Goal: Information Seeking & Learning: Check status

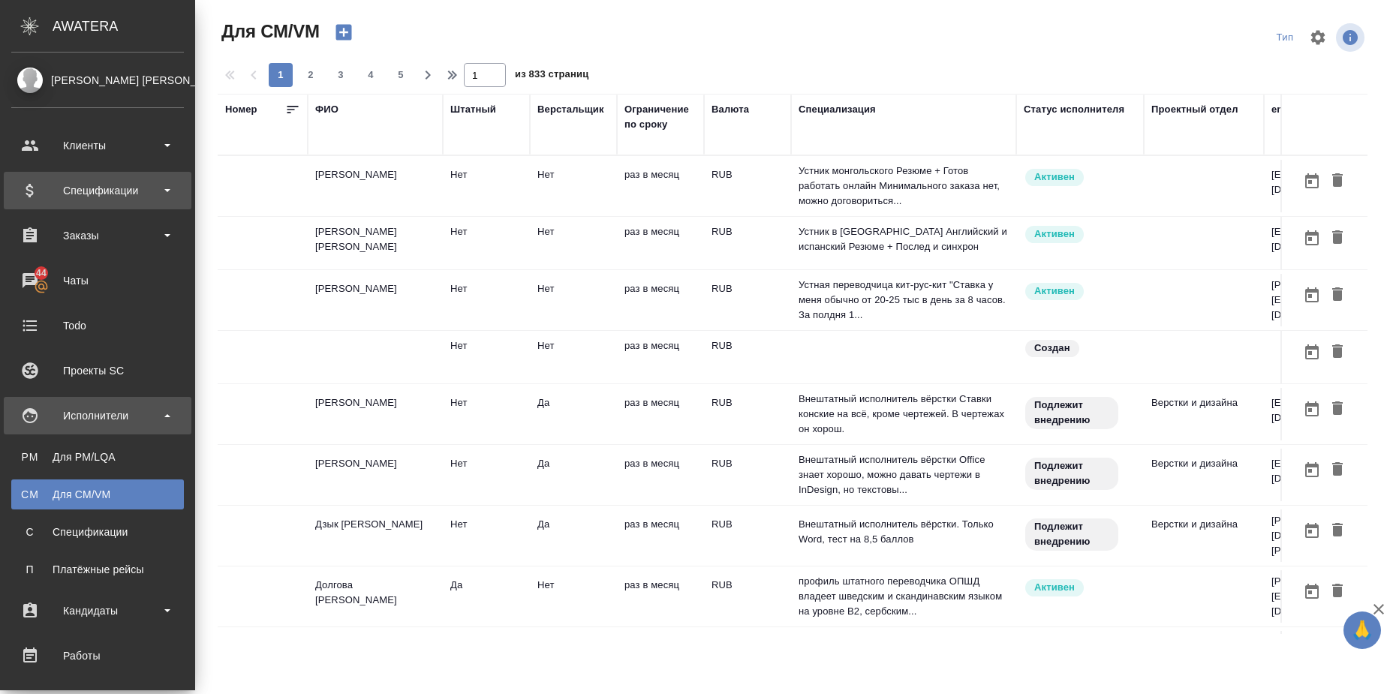
click at [173, 191] on div "Спецификации" at bounding box center [97, 190] width 173 height 23
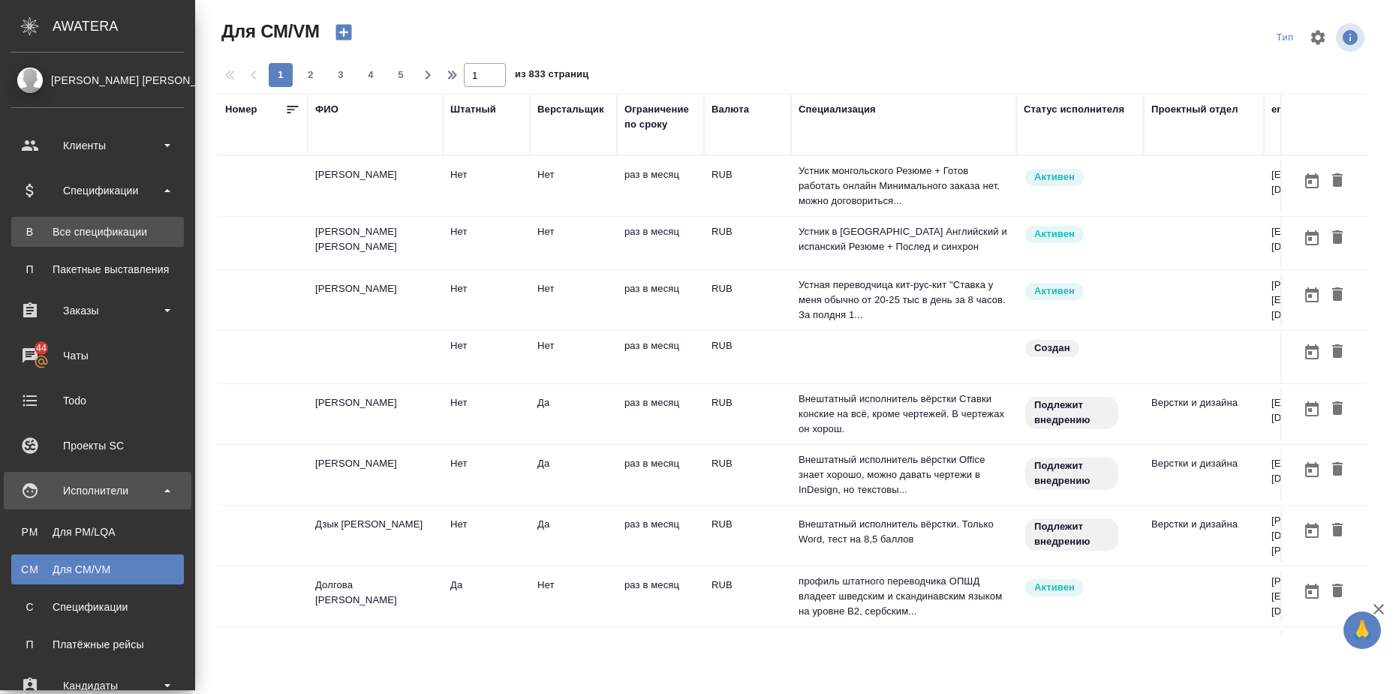
click at [155, 227] on div "Все спецификации" at bounding box center [98, 231] width 158 height 15
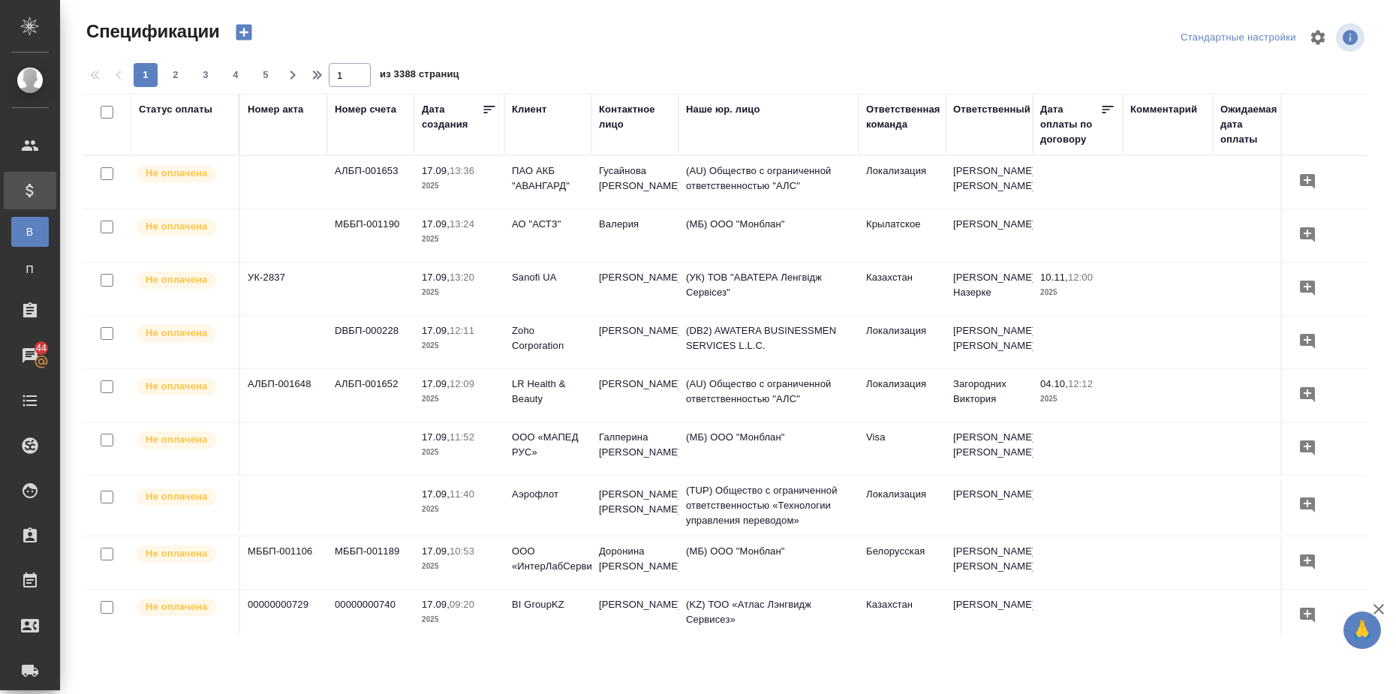
click at [180, 102] on div "Статус оплаты" at bounding box center [176, 109] width 74 height 15
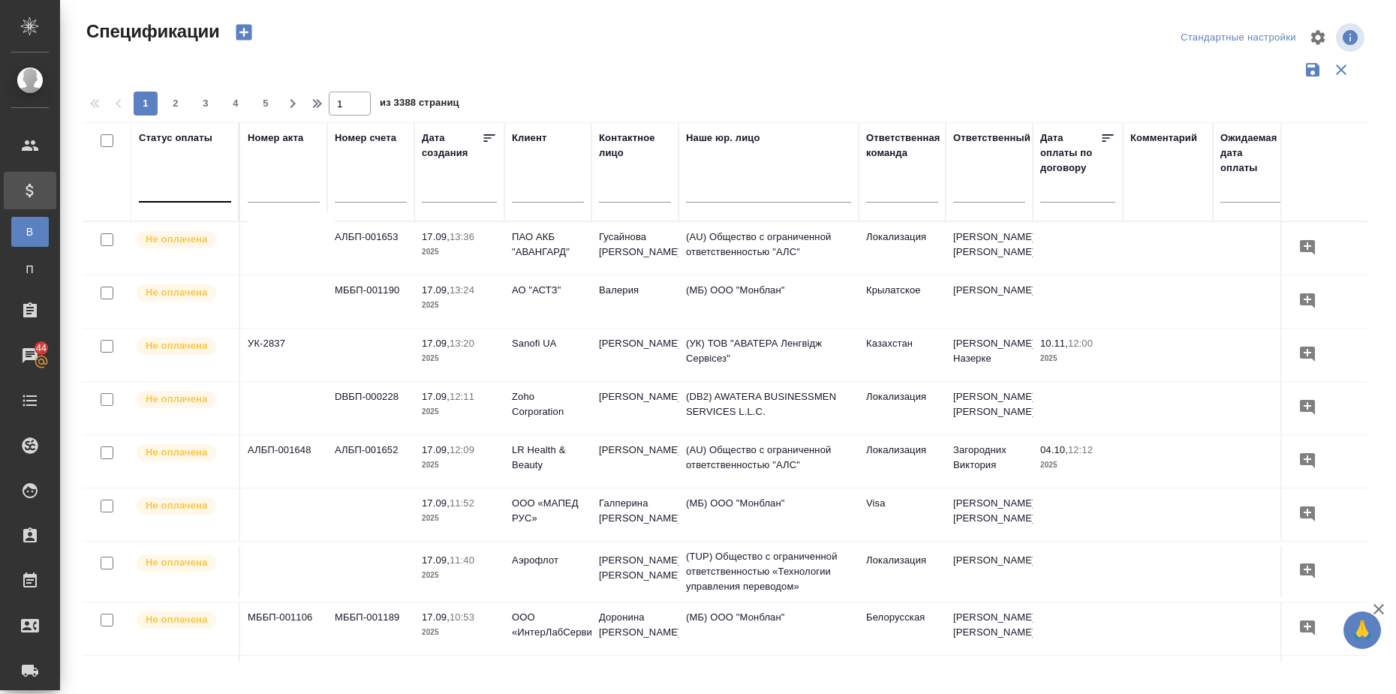
click at [190, 197] on div at bounding box center [185, 187] width 92 height 22
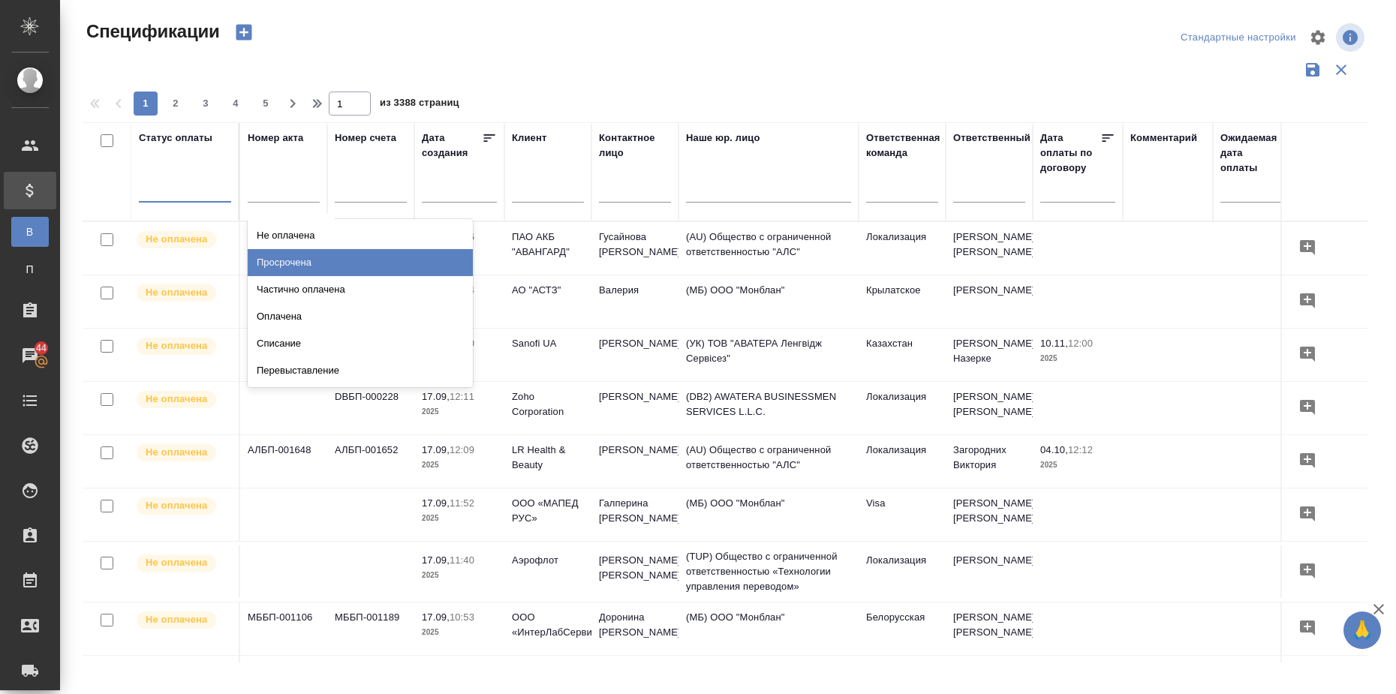
click at [277, 256] on div "Просрочена" at bounding box center [360, 262] width 225 height 27
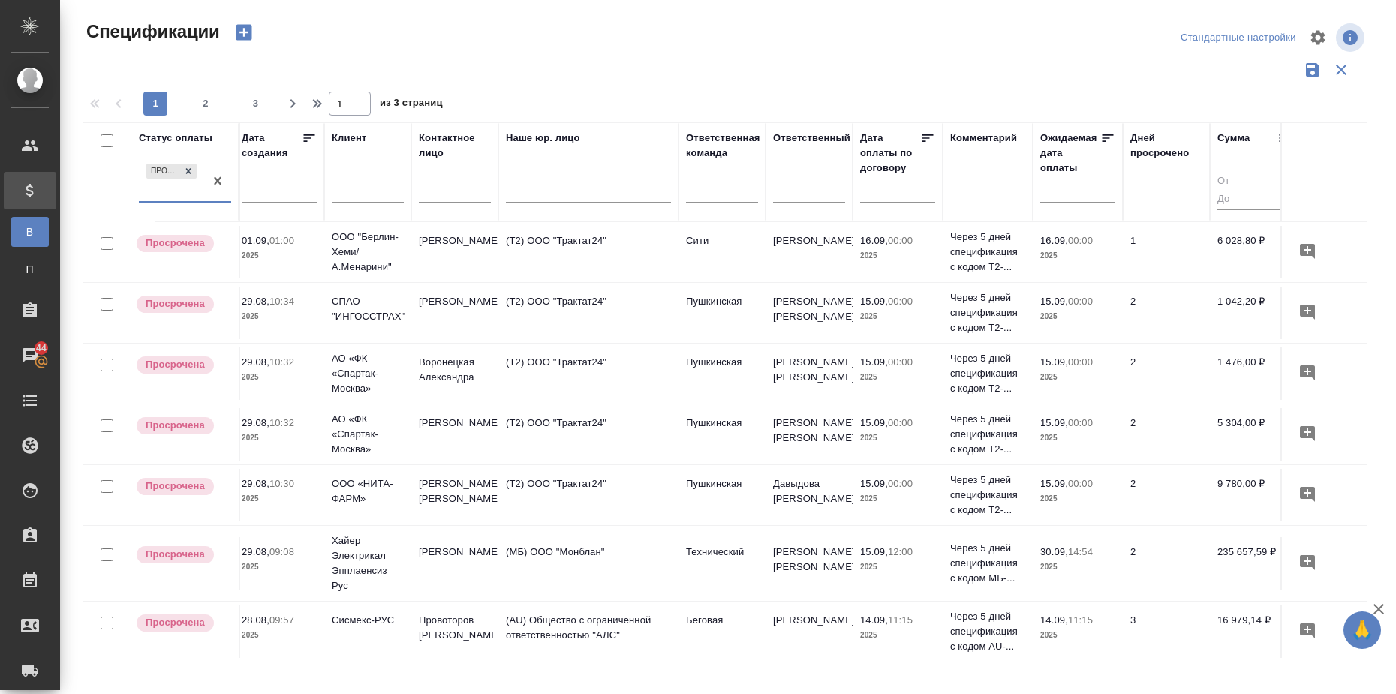
scroll to position [0, 226]
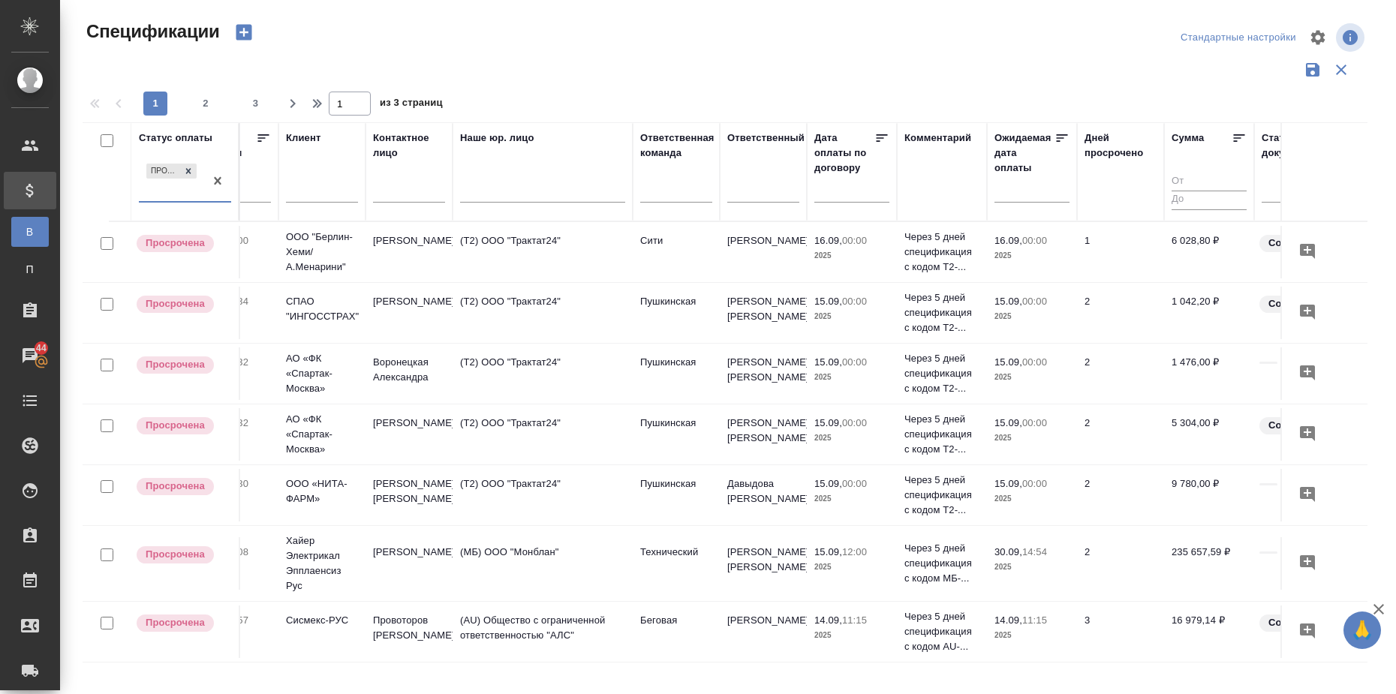
click at [1039, 192] on input "text" at bounding box center [1036, 189] width 66 height 21
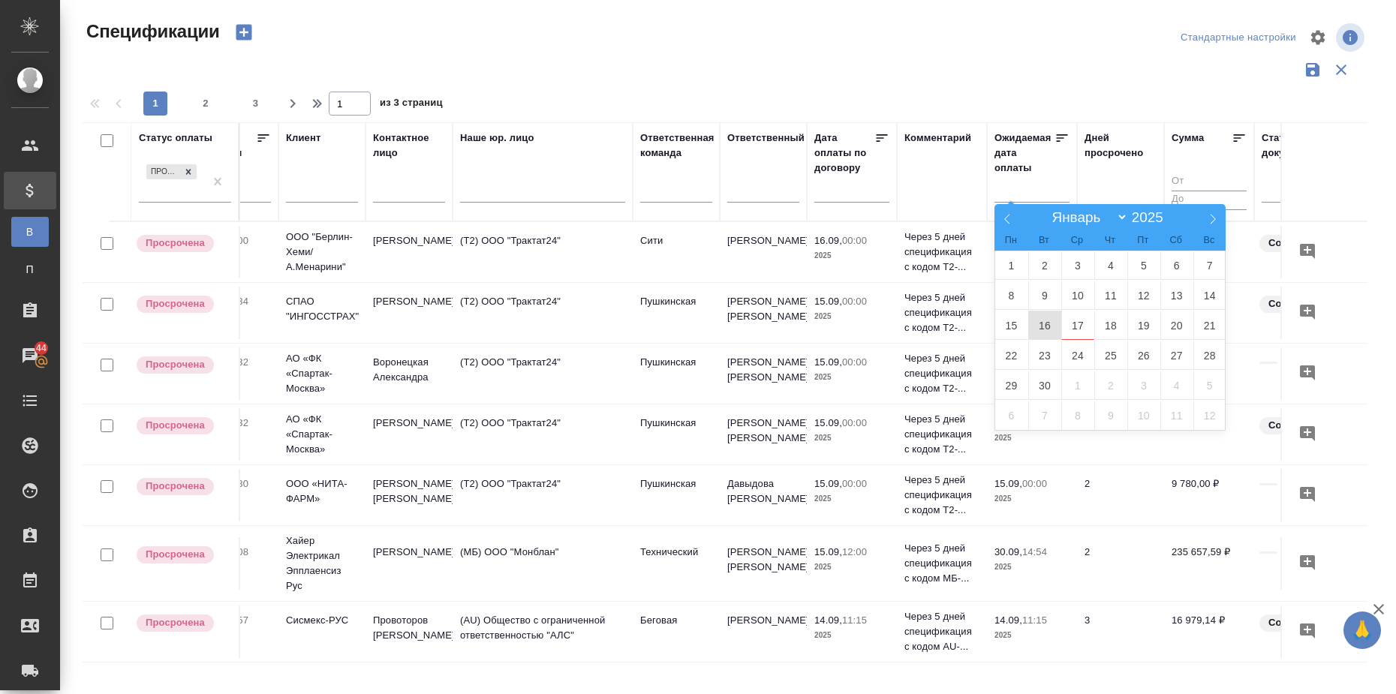
click at [1050, 330] on span "16" at bounding box center [1044, 325] width 33 height 29
type div "[DATE]T21:00:00.000Z"
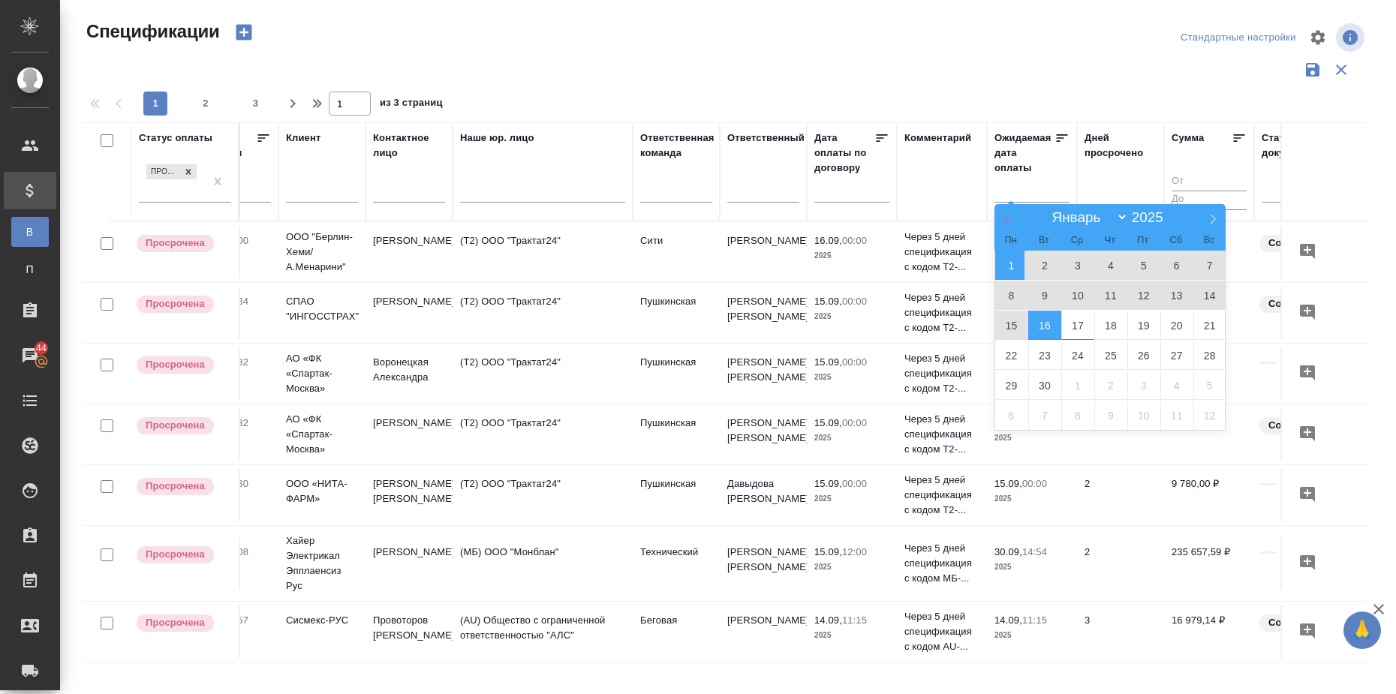
click at [1005, 215] on icon at bounding box center [1007, 219] width 11 height 11
select select "7"
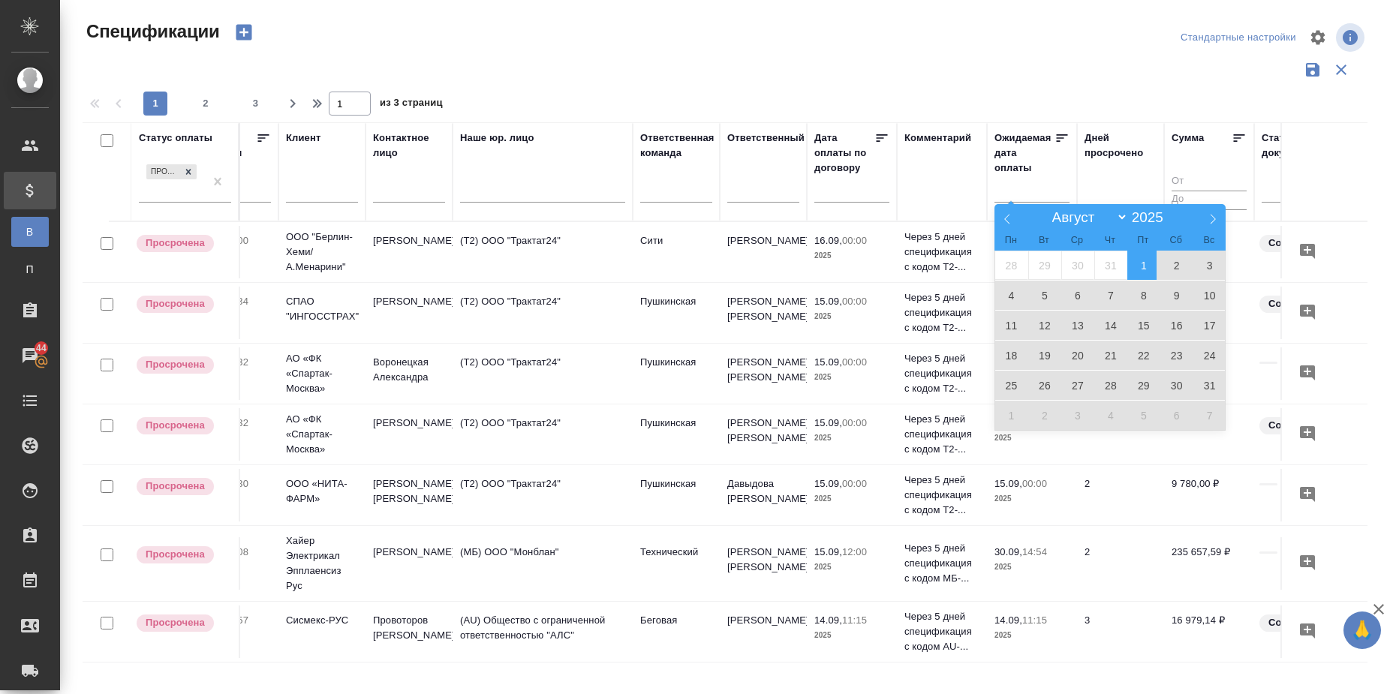
click at [1151, 264] on span "1" at bounding box center [1143, 265] width 33 height 29
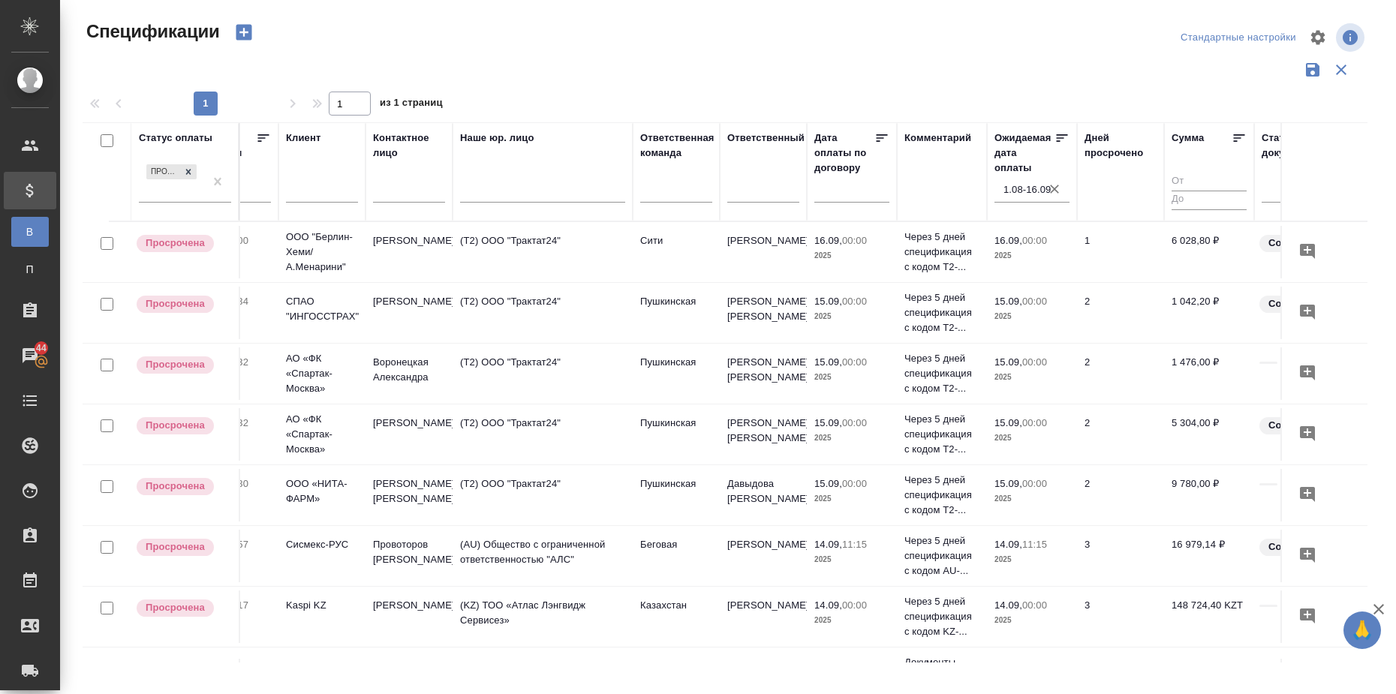
click at [1023, 189] on input "1.08-16.09" at bounding box center [1036, 189] width 66 height 21
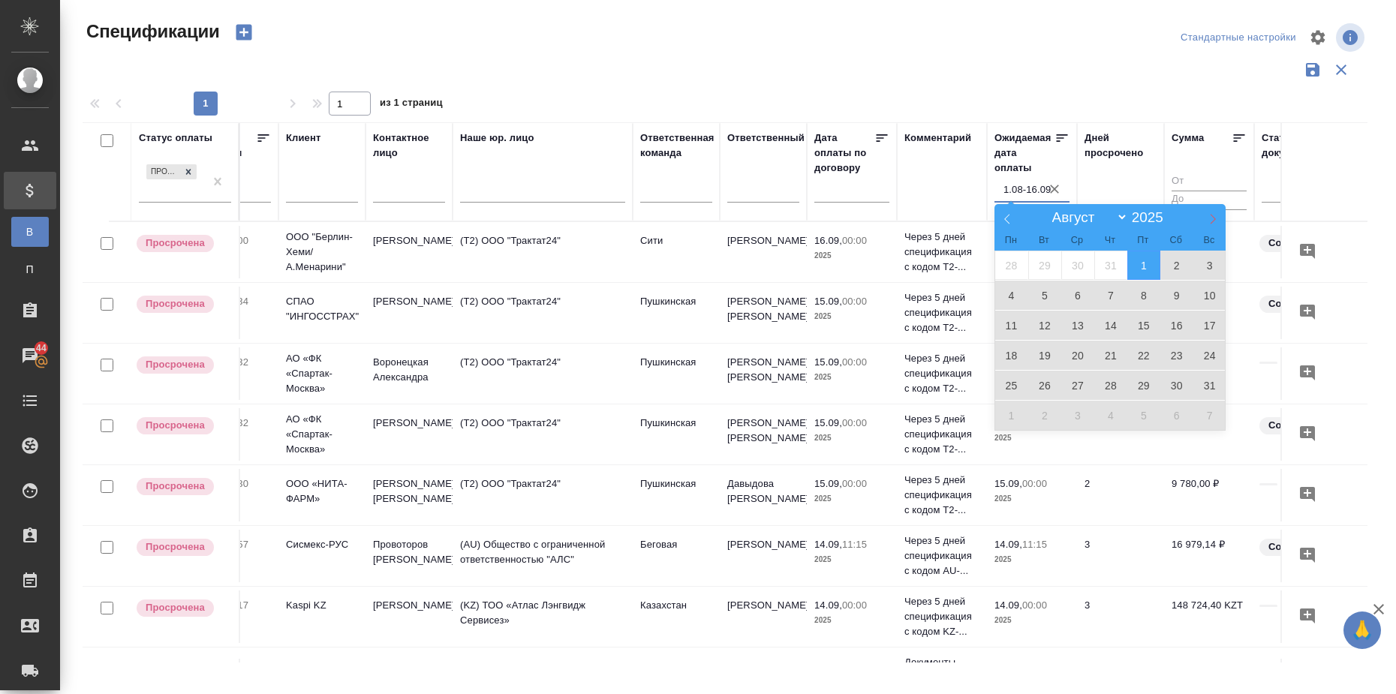
click at [1215, 222] on icon at bounding box center [1212, 219] width 11 height 11
select select "8"
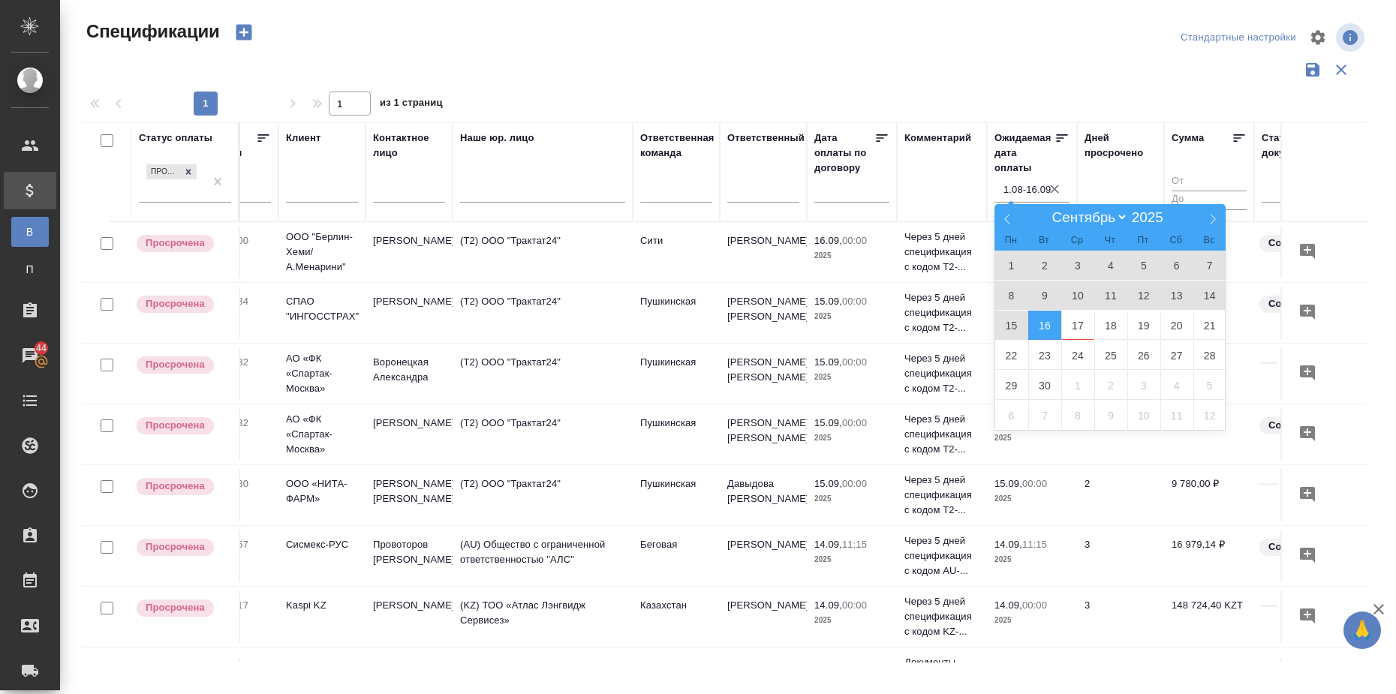
click at [1005, 324] on span "15" at bounding box center [1011, 325] width 33 height 29
type div "[DATE]T21:00:00.000Z"
click at [1005, 217] on icon at bounding box center [1007, 219] width 11 height 11
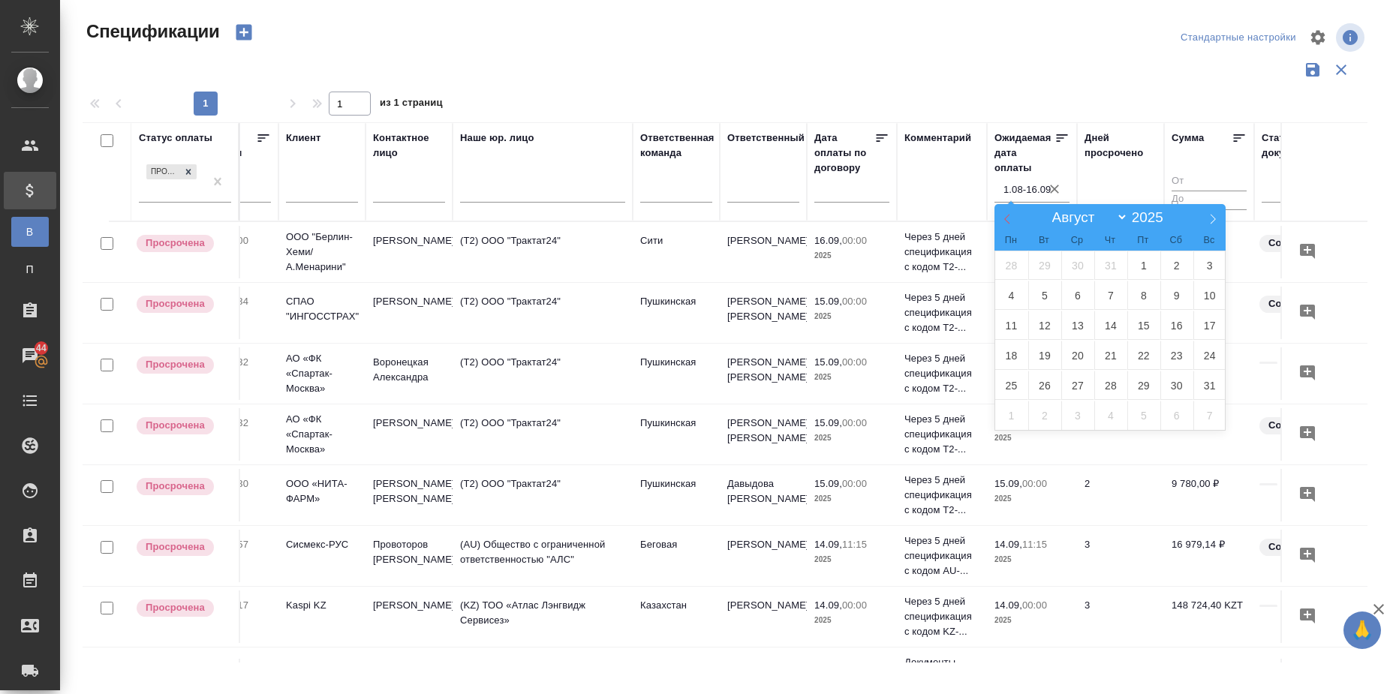
click at [1005, 217] on icon at bounding box center [1007, 219] width 11 height 11
select select "6"
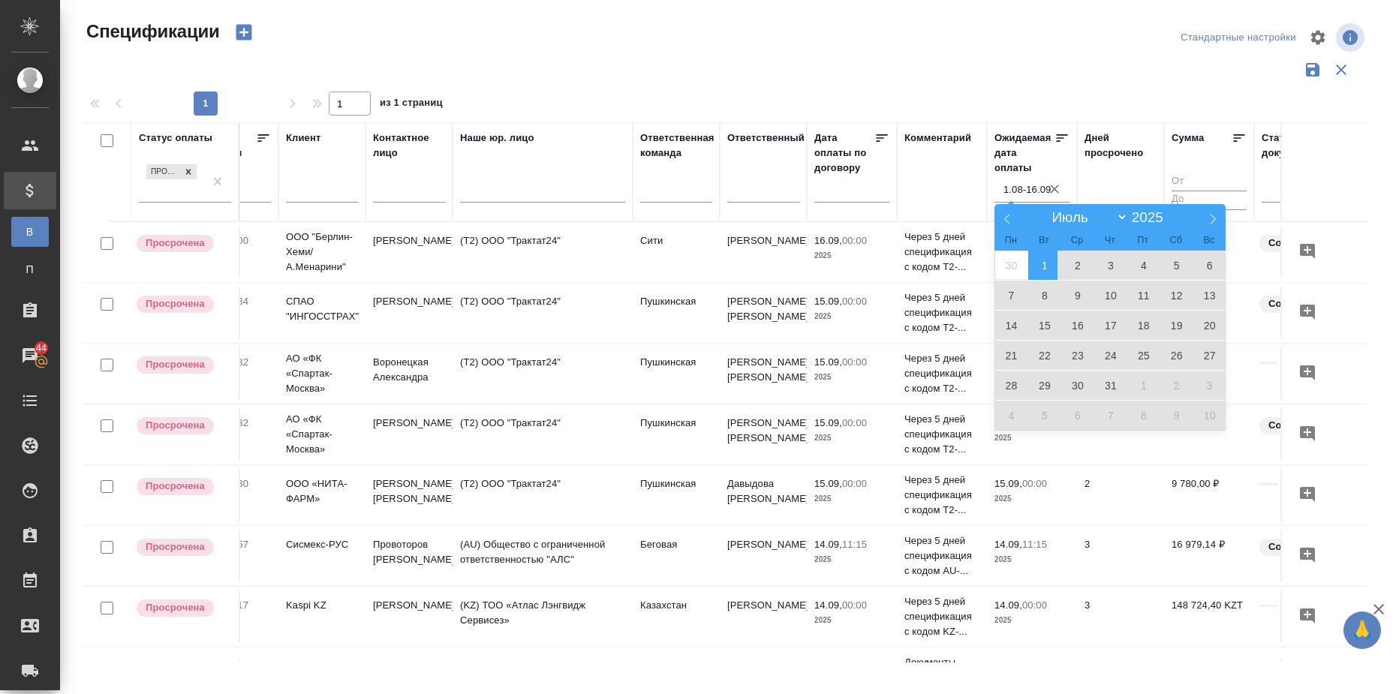
click at [1054, 264] on span "1" at bounding box center [1044, 265] width 33 height 29
type div "[DATE]T21:00:00.000Z — [DATE]T21:00:00.000Z"
type input "1.07-15.09"
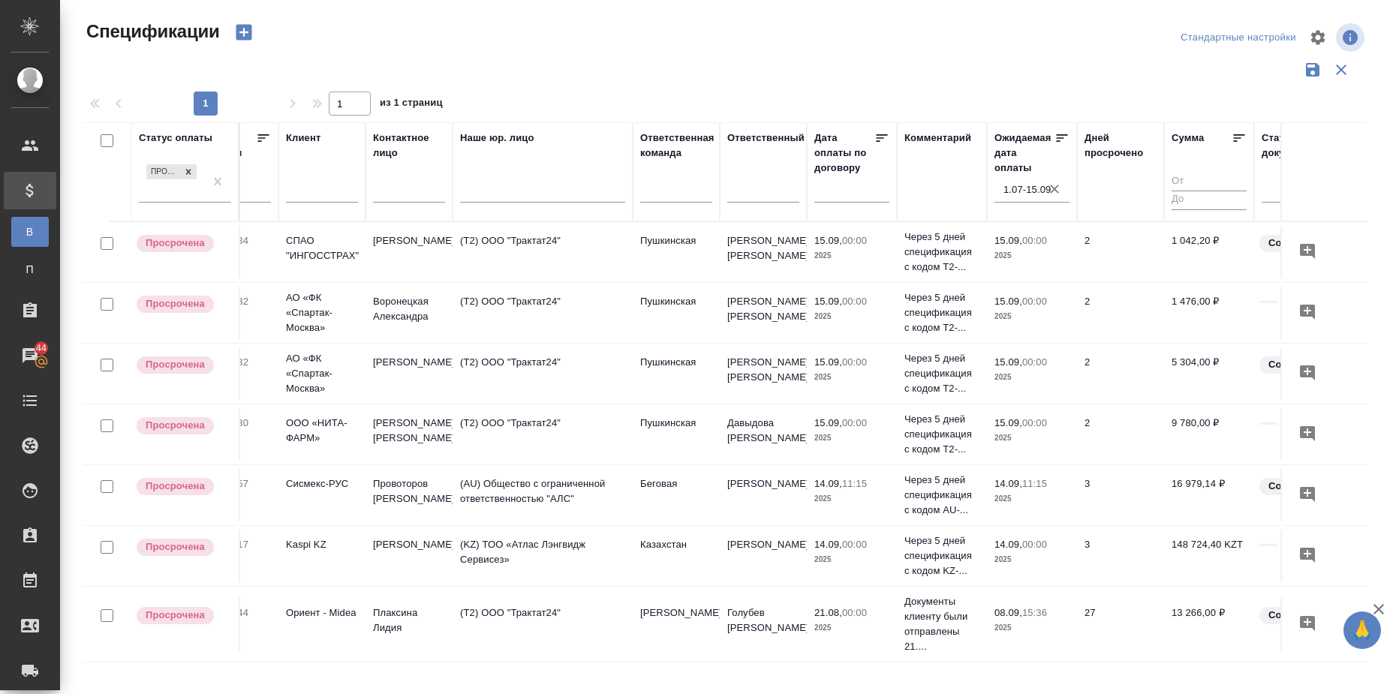
click at [1239, 135] on icon at bounding box center [1239, 138] width 11 height 8
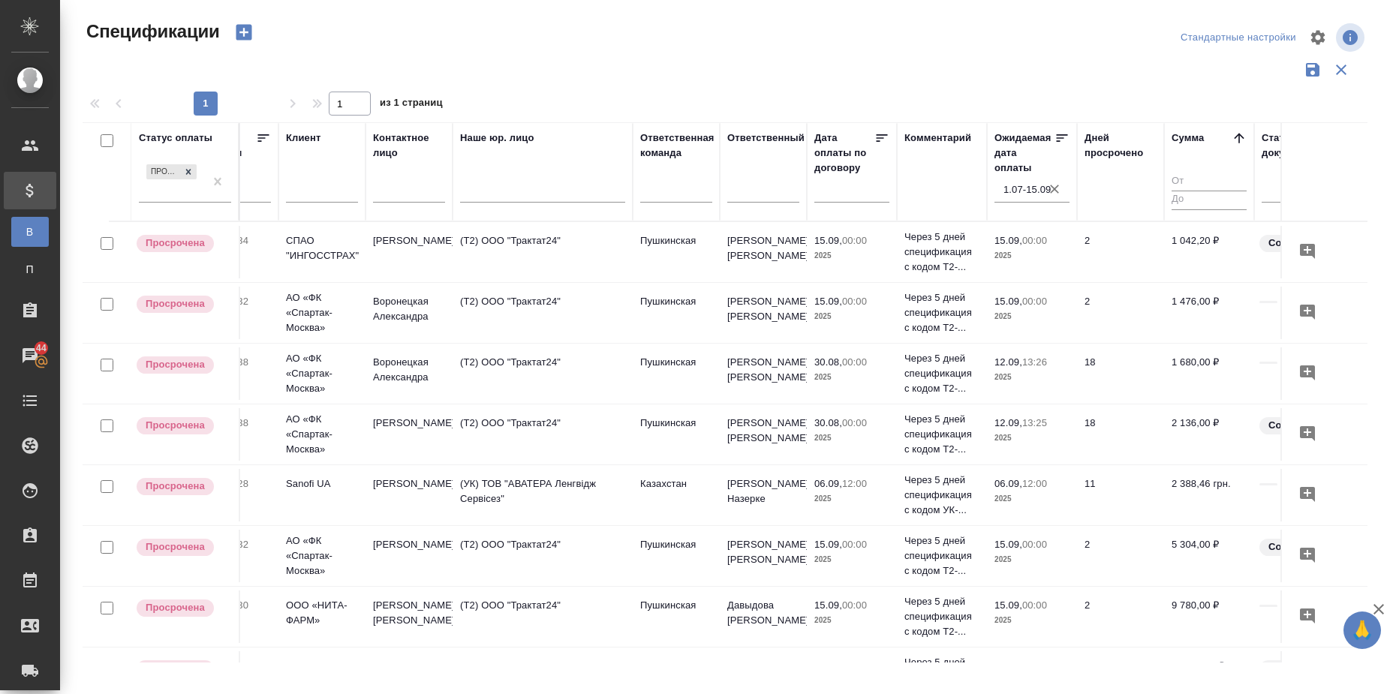
click at [1237, 138] on icon at bounding box center [1238, 138] width 15 height 15
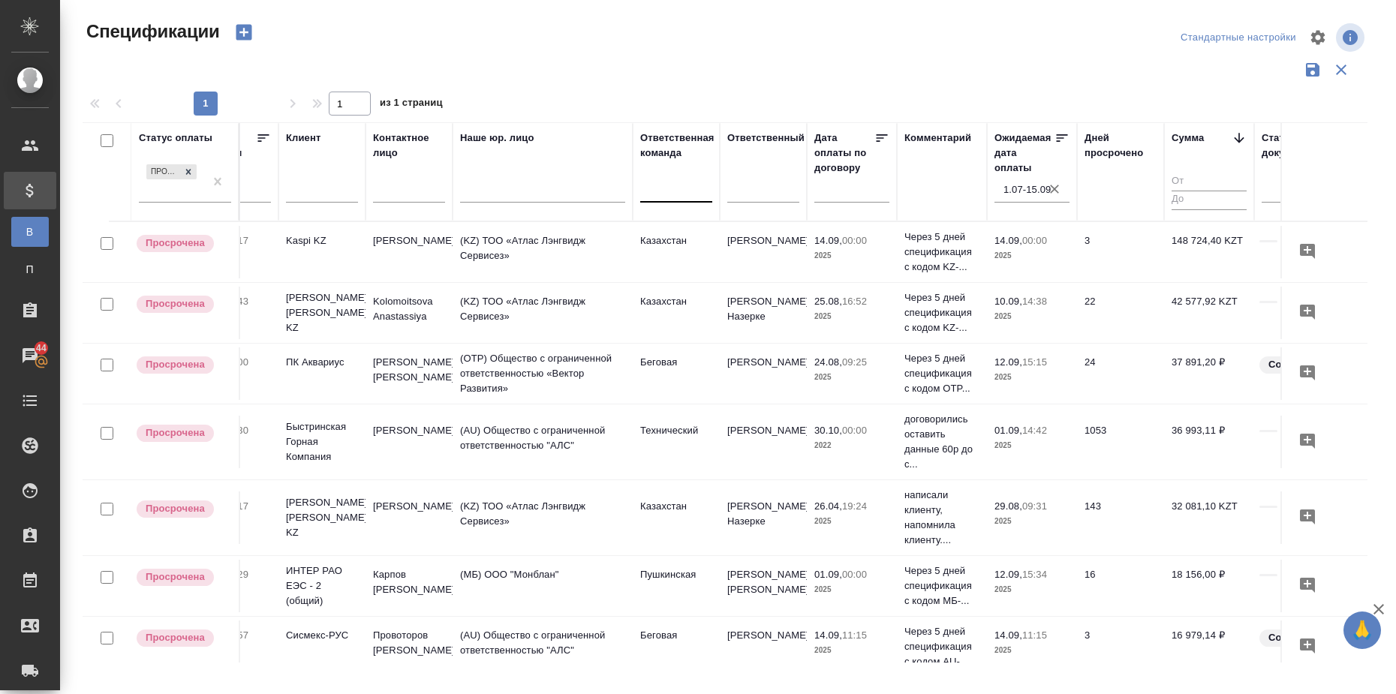
click at [651, 183] on div at bounding box center [676, 187] width 72 height 22
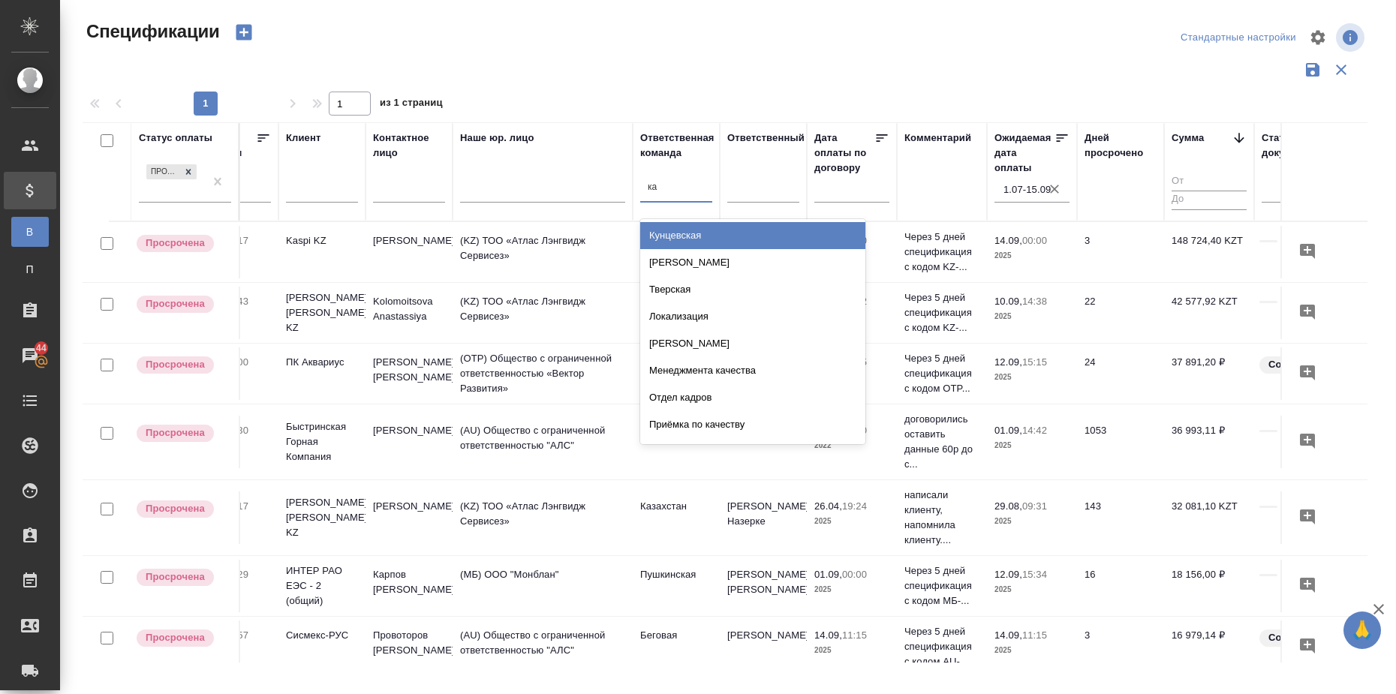
type input "каз"
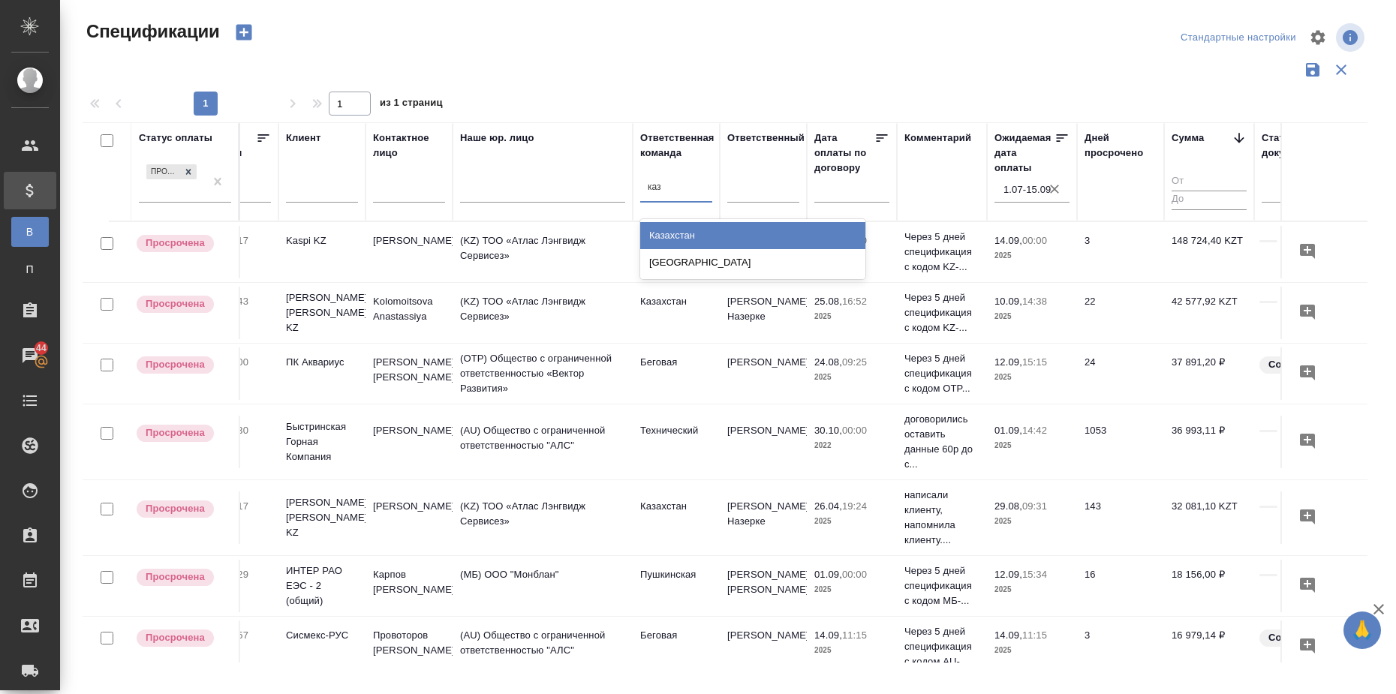
click at [677, 231] on div "Казахстан" at bounding box center [752, 235] width 225 height 27
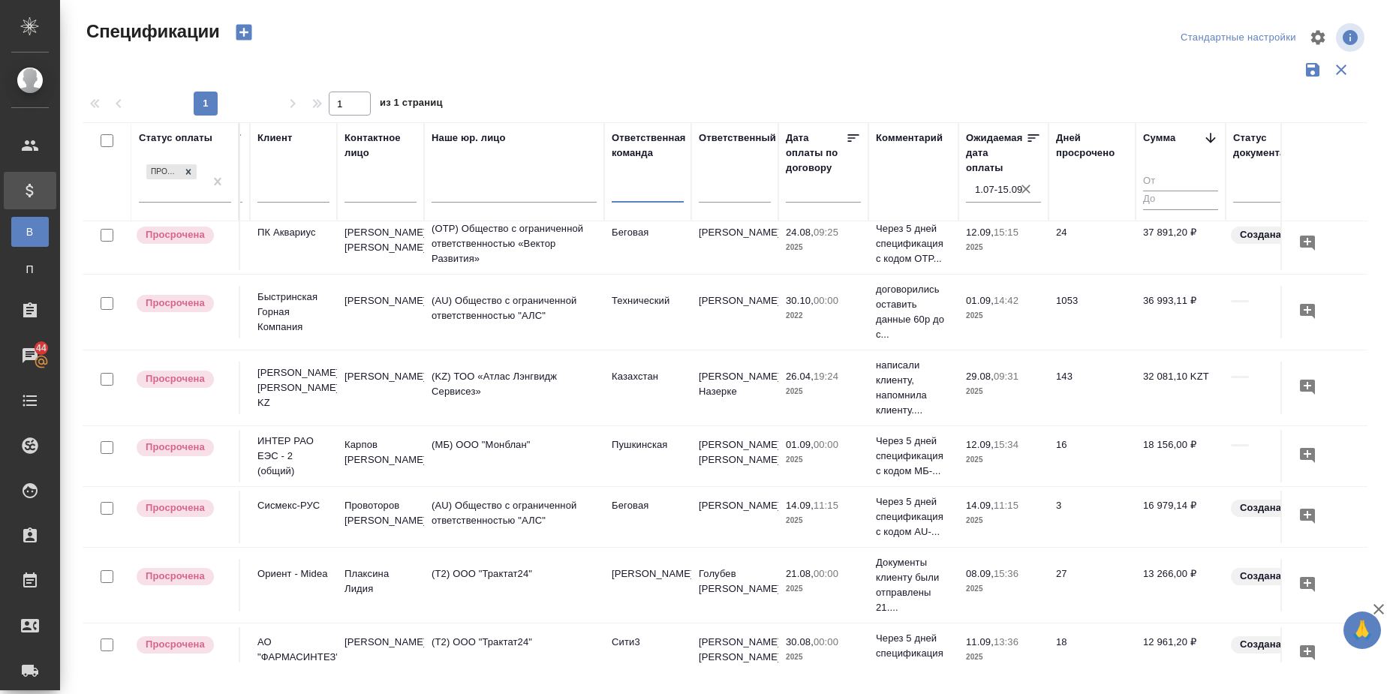
scroll to position [0, 254]
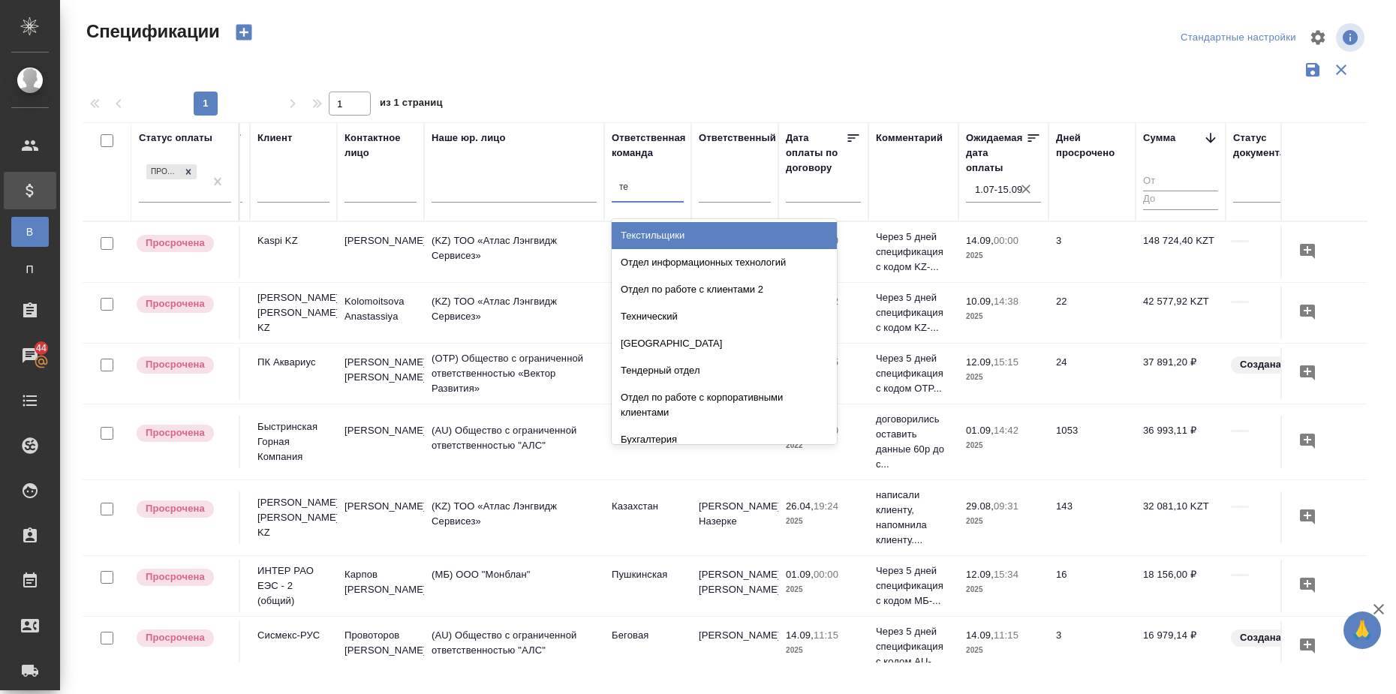
type input "тех"
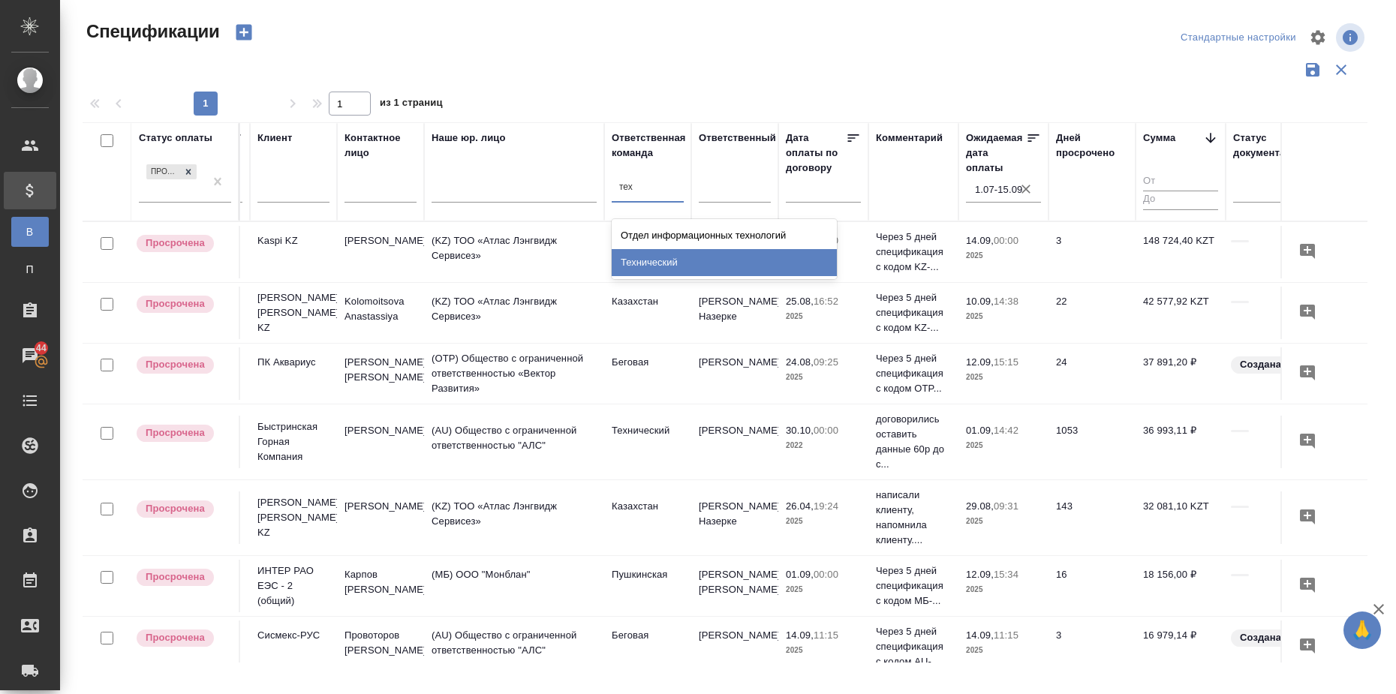
click at [689, 255] on div "Технический" at bounding box center [724, 262] width 225 height 27
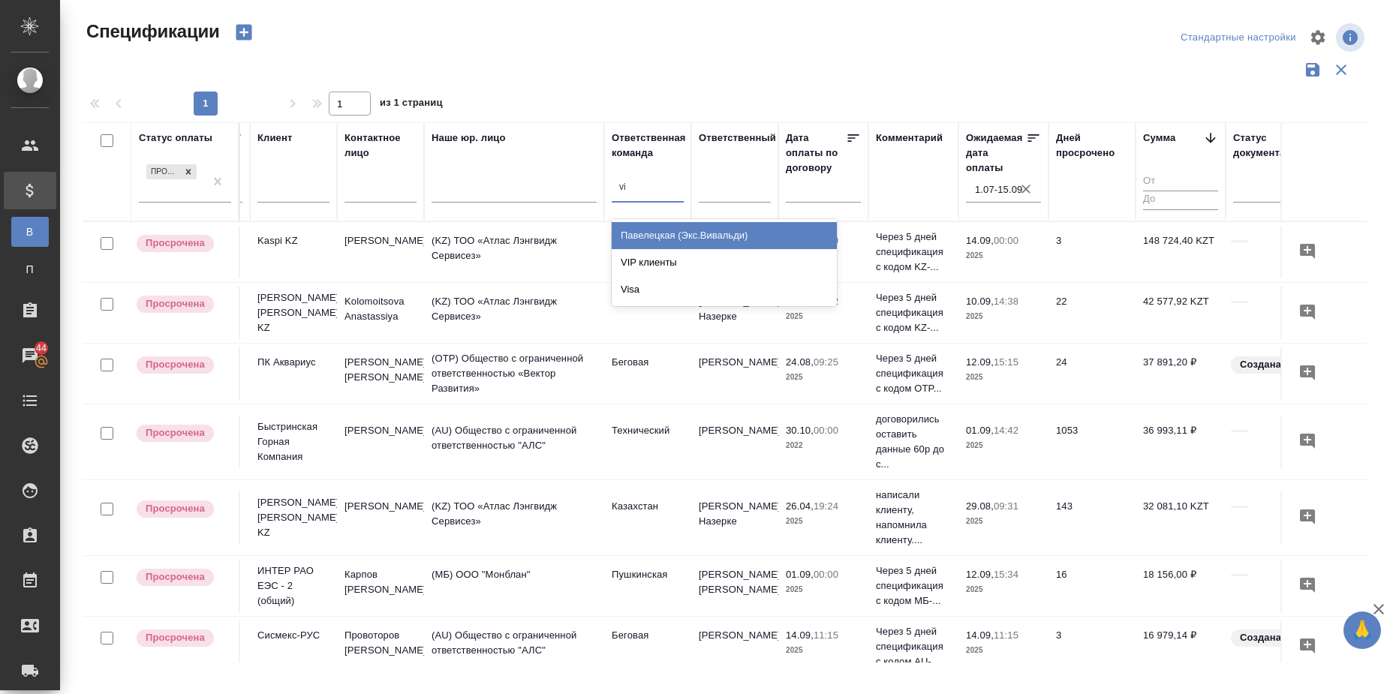
type input "vip"
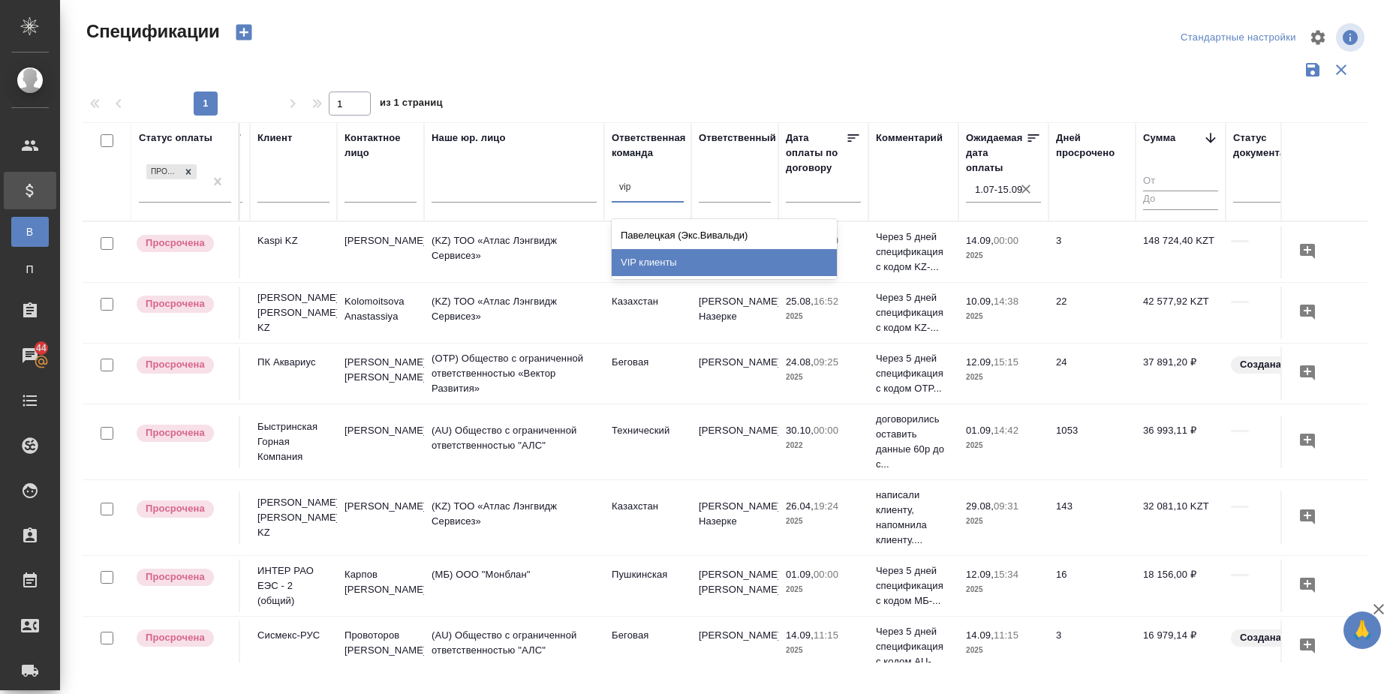
click at [782, 272] on div "VIP клиенты" at bounding box center [724, 262] width 225 height 27
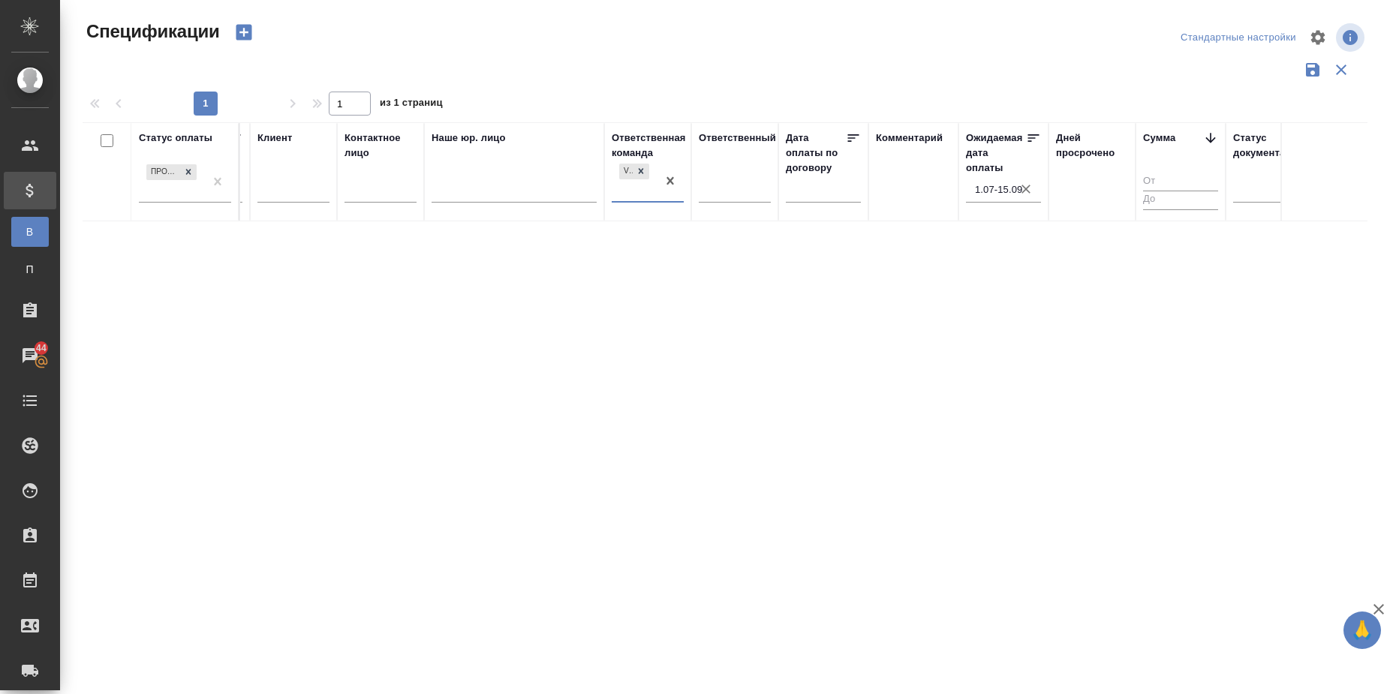
click at [1026, 188] on icon "button" at bounding box center [1025, 189] width 9 height 9
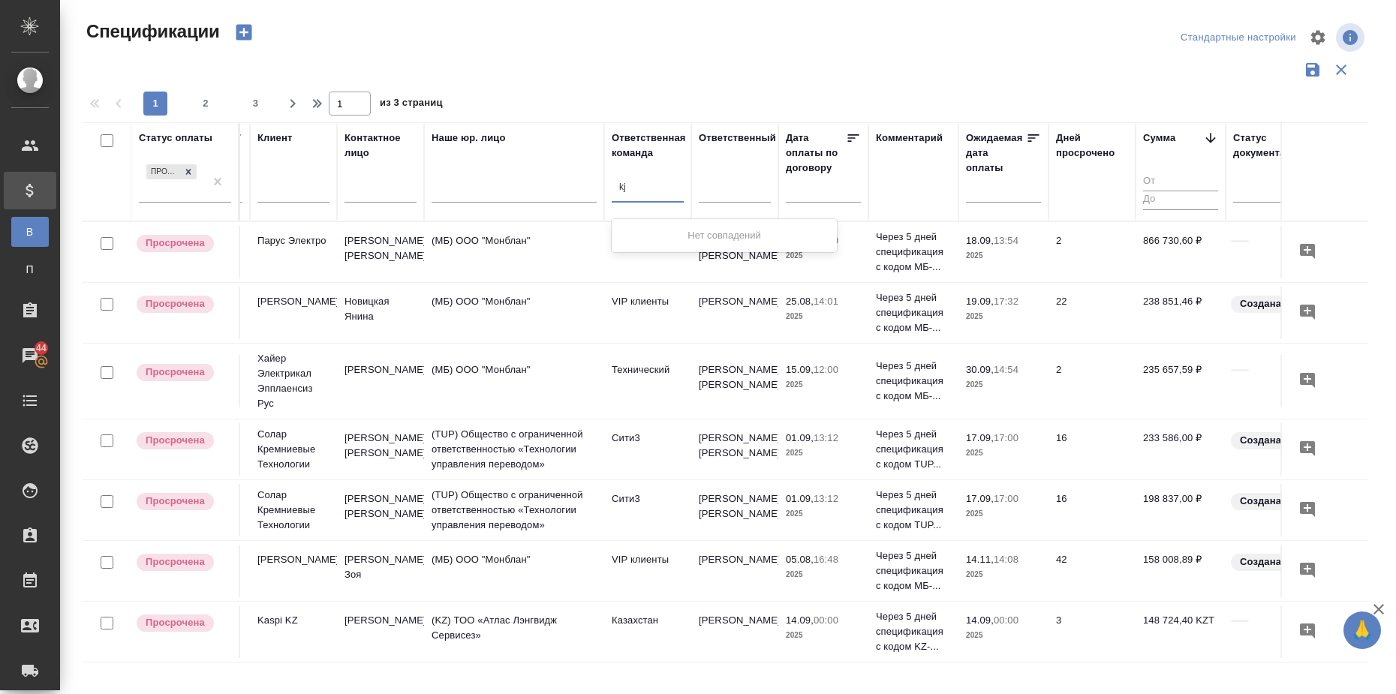
type input "k"
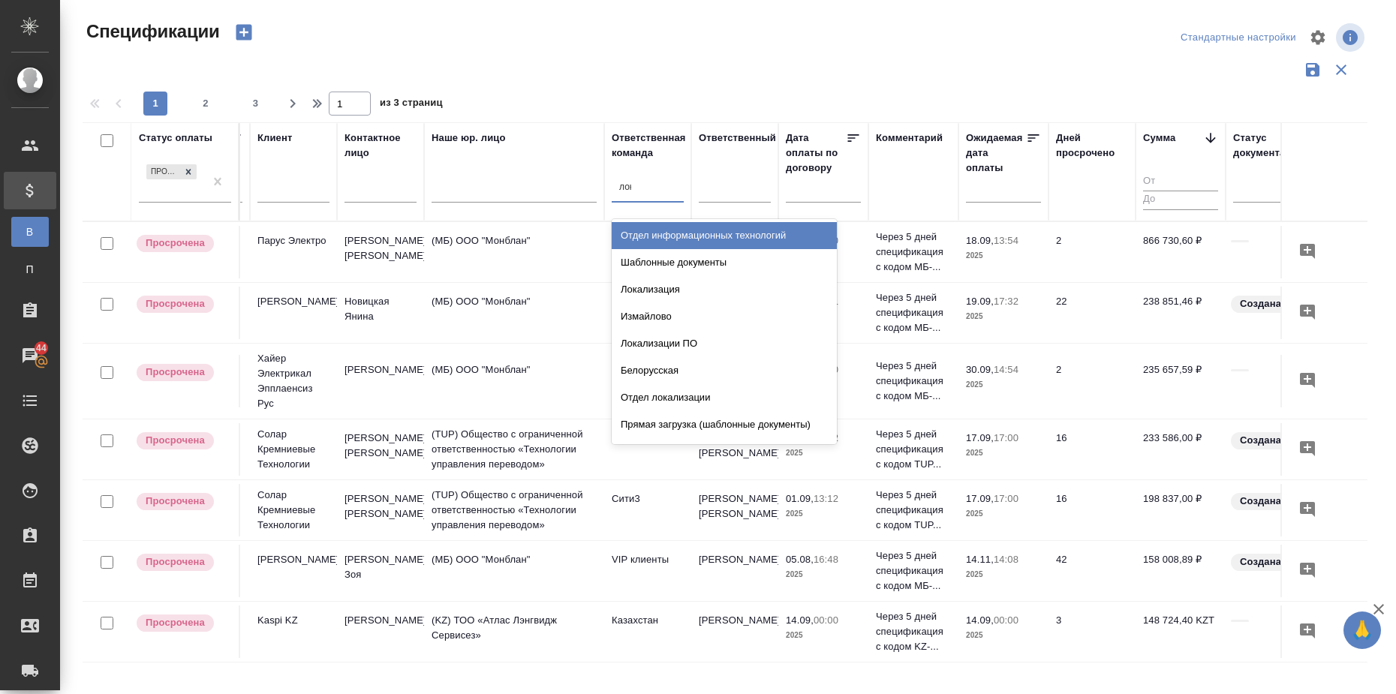
type input "лока"
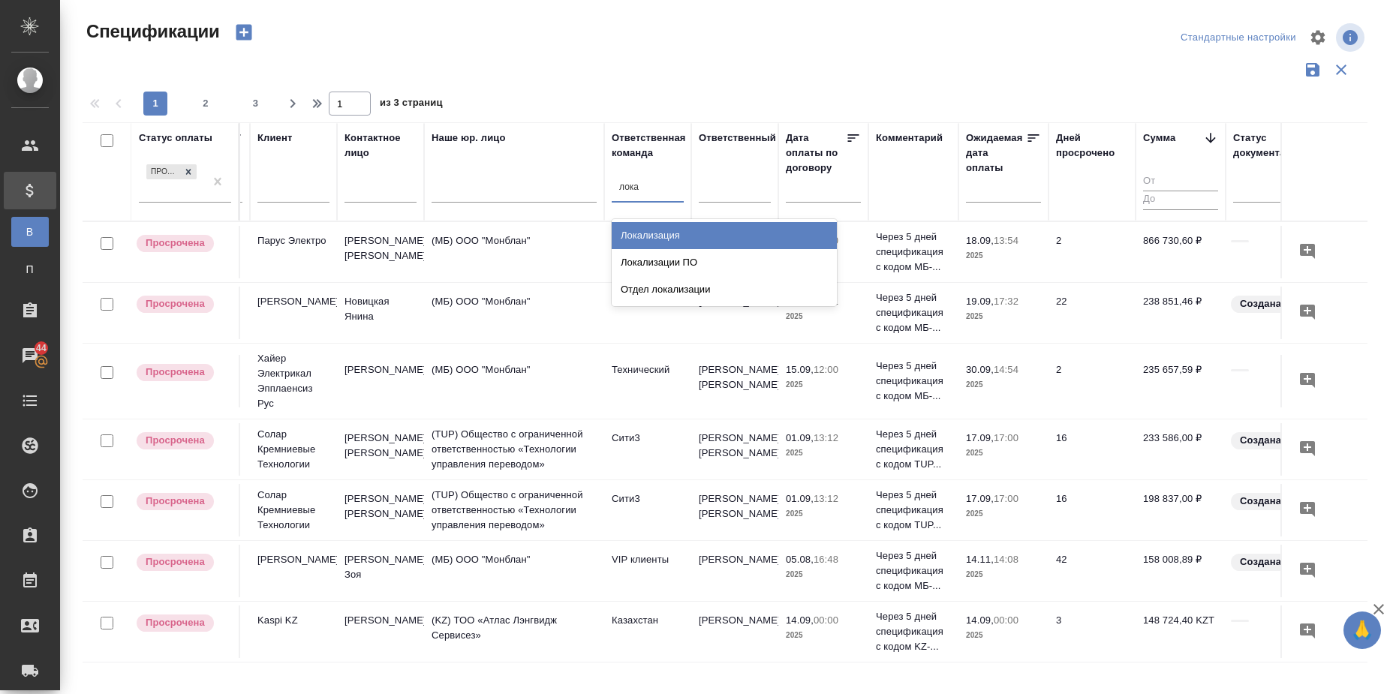
click at [647, 241] on div "Локализация" at bounding box center [724, 235] width 225 height 27
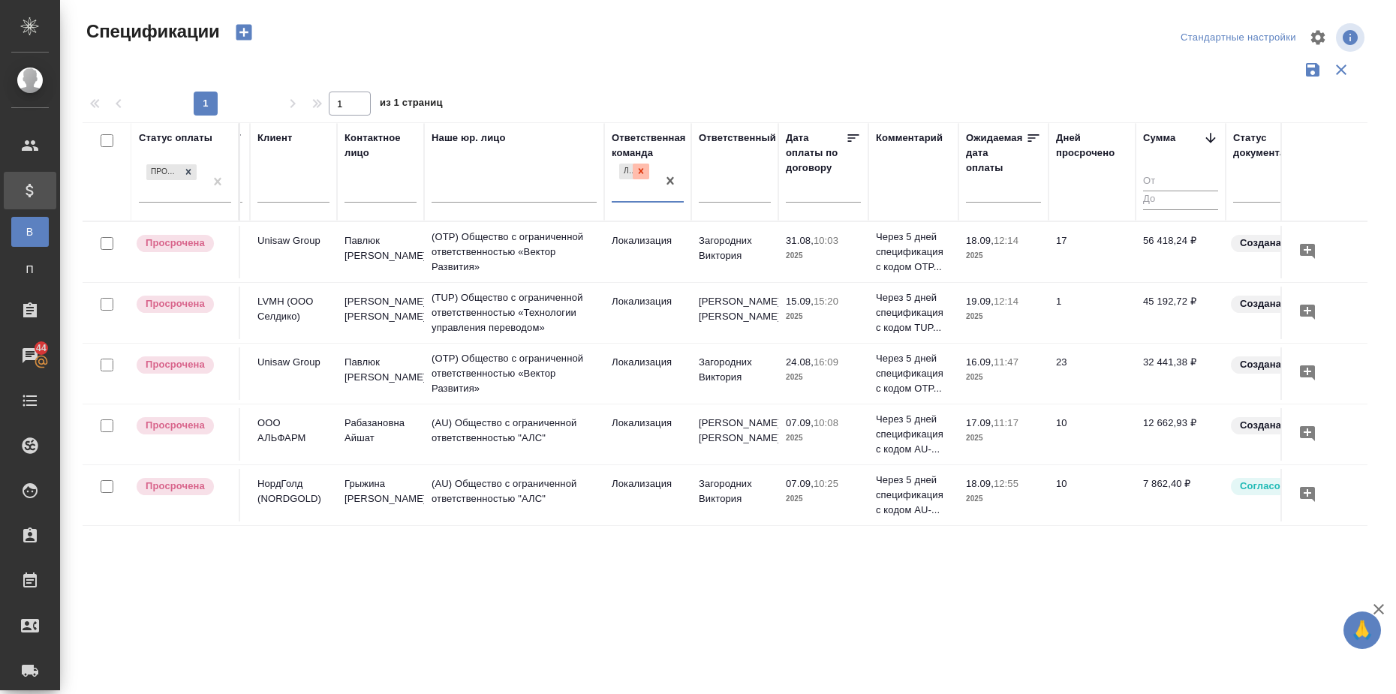
click at [641, 174] on icon at bounding box center [641, 171] width 11 height 11
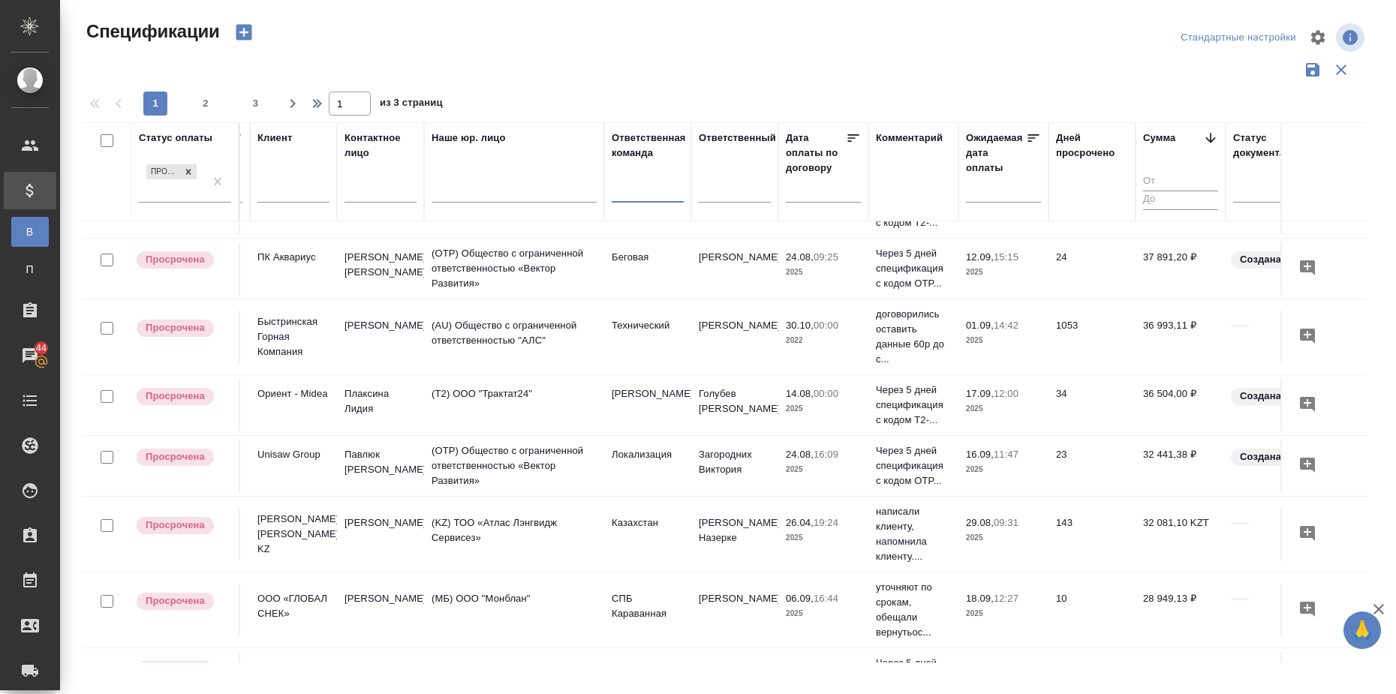
scroll to position [1153, 254]
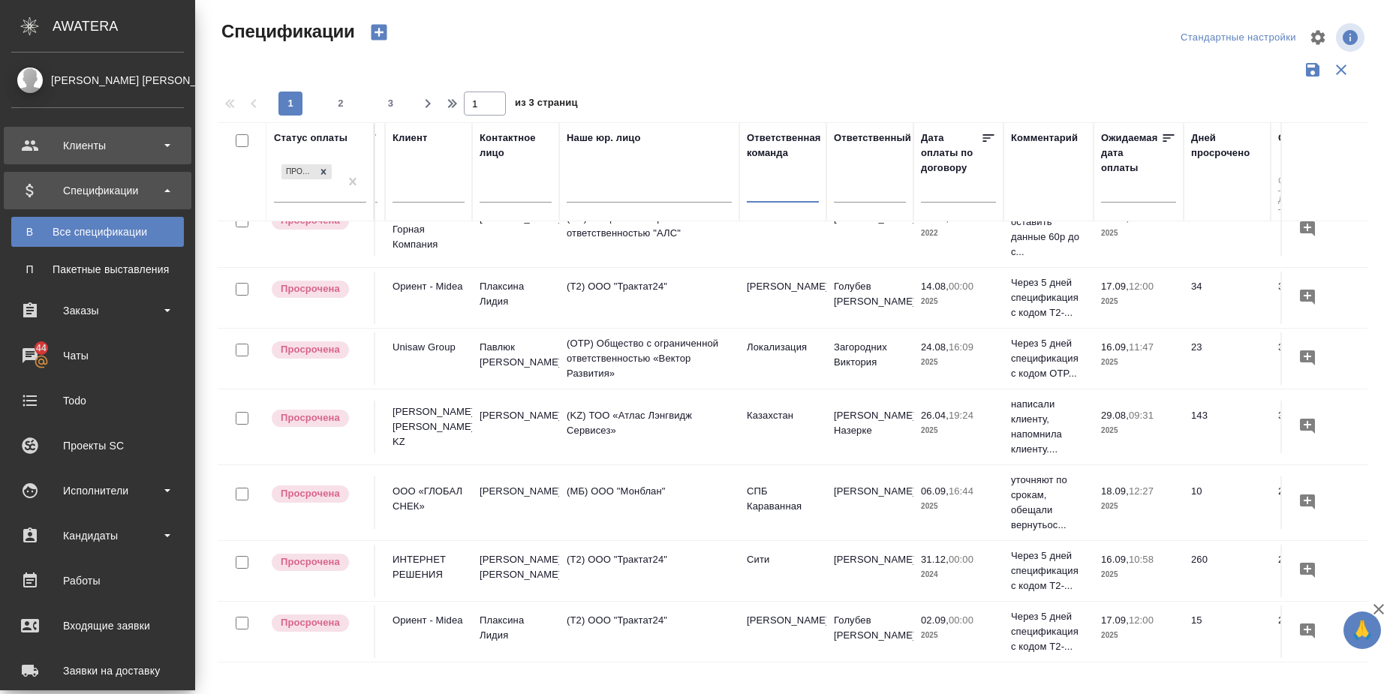
click at [171, 146] on div "Клиенты" at bounding box center [97, 145] width 173 height 23
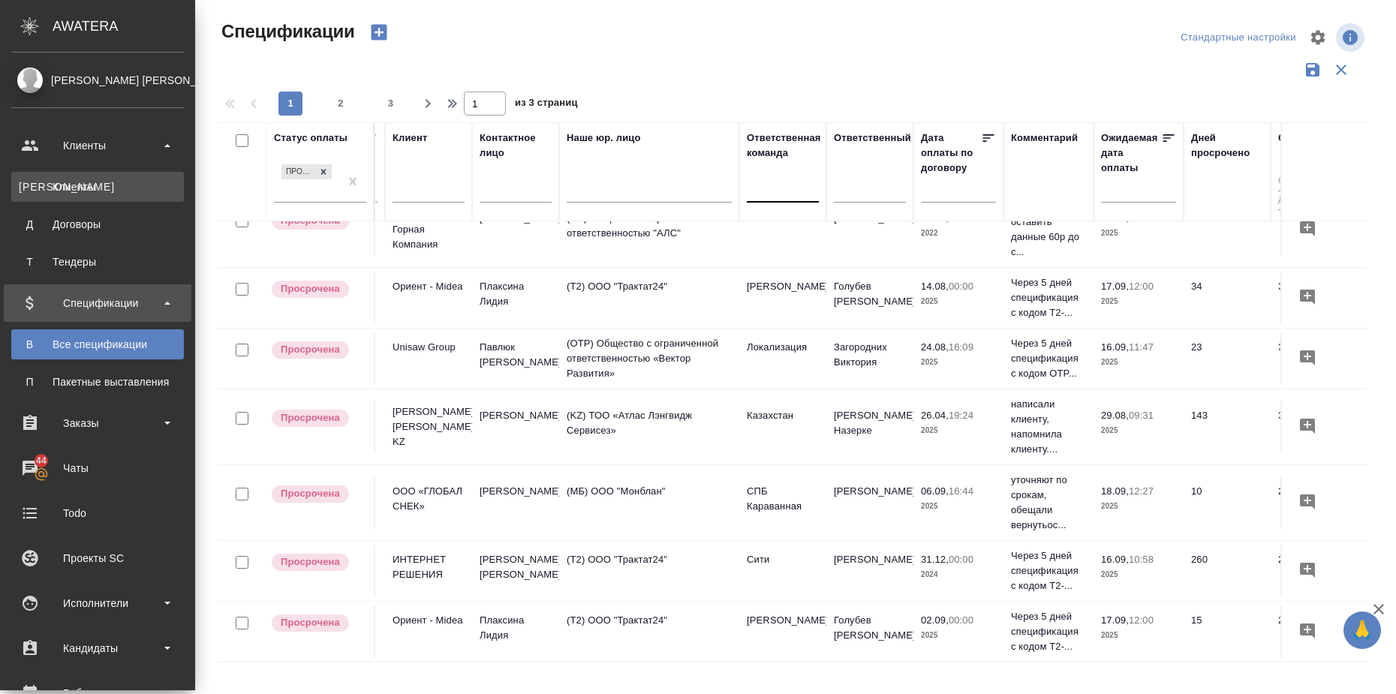
click at [148, 182] on div "Клиенты" at bounding box center [98, 186] width 158 height 15
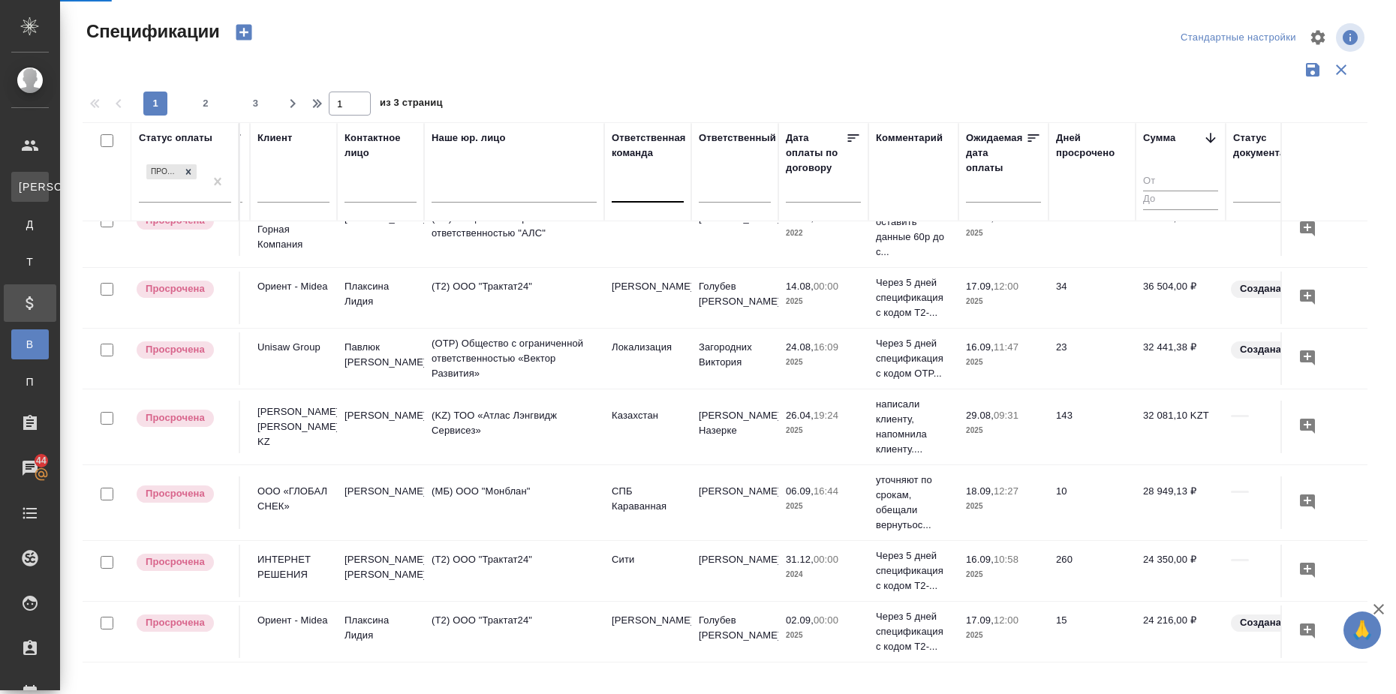
select select "RU"
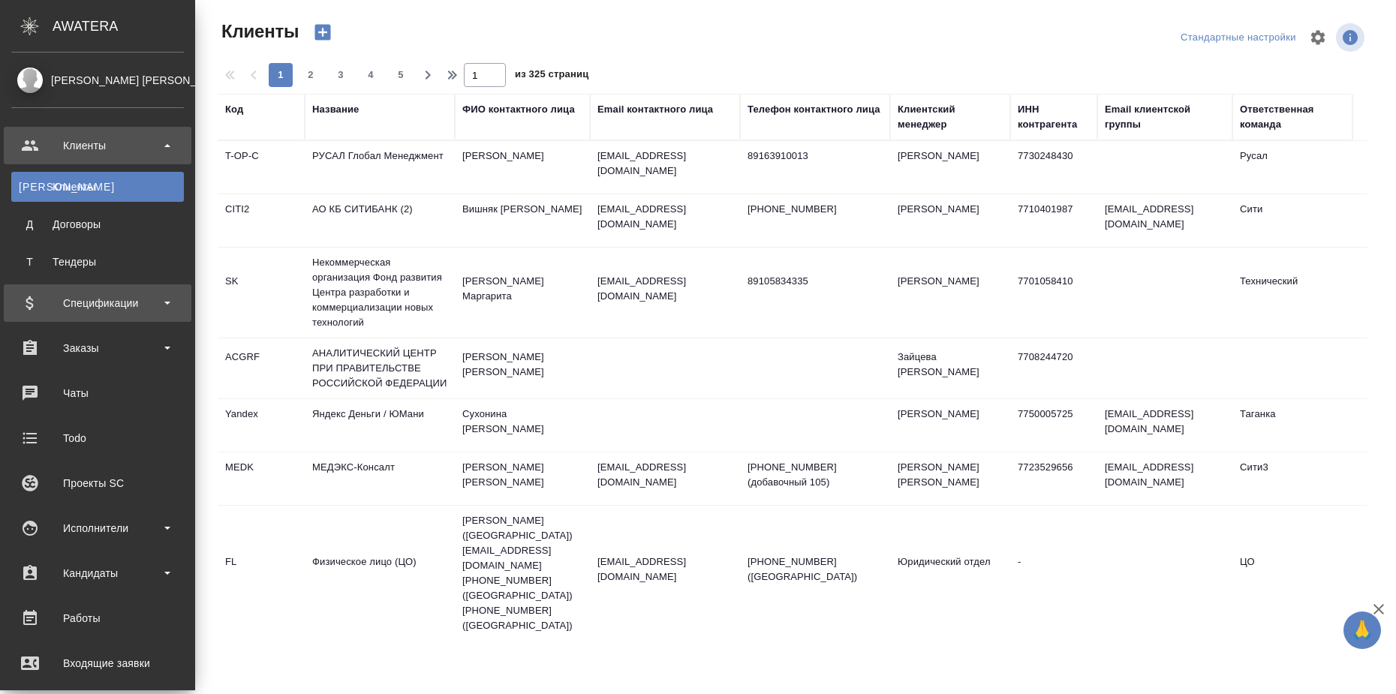
click at [173, 306] on div "Спецификации" at bounding box center [97, 303] width 173 height 23
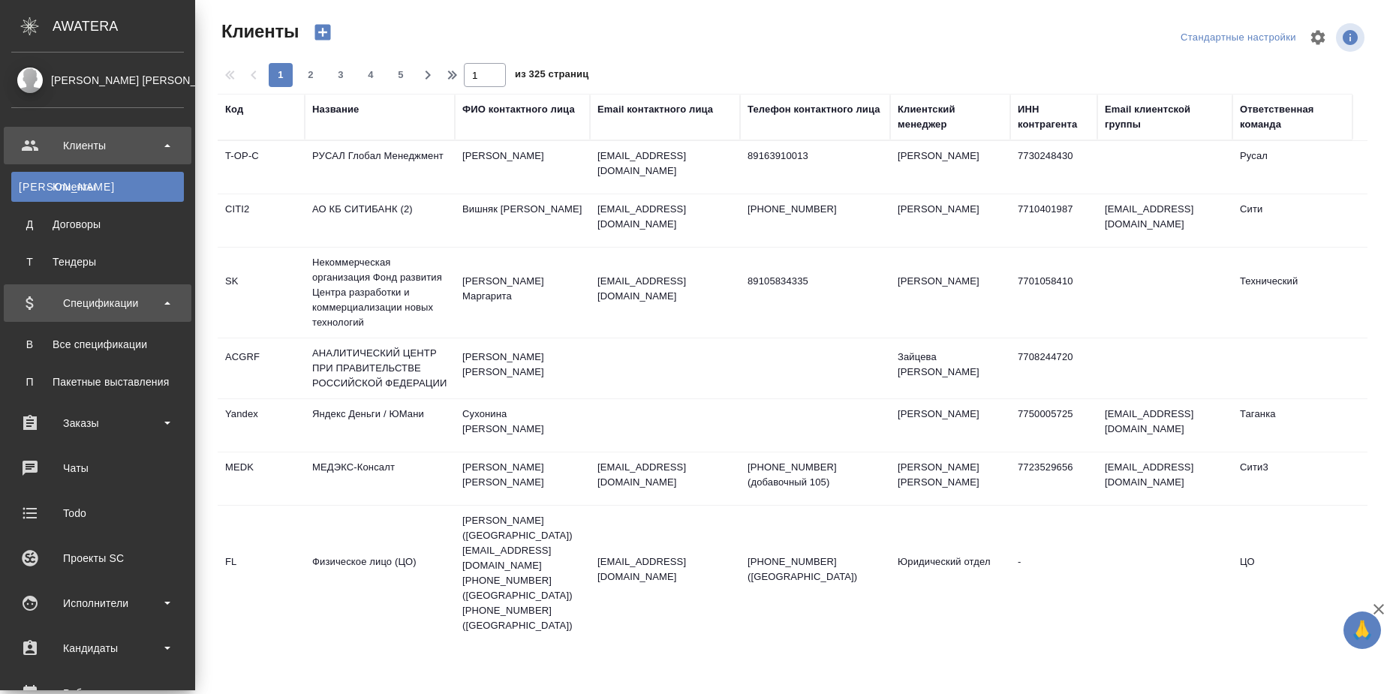
click at [164, 307] on div "Спецификации" at bounding box center [97, 303] width 173 height 23
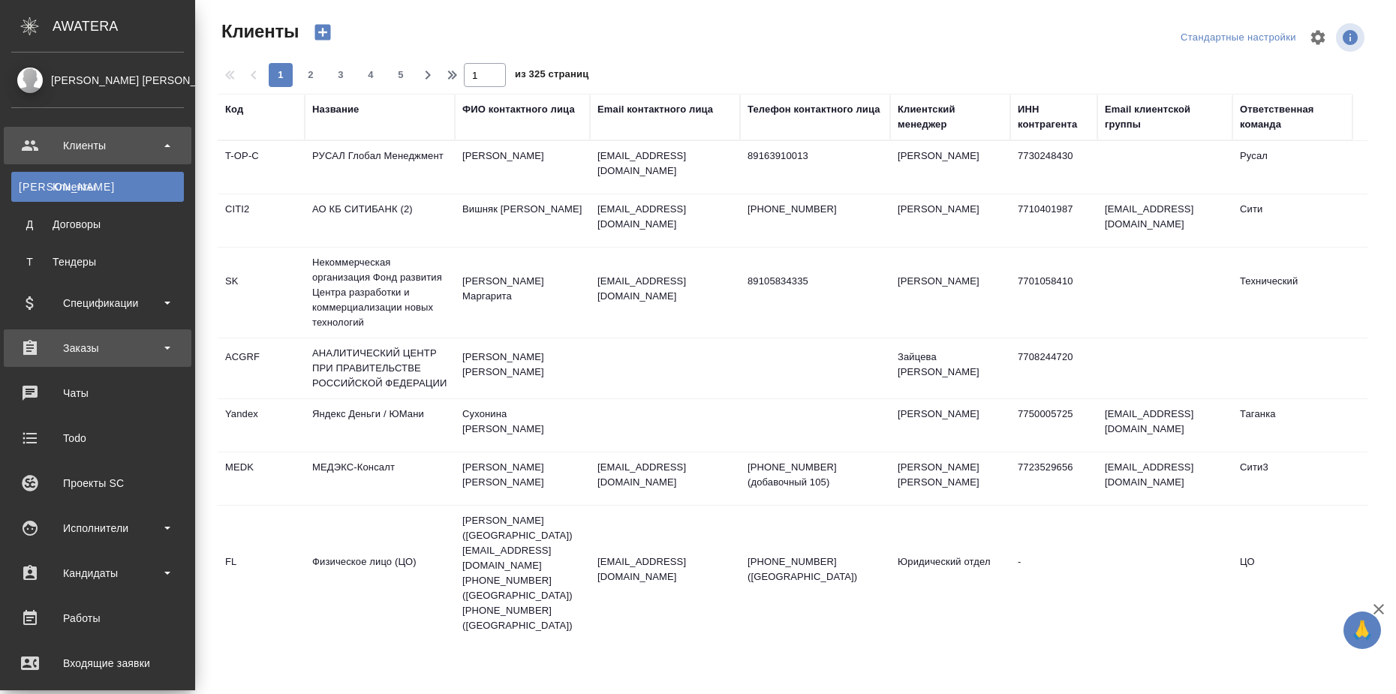
click at [164, 350] on div "Заказы" at bounding box center [97, 348] width 173 height 23
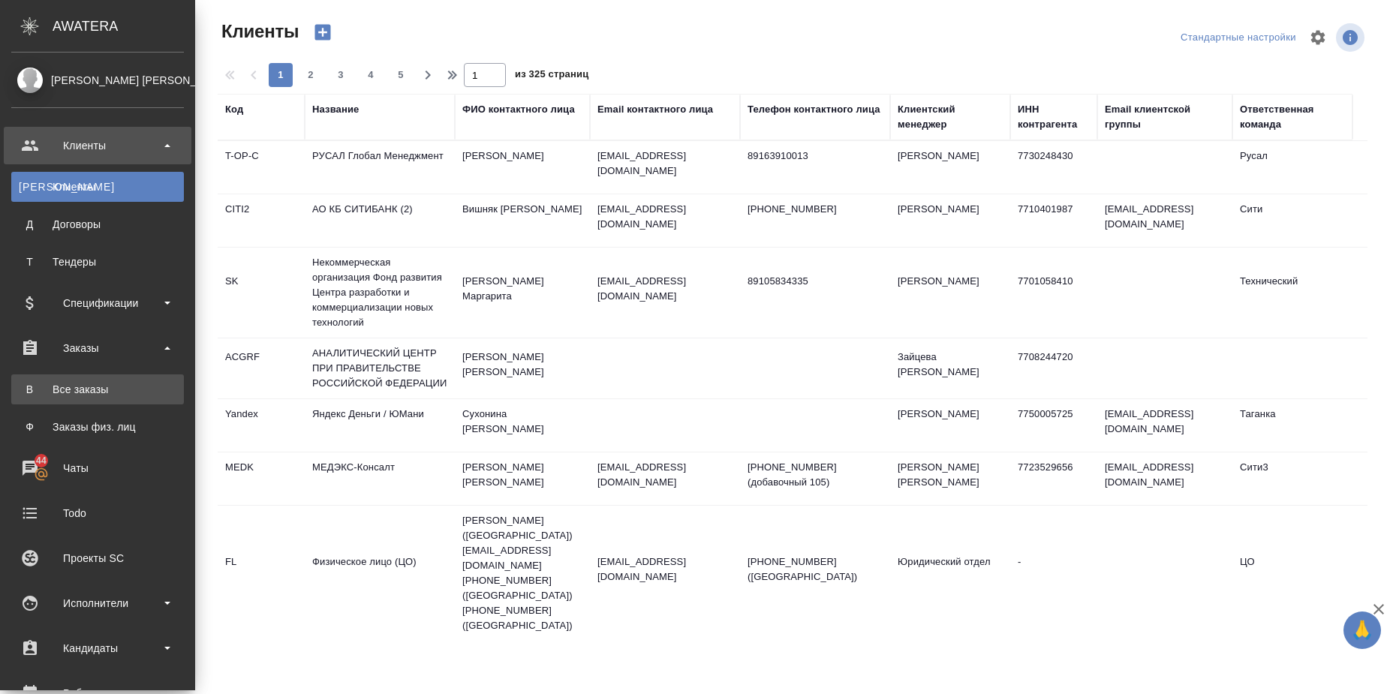
click at [150, 396] on link "В Все заказы" at bounding box center [97, 389] width 173 height 30
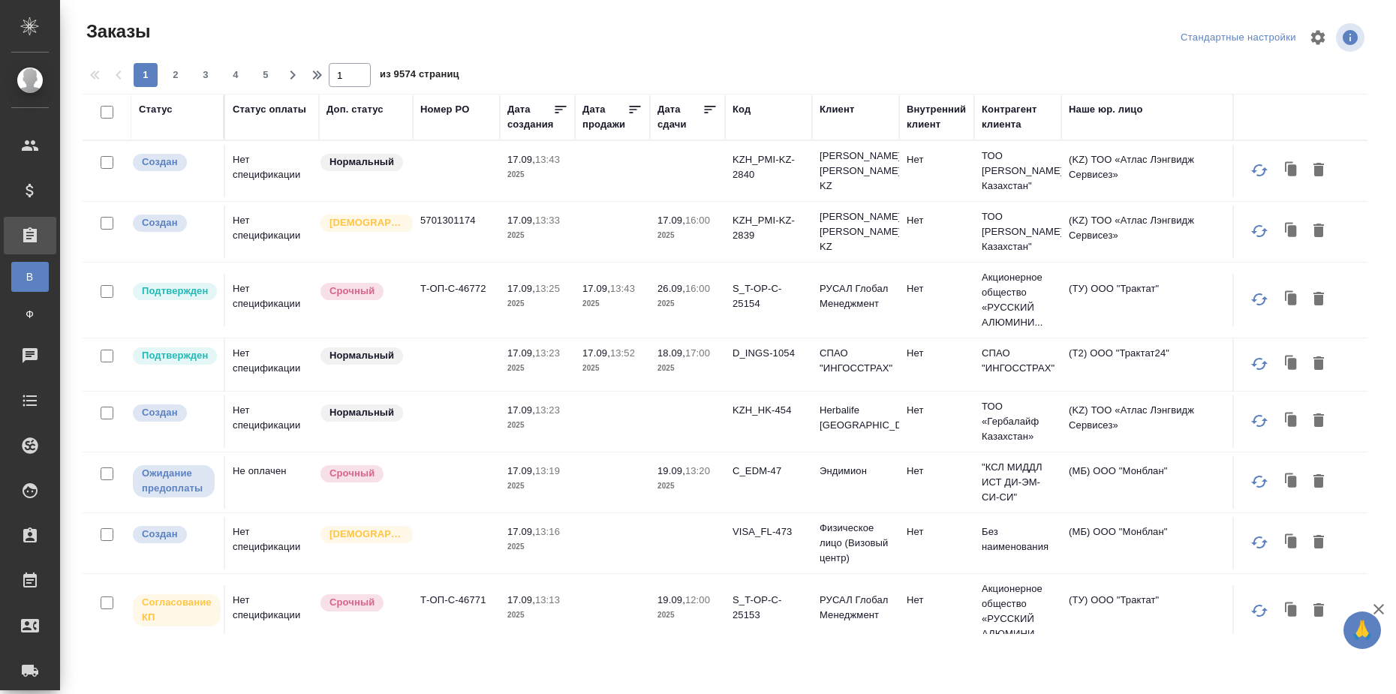
click at [167, 111] on div "Статус" at bounding box center [156, 109] width 34 height 15
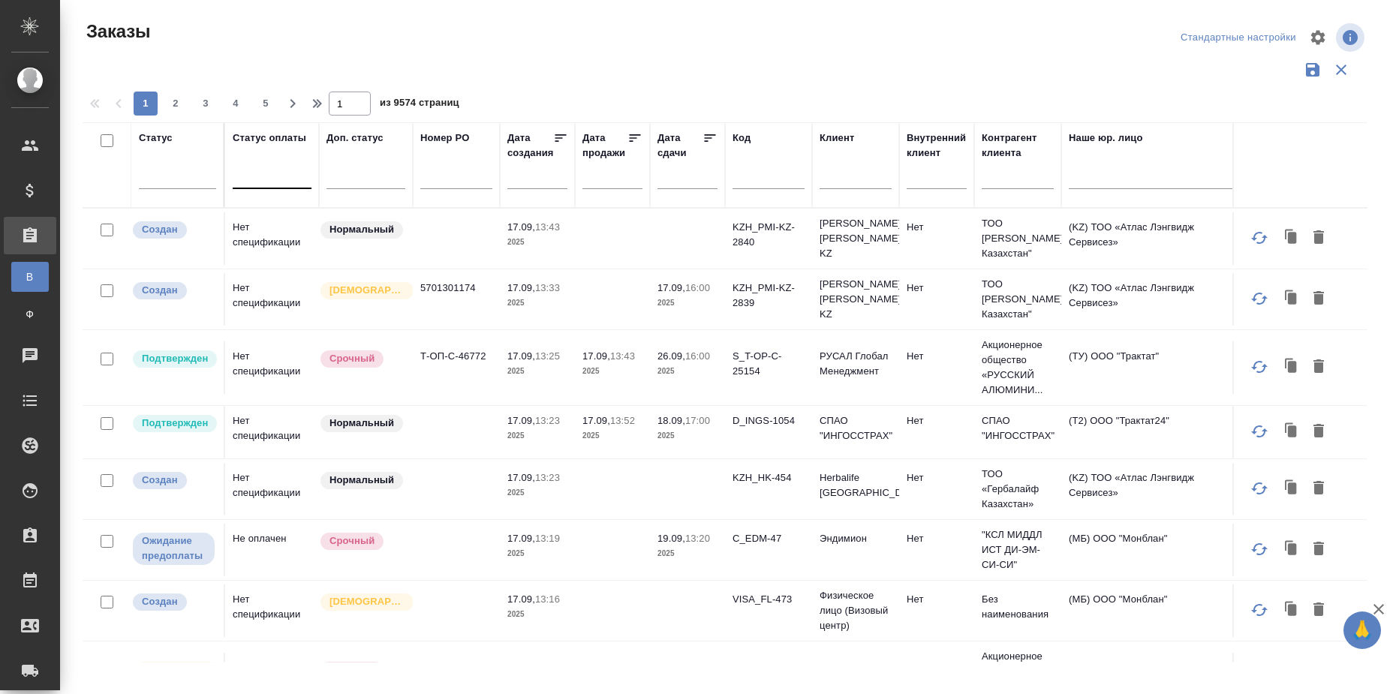
click at [271, 180] on div at bounding box center [272, 174] width 79 height 22
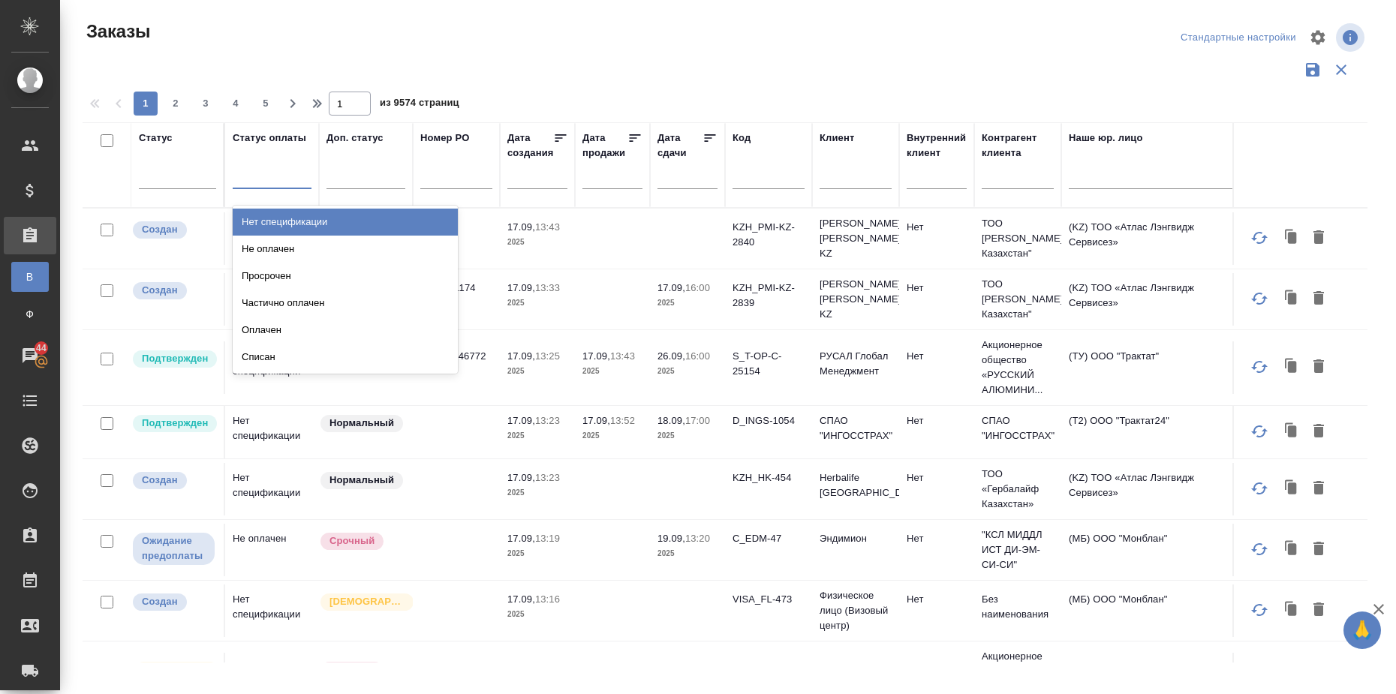
click at [285, 214] on div "Нет спецификации" at bounding box center [345, 222] width 225 height 27
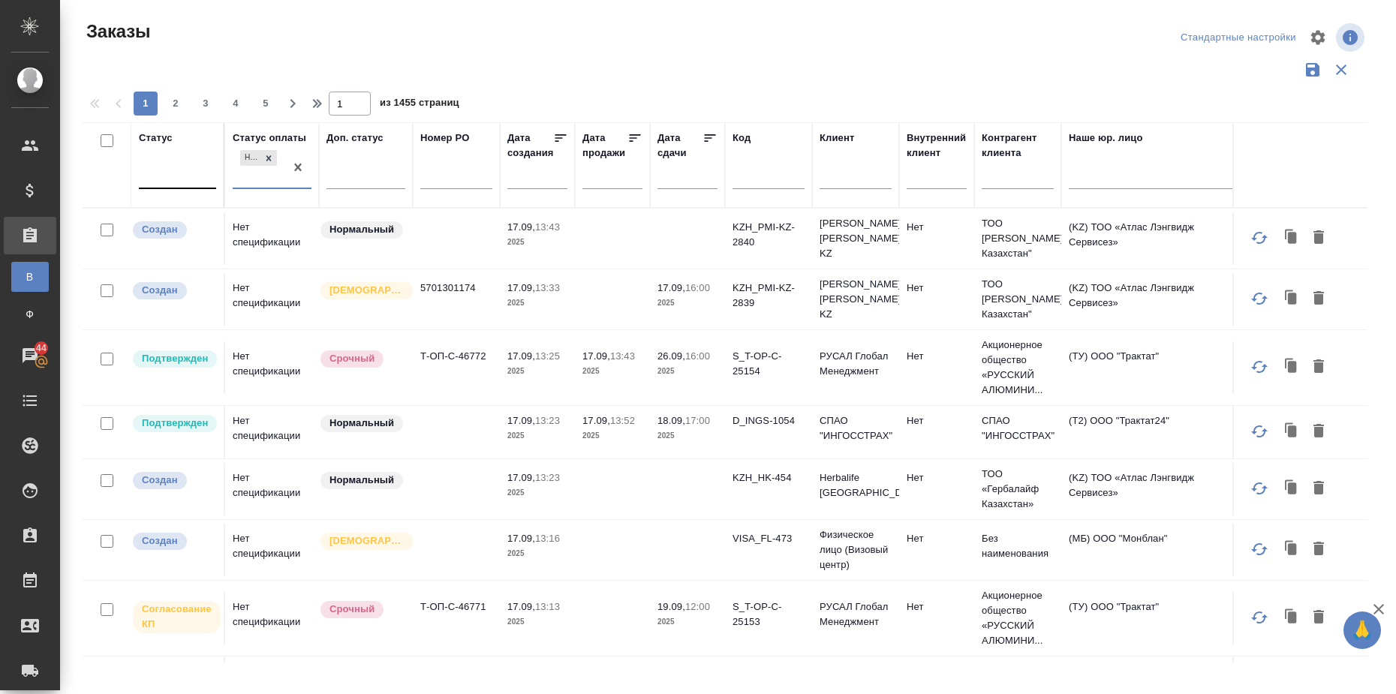
click at [176, 182] on div at bounding box center [177, 174] width 77 height 22
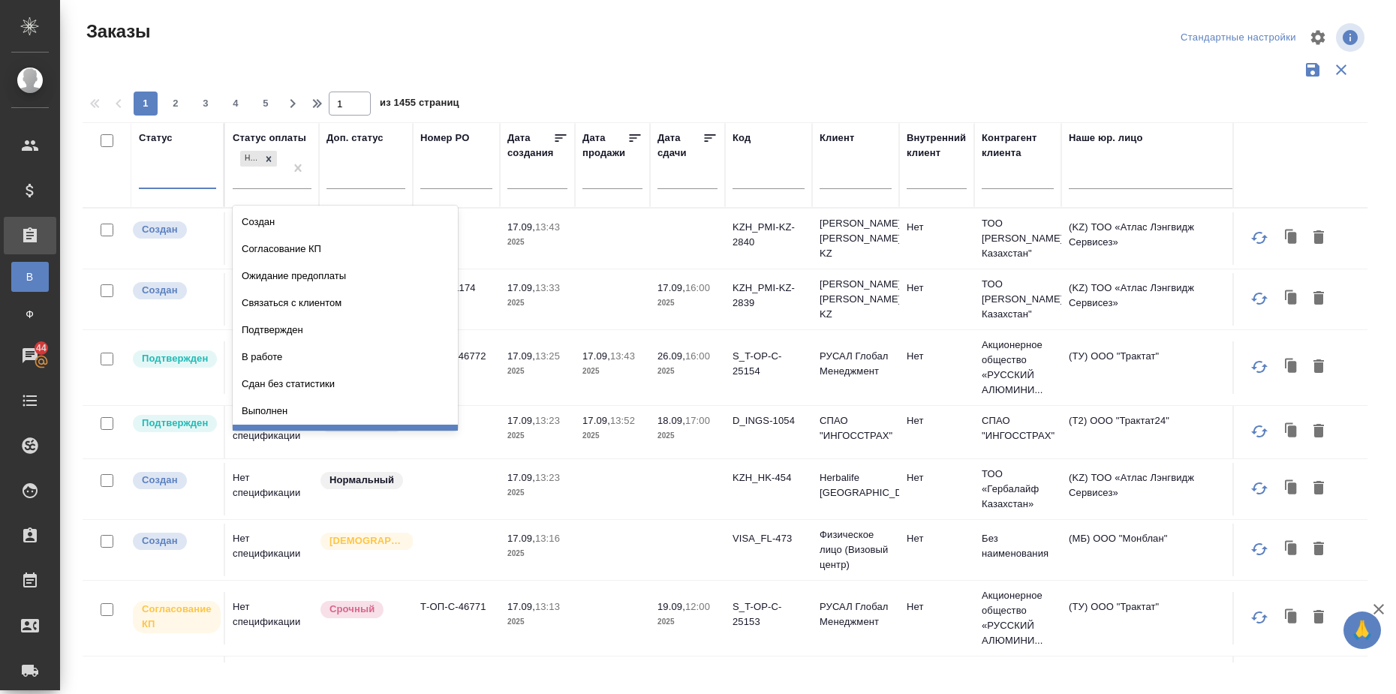
scroll to position [105, 0]
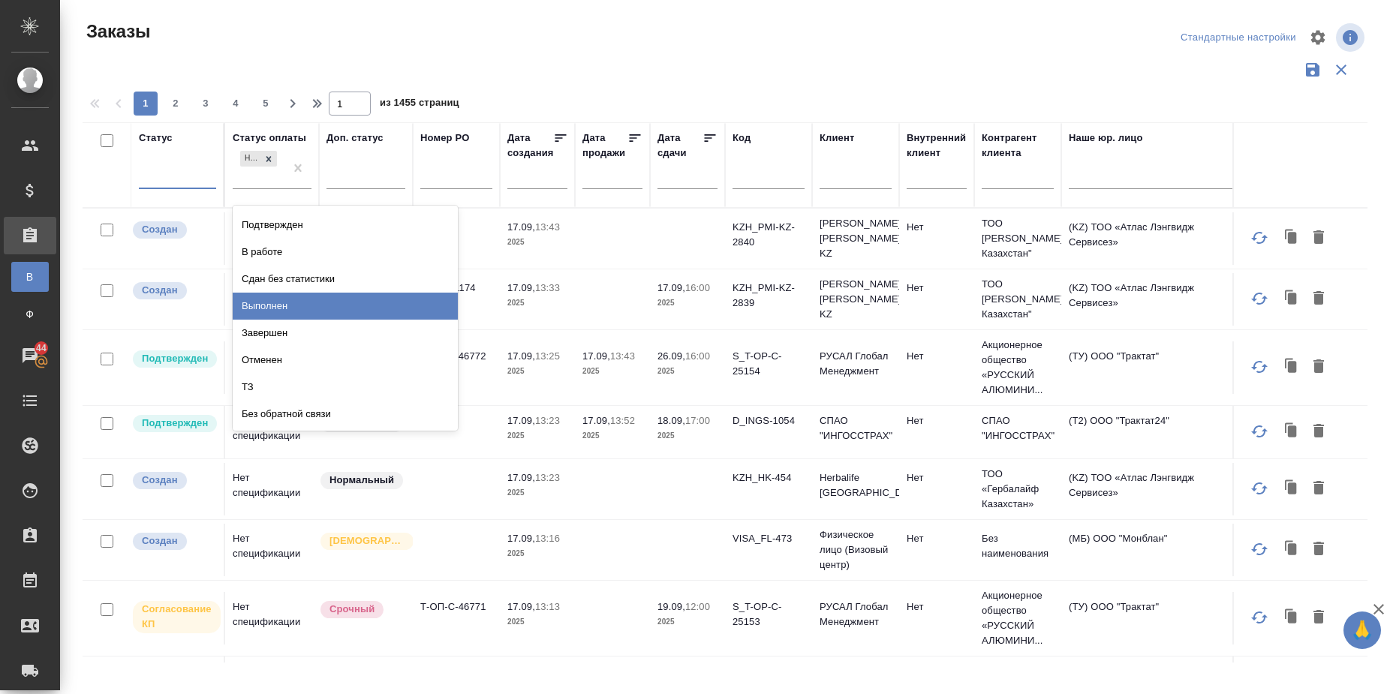
click at [364, 307] on div "Выполнен" at bounding box center [345, 306] width 225 height 27
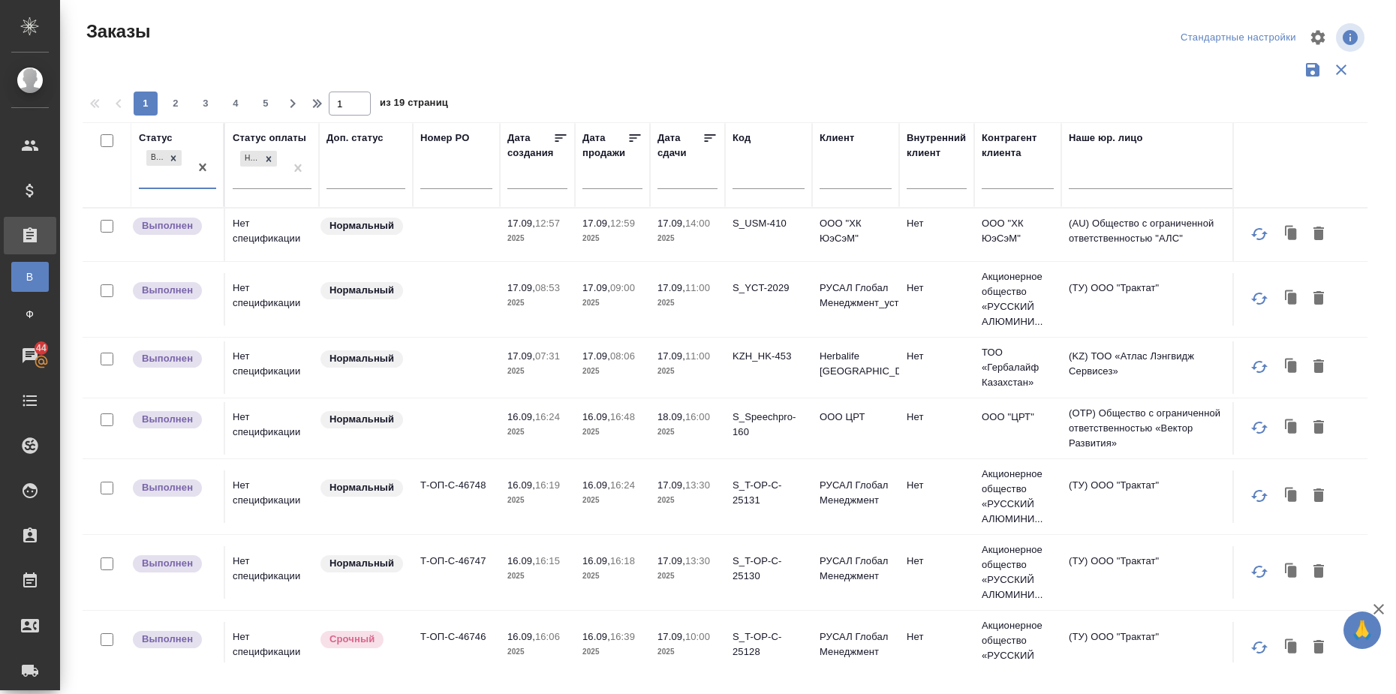
click at [167, 185] on div "Выполнен" at bounding box center [164, 167] width 50 height 41
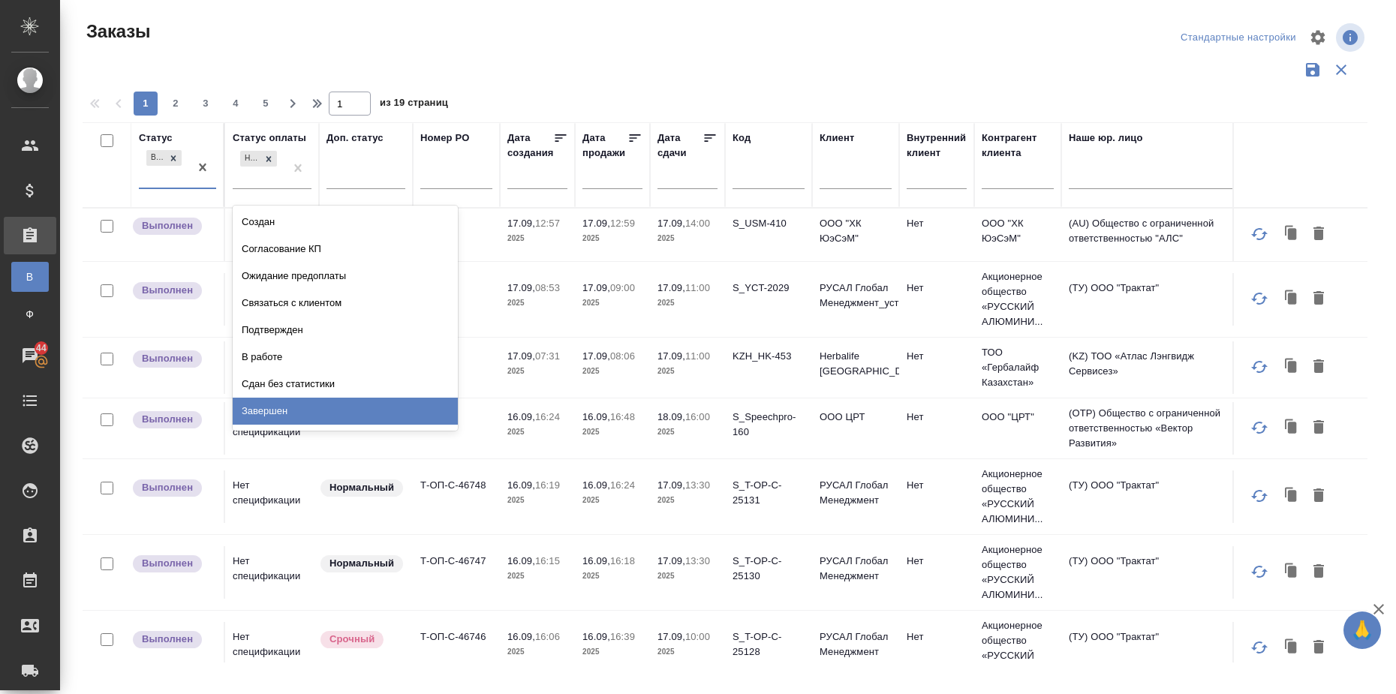
click at [359, 407] on div "Завершен" at bounding box center [345, 411] width 225 height 27
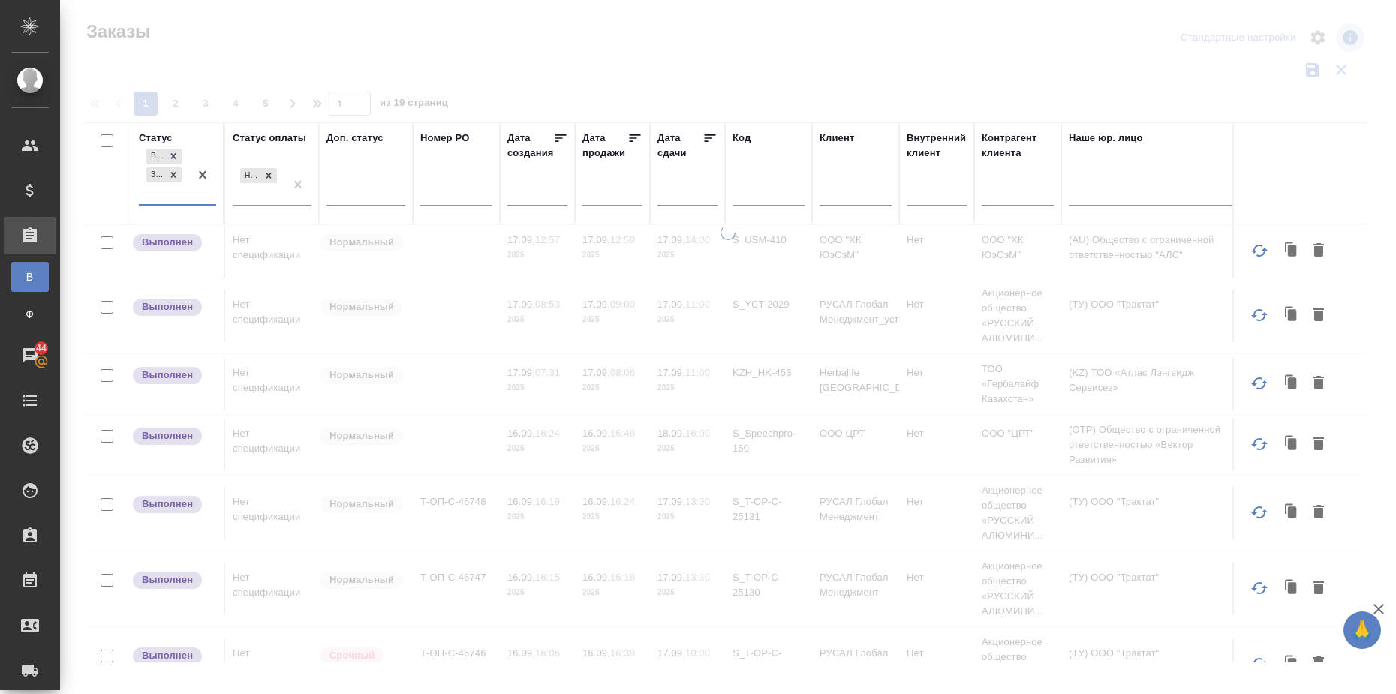
click at [197, 197] on div at bounding box center [202, 175] width 27 height 59
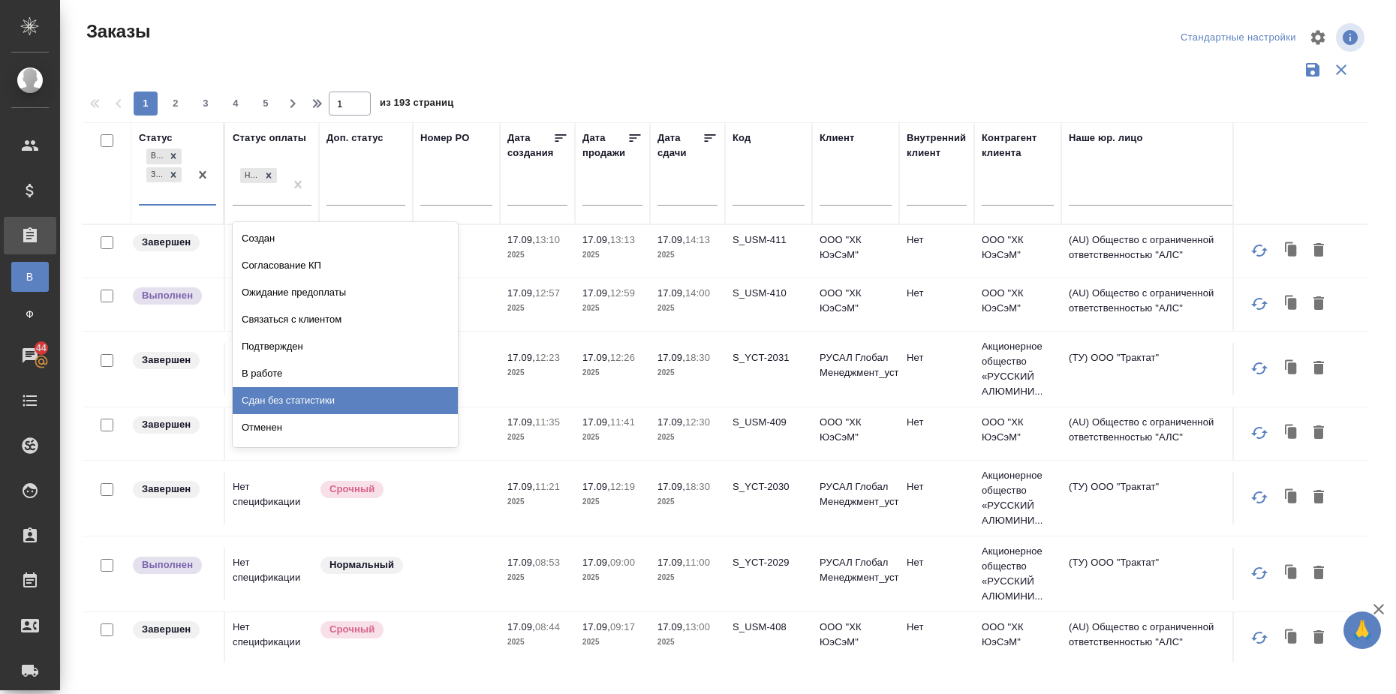
scroll to position [51, 0]
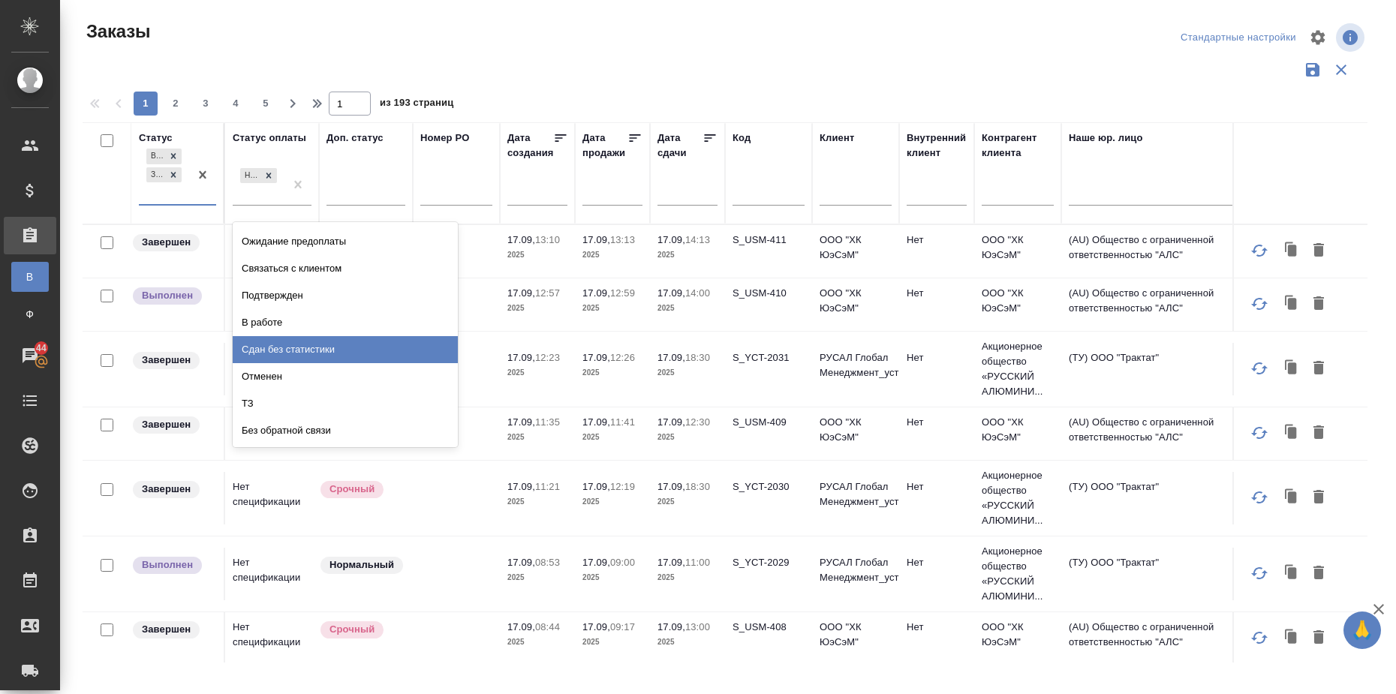
click at [299, 350] on div "Сдан без статистики" at bounding box center [345, 349] width 225 height 27
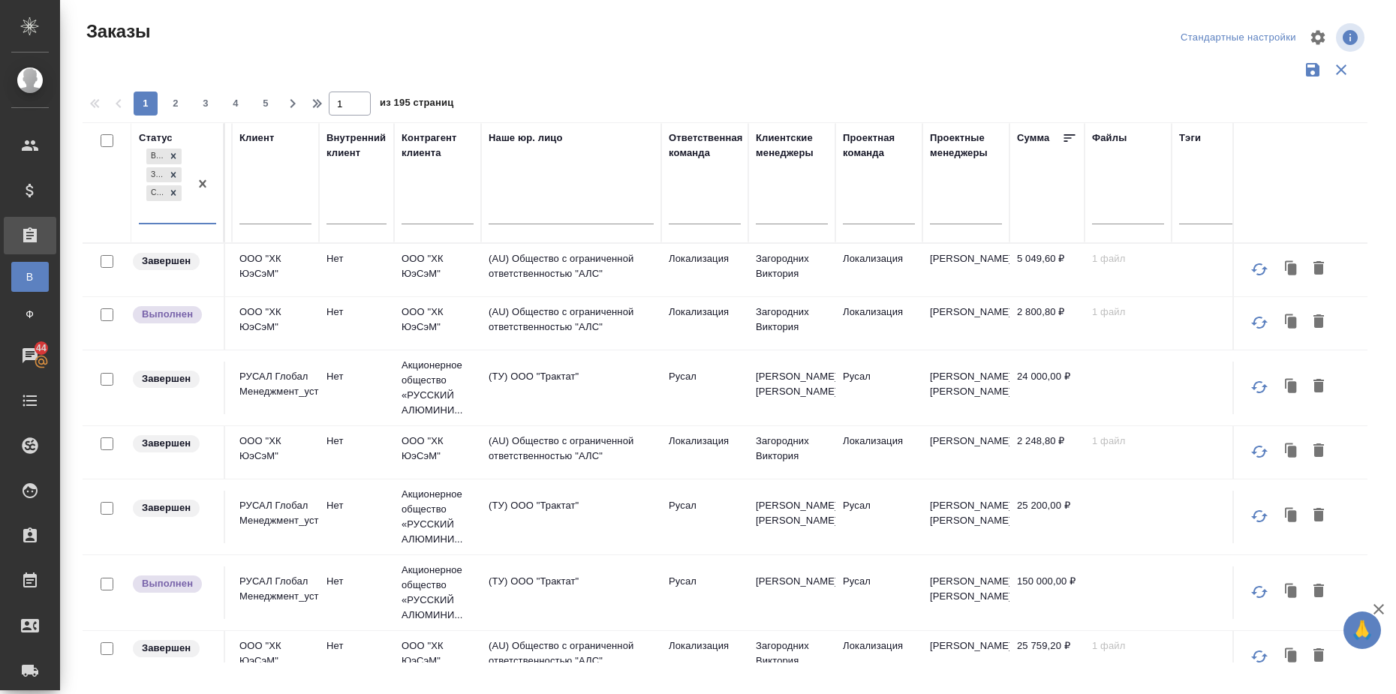
scroll to position [0, 582]
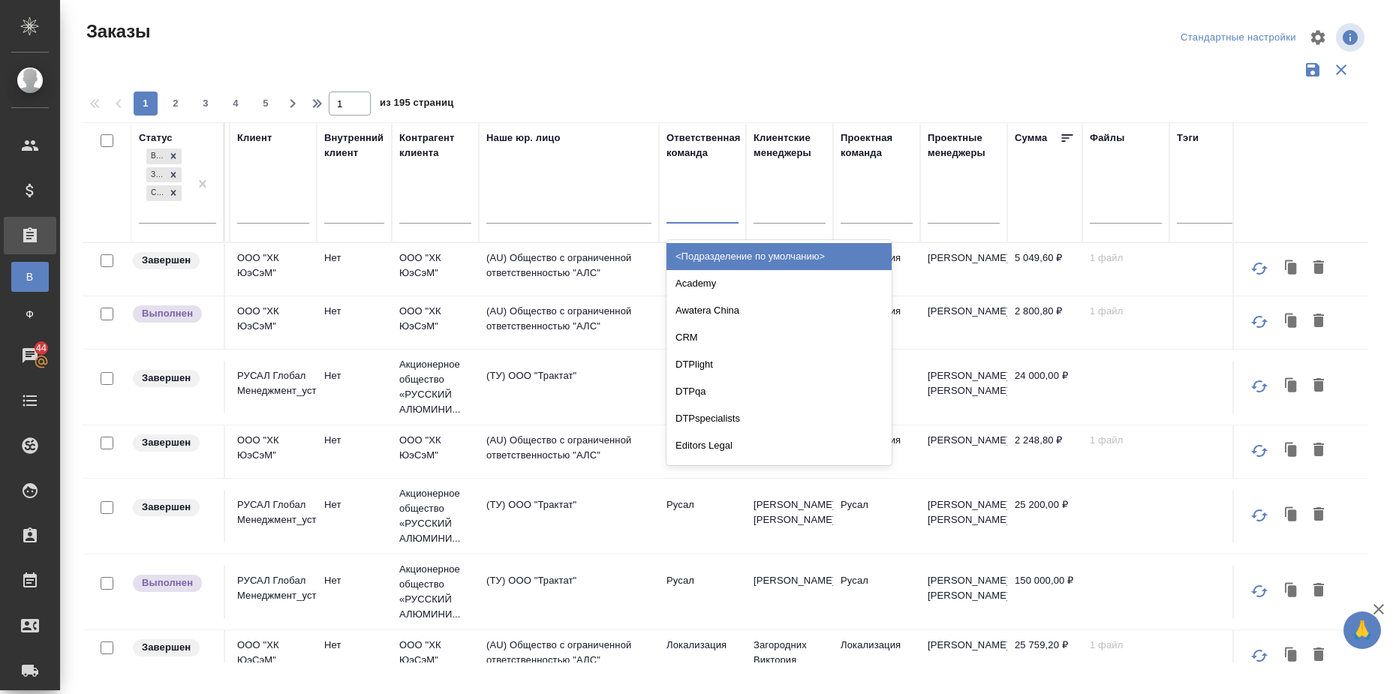
click at [700, 217] on div at bounding box center [702, 208] width 72 height 22
type input "каз"
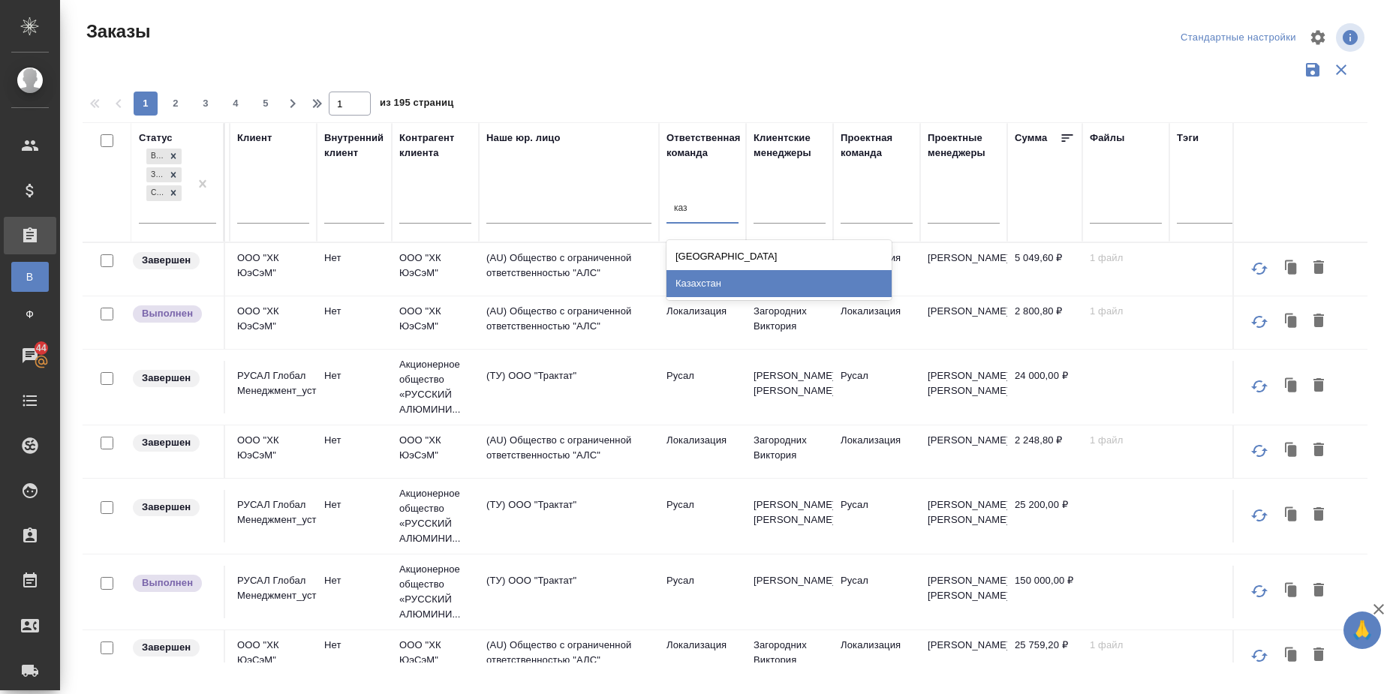
click at [711, 285] on div "Казахстан" at bounding box center [778, 283] width 225 height 27
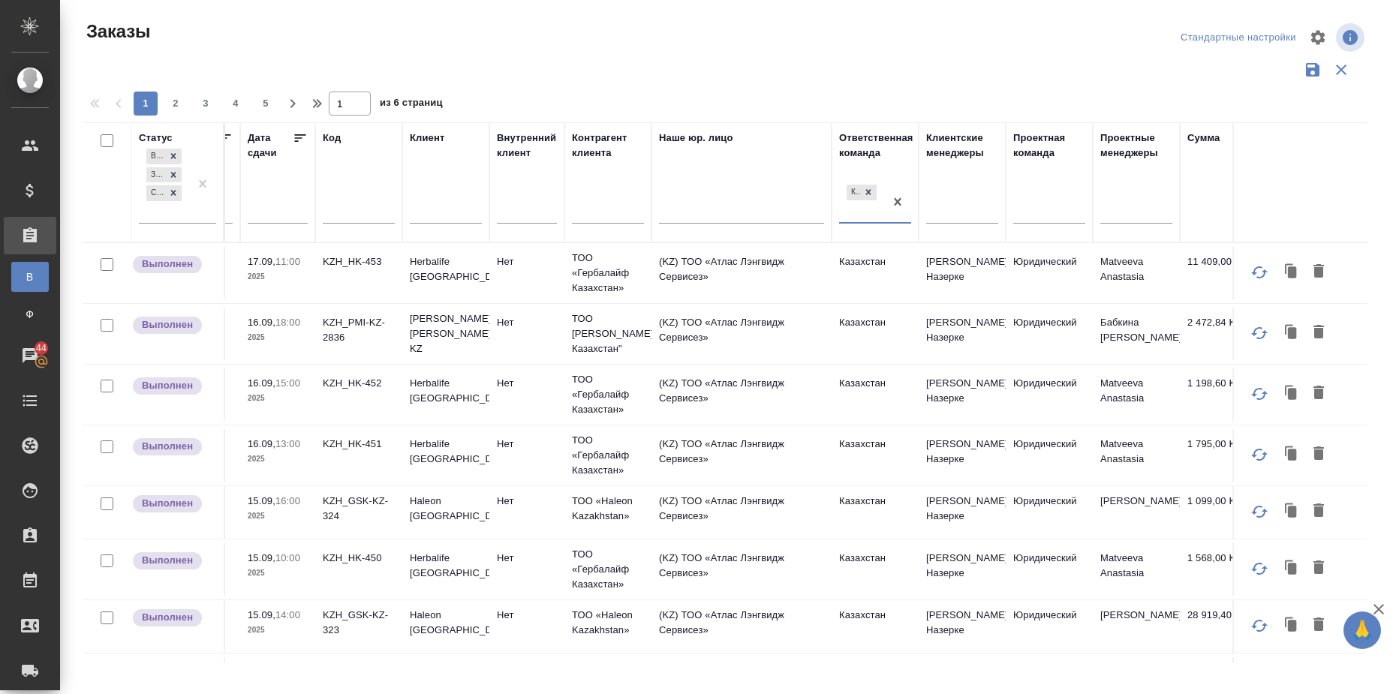
scroll to position [0, 415]
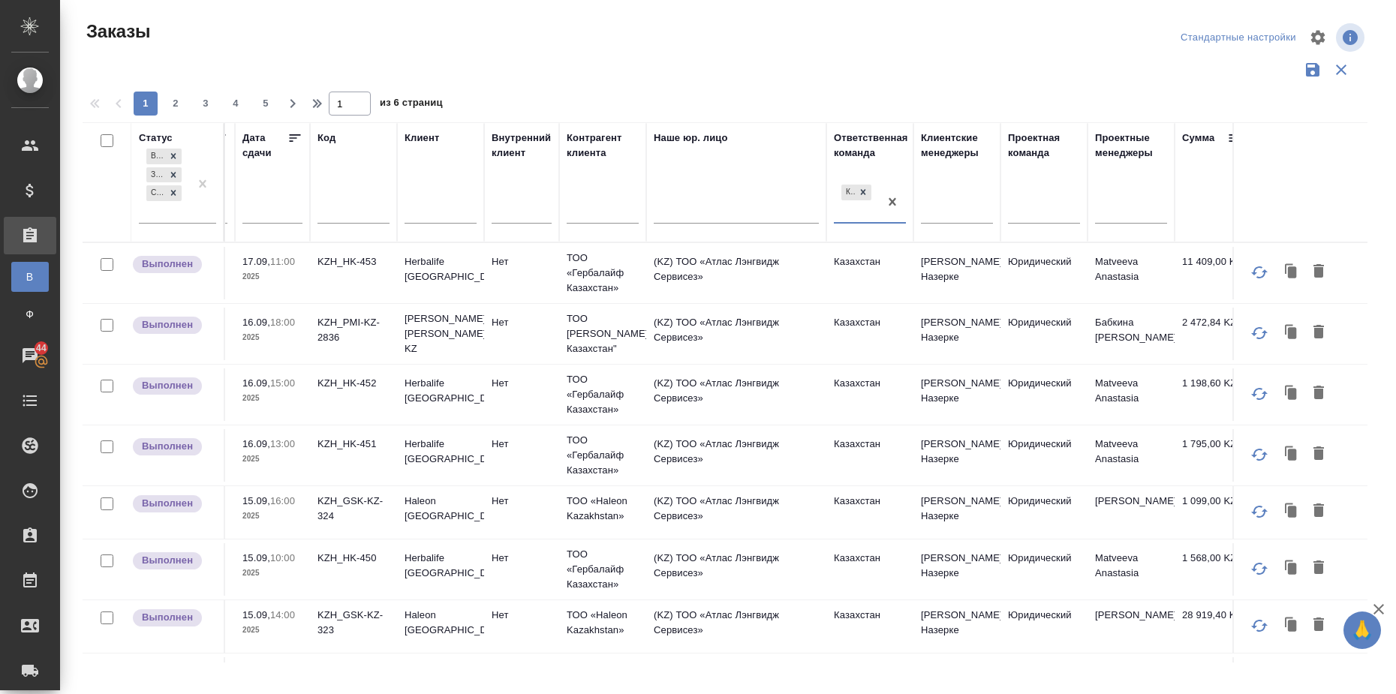
click at [269, 218] on input "text" at bounding box center [276, 210] width 51 height 21
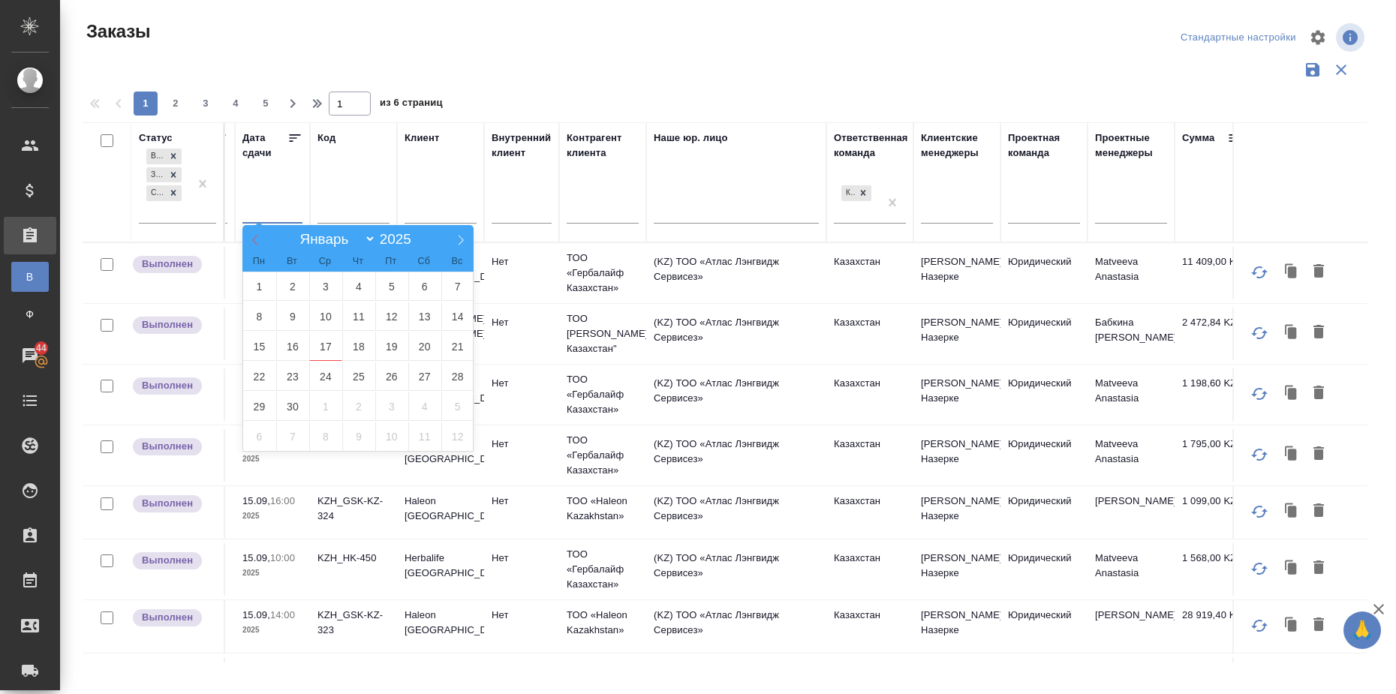
click at [244, 238] on span at bounding box center [255, 238] width 26 height 26
select select "7"
click at [396, 288] on span "1" at bounding box center [391, 286] width 33 height 29
type div "[DATE]T21:00:00.000Z"
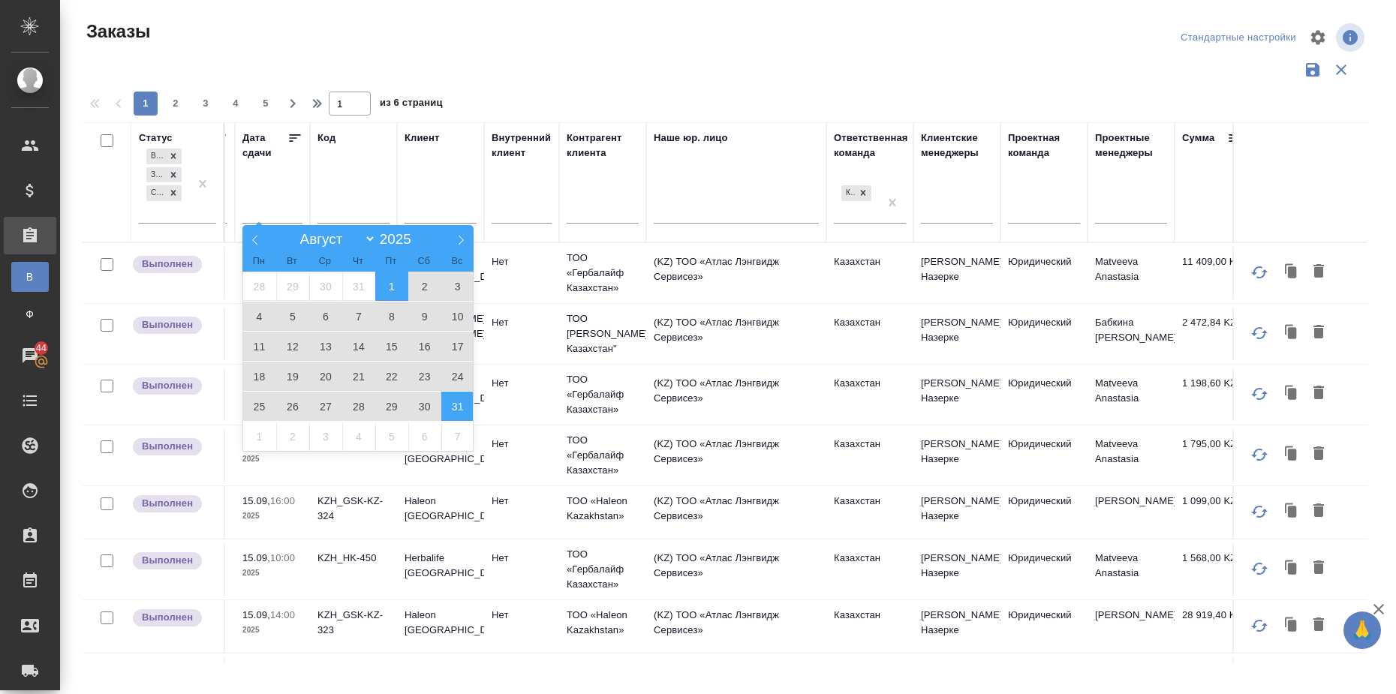
click at [455, 407] on span "31" at bounding box center [457, 406] width 33 height 29
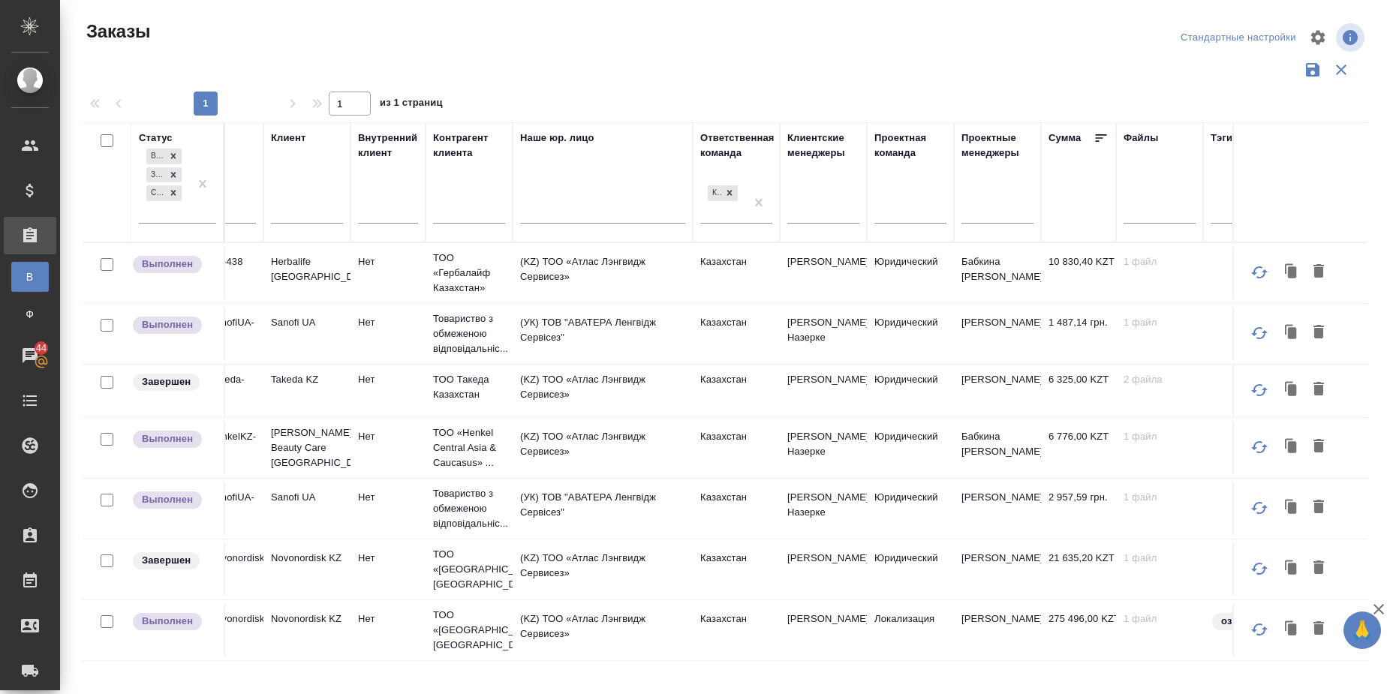
scroll to position [0, 555]
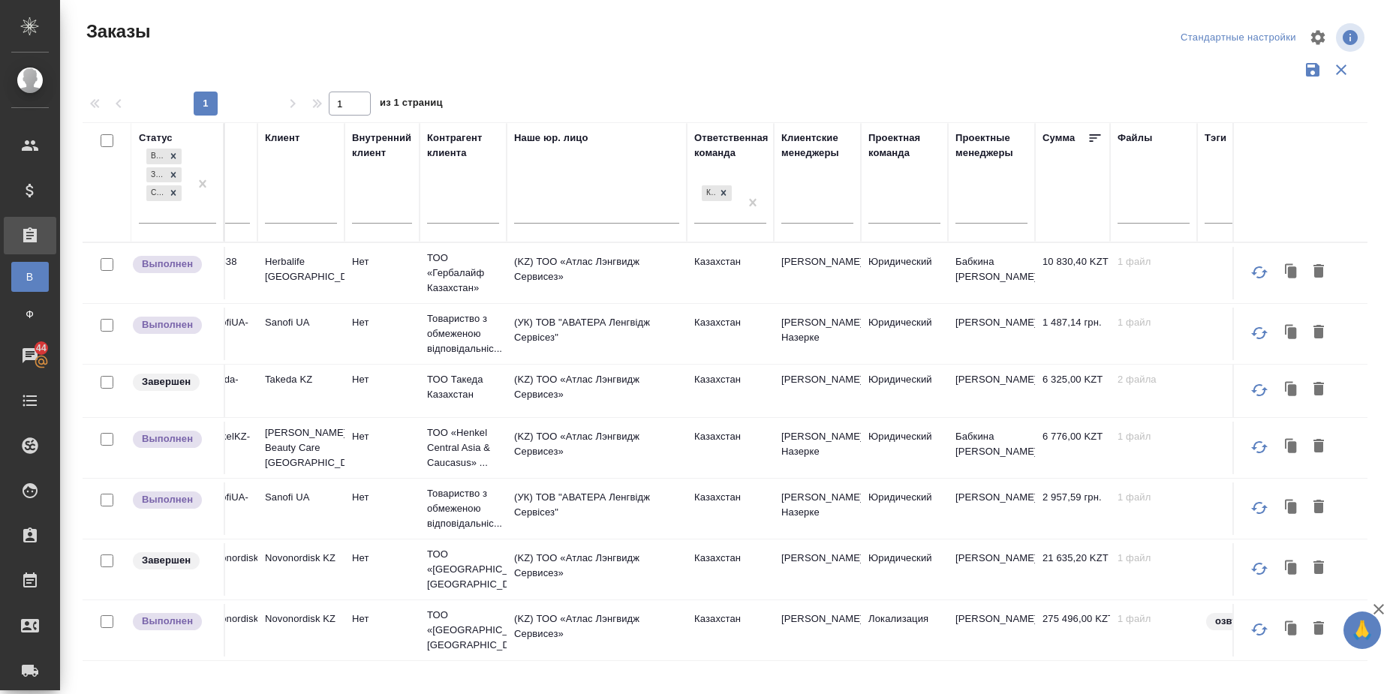
click at [1097, 140] on icon at bounding box center [1094, 138] width 15 height 15
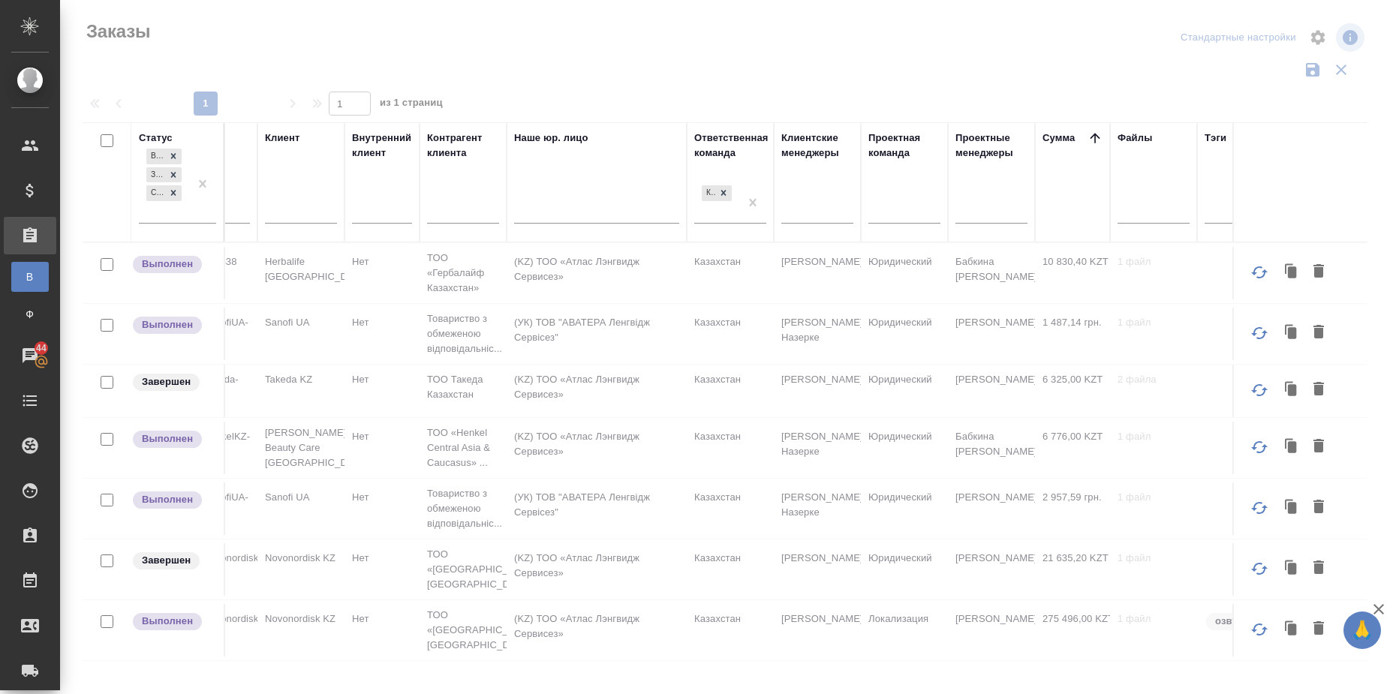
click at [1097, 140] on icon at bounding box center [1094, 138] width 15 height 15
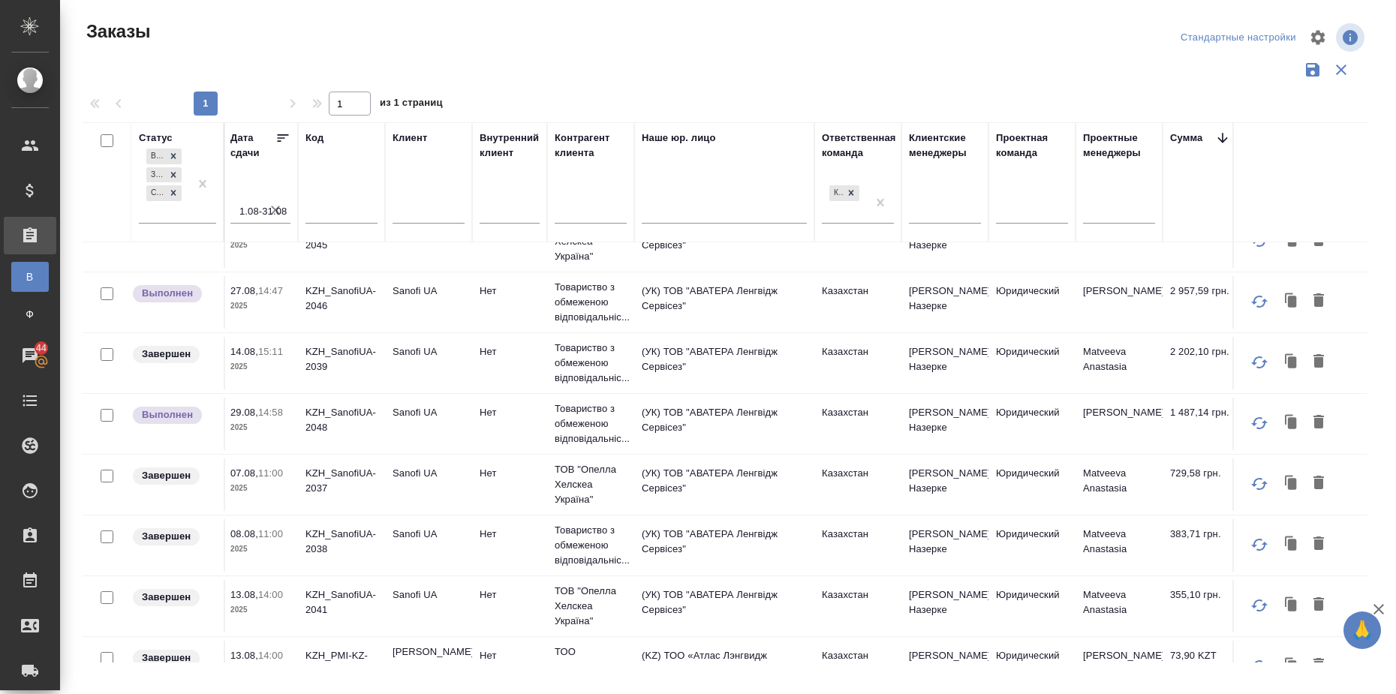
scroll to position [742, 427]
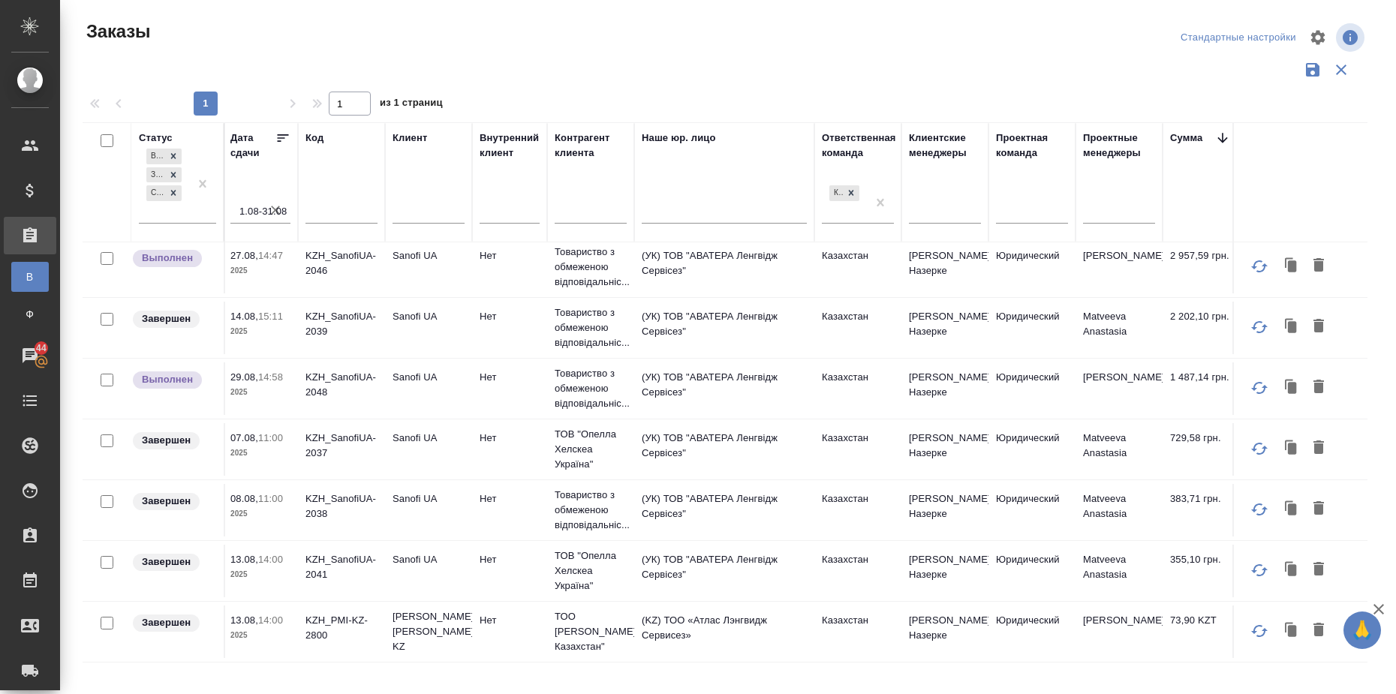
click at [280, 134] on icon at bounding box center [283, 138] width 11 height 8
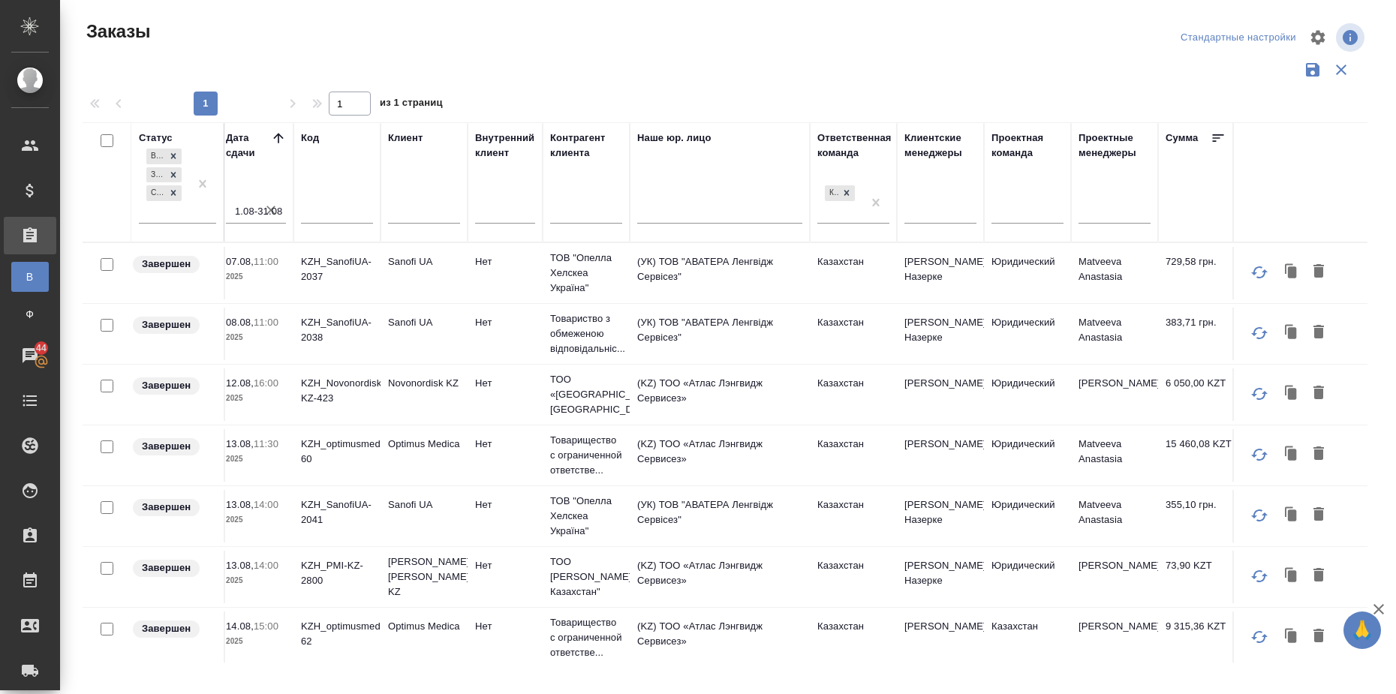
scroll to position [0, 430]
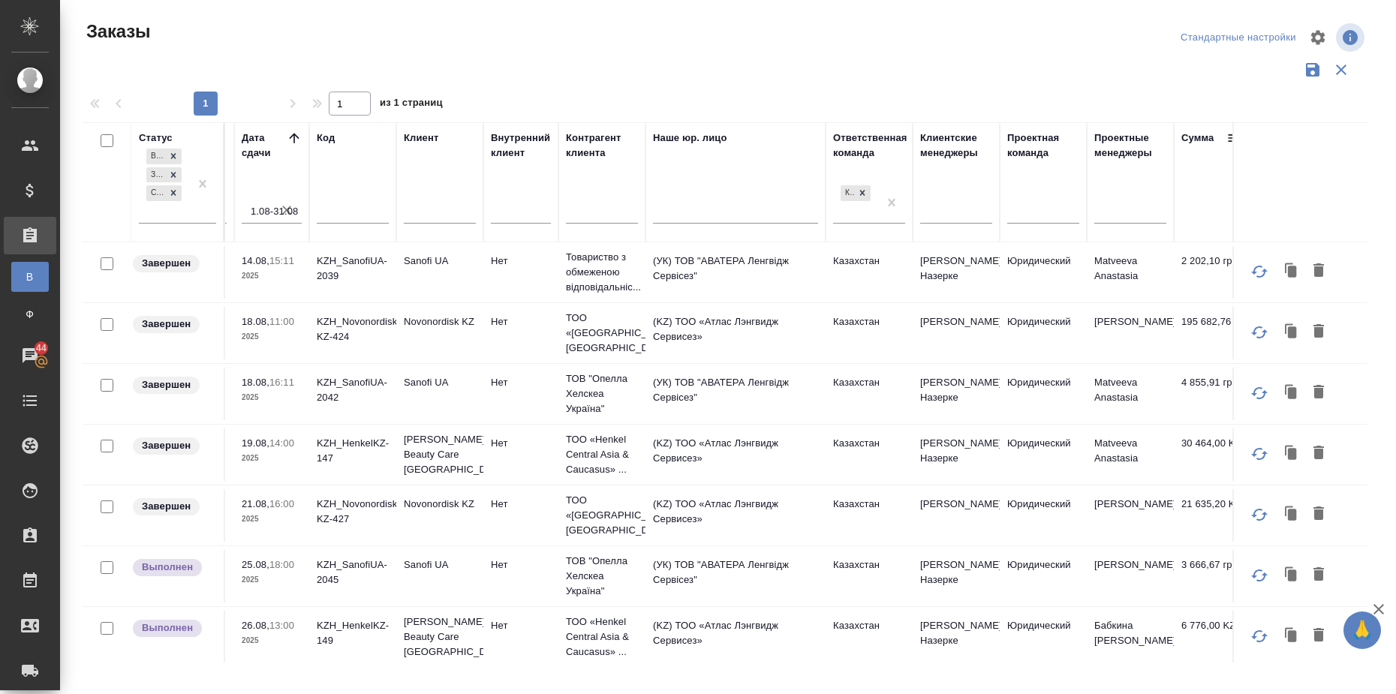
scroll to position [426, 419]
click at [347, 209] on input "text" at bounding box center [349, 213] width 72 height 19
click at [580, 214] on input "text" at bounding box center [598, 213] width 72 height 19
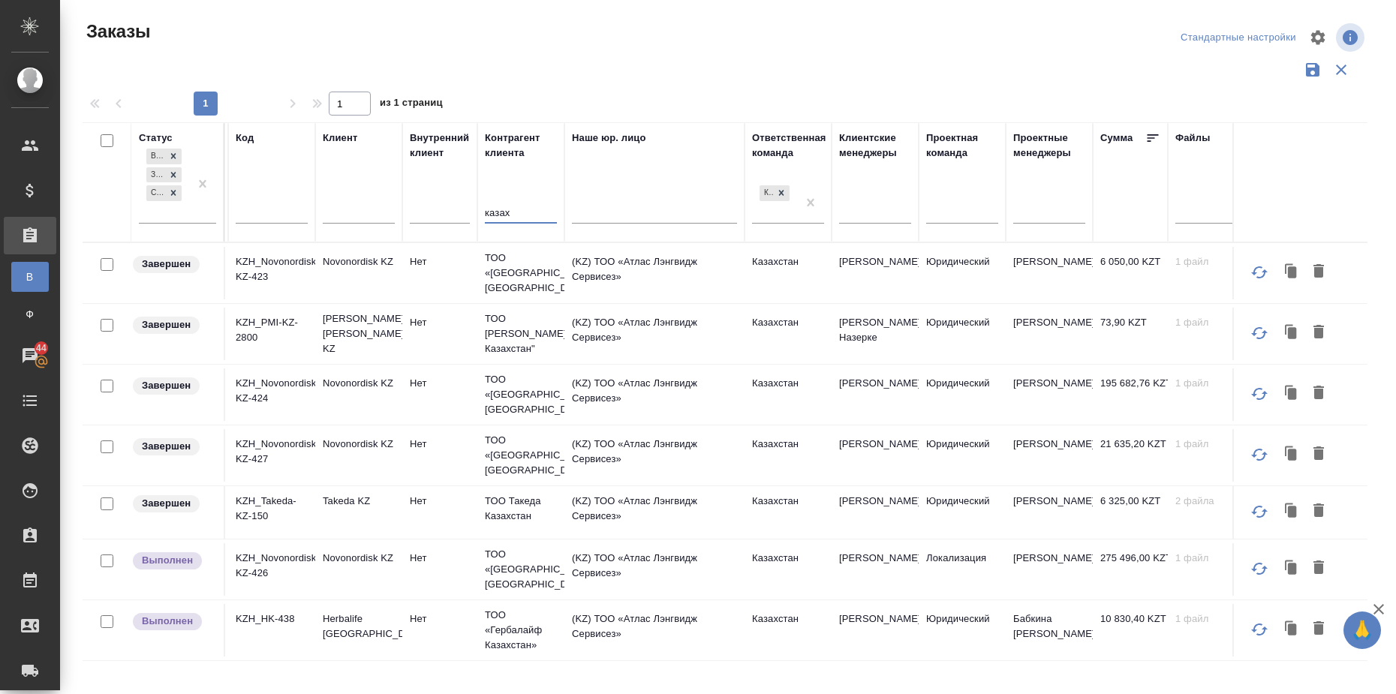
scroll to position [0, 500]
click at [1147, 134] on icon at bounding box center [1149, 138] width 11 height 8
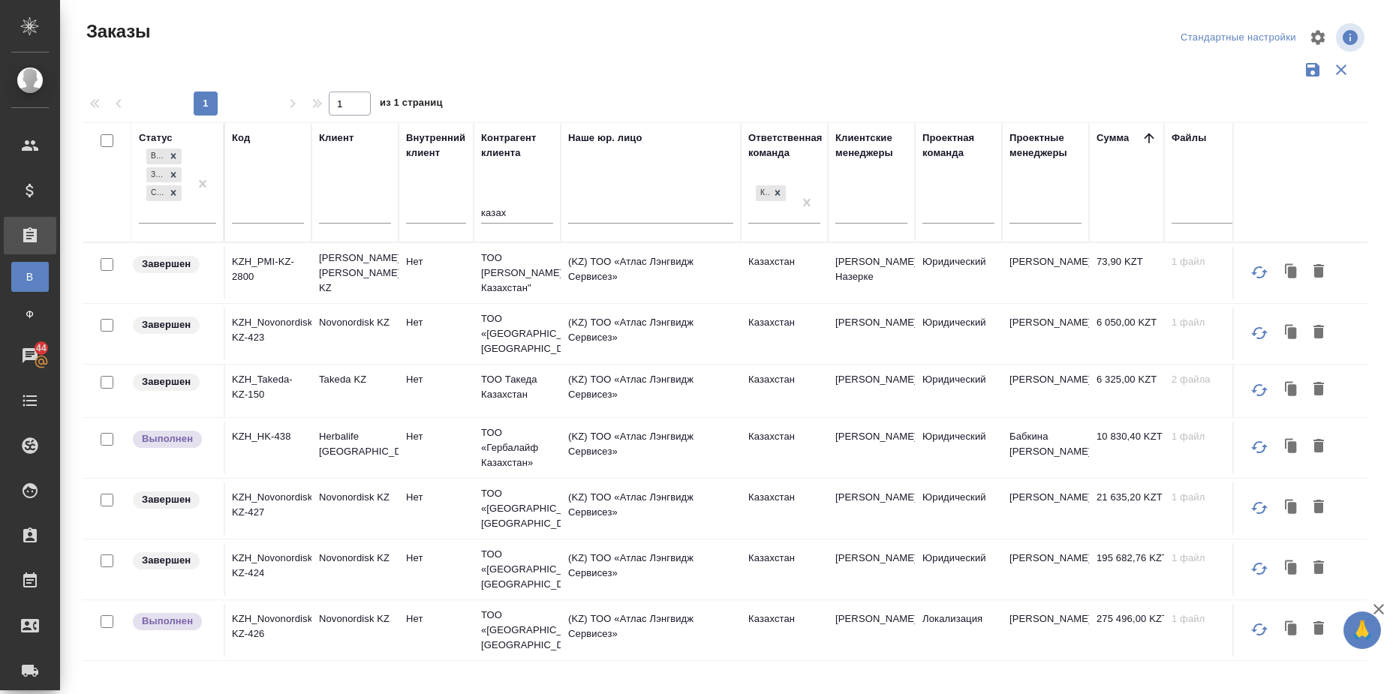
click at [1147, 134] on icon at bounding box center [1148, 138] width 15 height 15
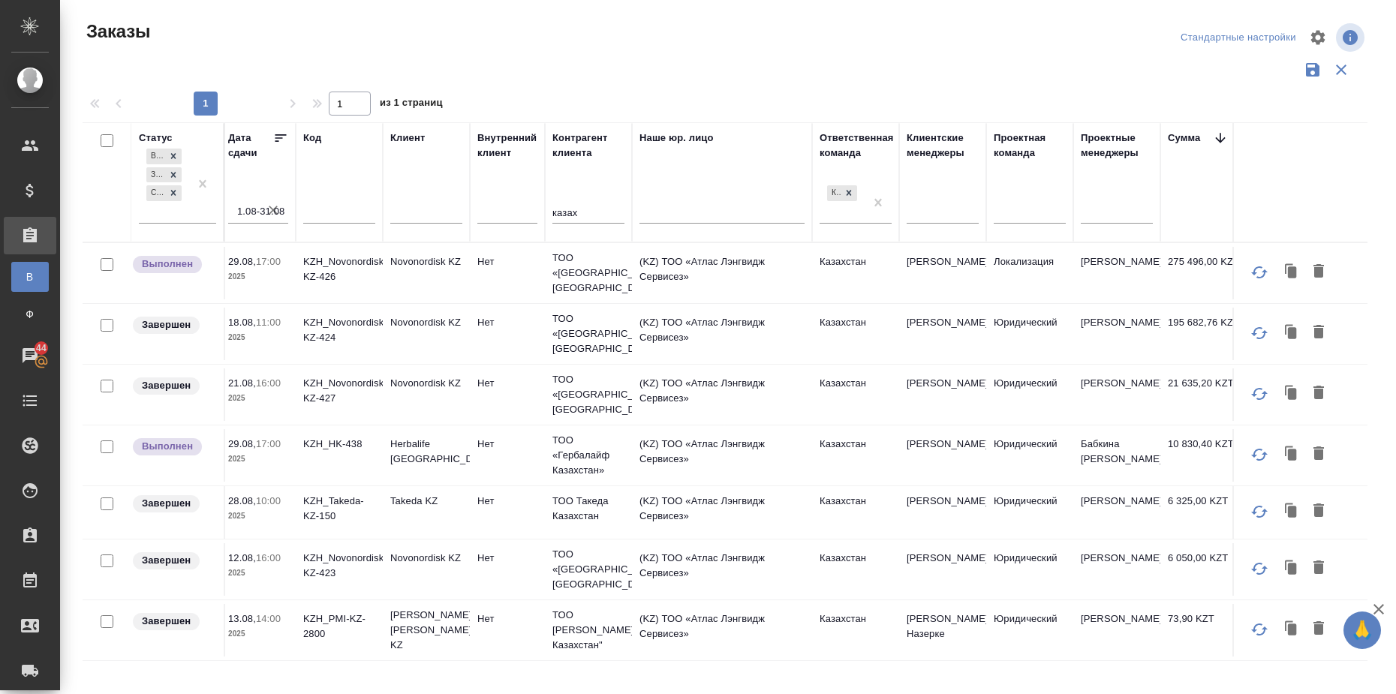
scroll to position [0, 429]
click at [600, 212] on input "казах" at bounding box center [588, 213] width 72 height 19
type input "к"
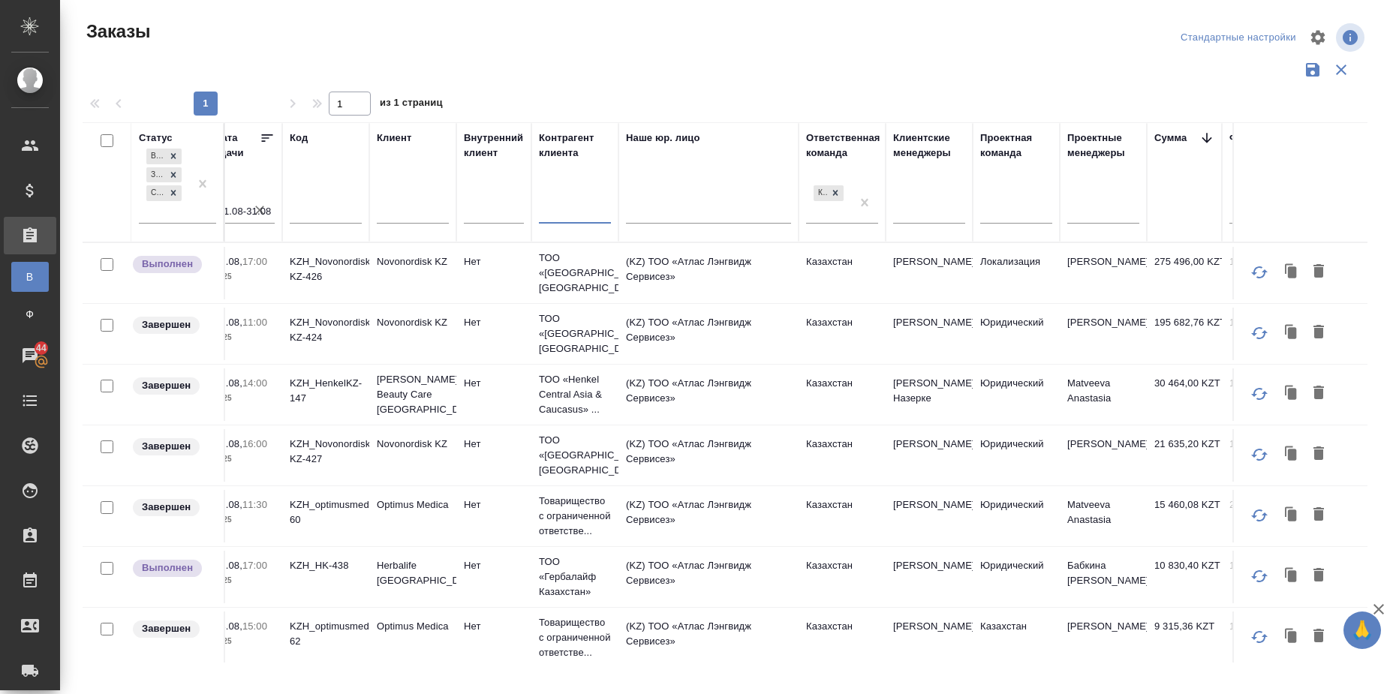
scroll to position [0, 441]
click at [1378, 608] on icon "button" at bounding box center [1378, 609] width 18 height 18
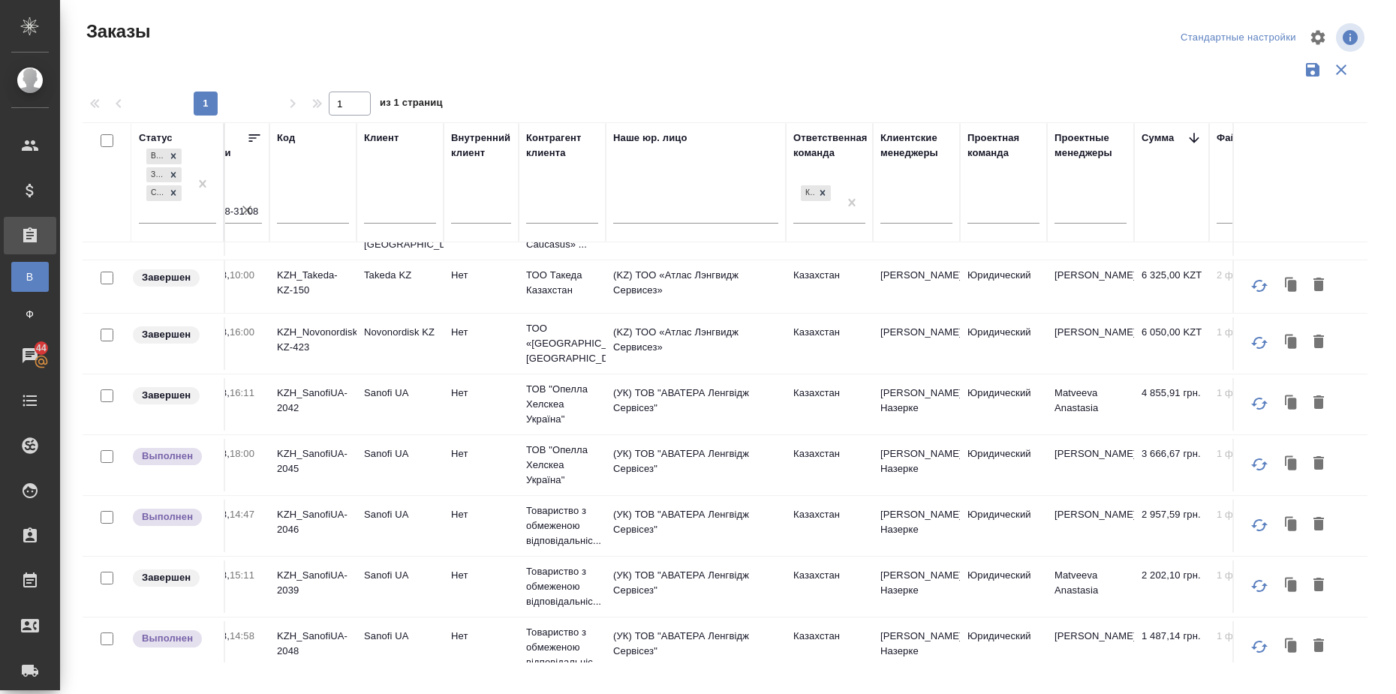
scroll to position [742, 455]
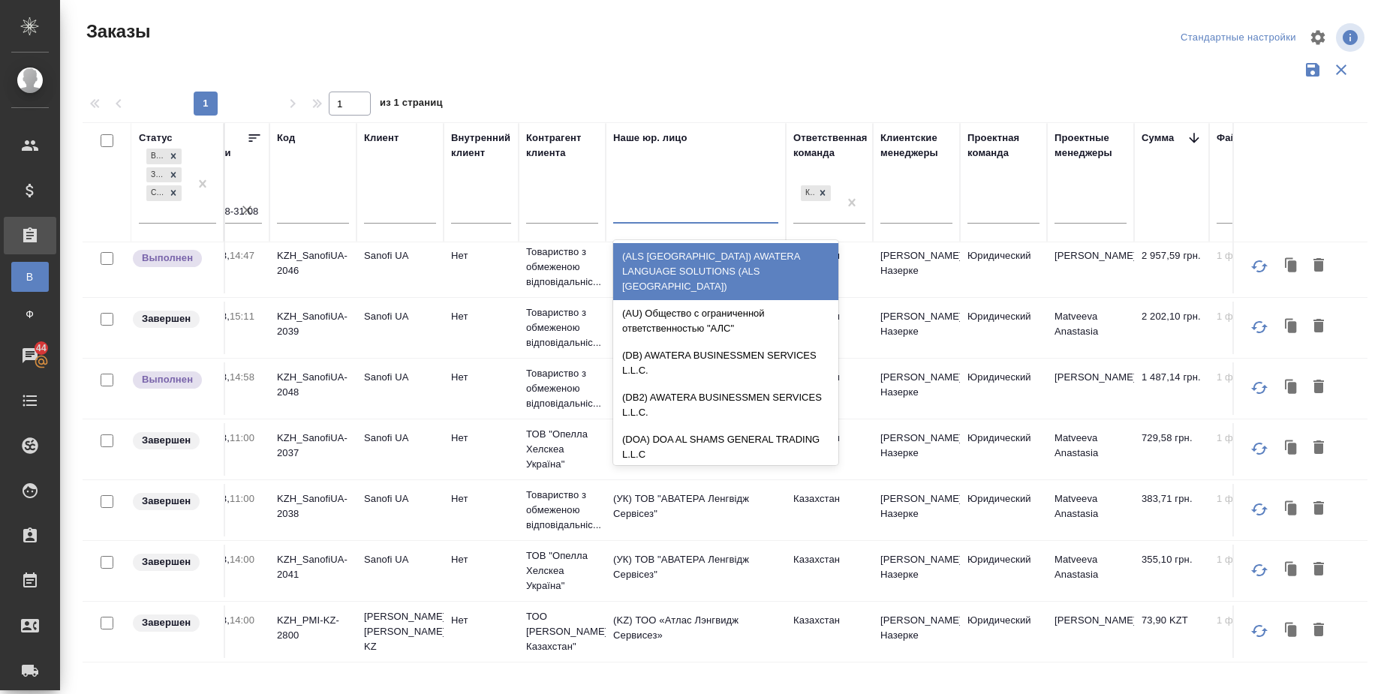
click at [677, 199] on div at bounding box center [695, 208] width 165 height 22
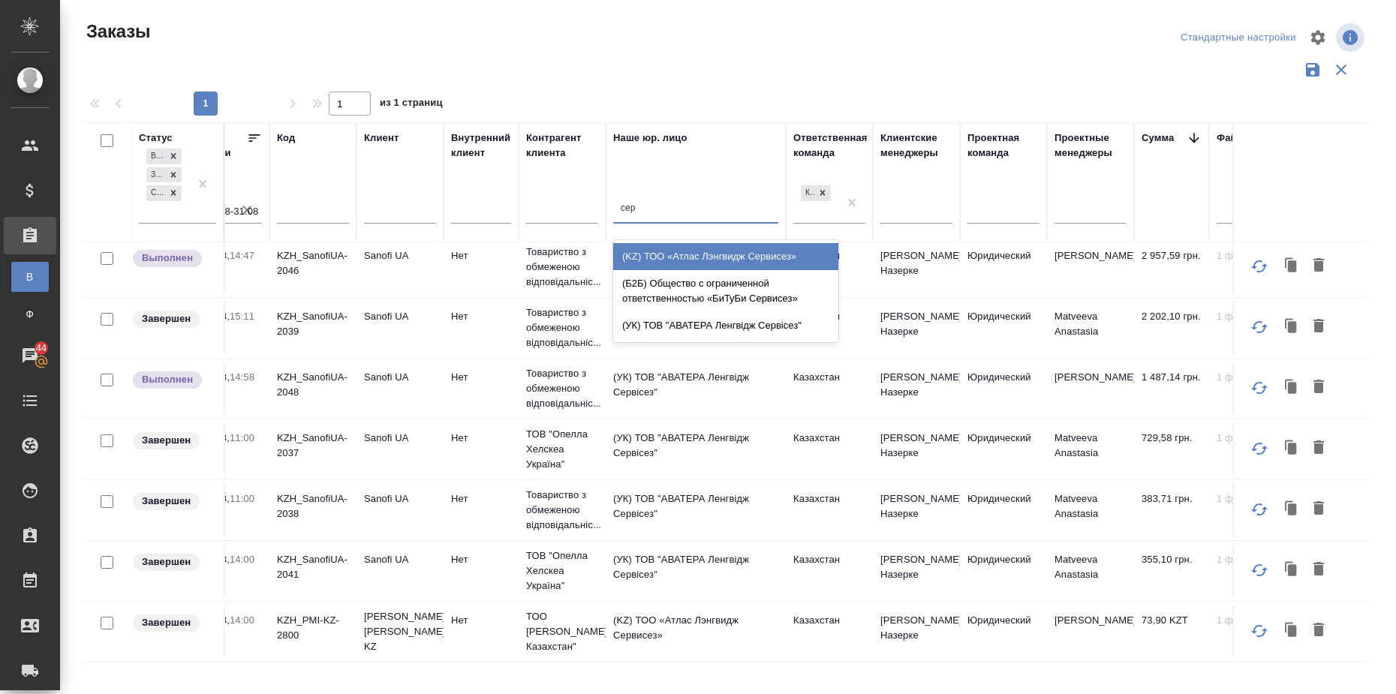
type input "серв"
click at [710, 255] on div "(KZ) ТОО «Атлас Лэнгвидж Сервисез»" at bounding box center [725, 256] width 225 height 27
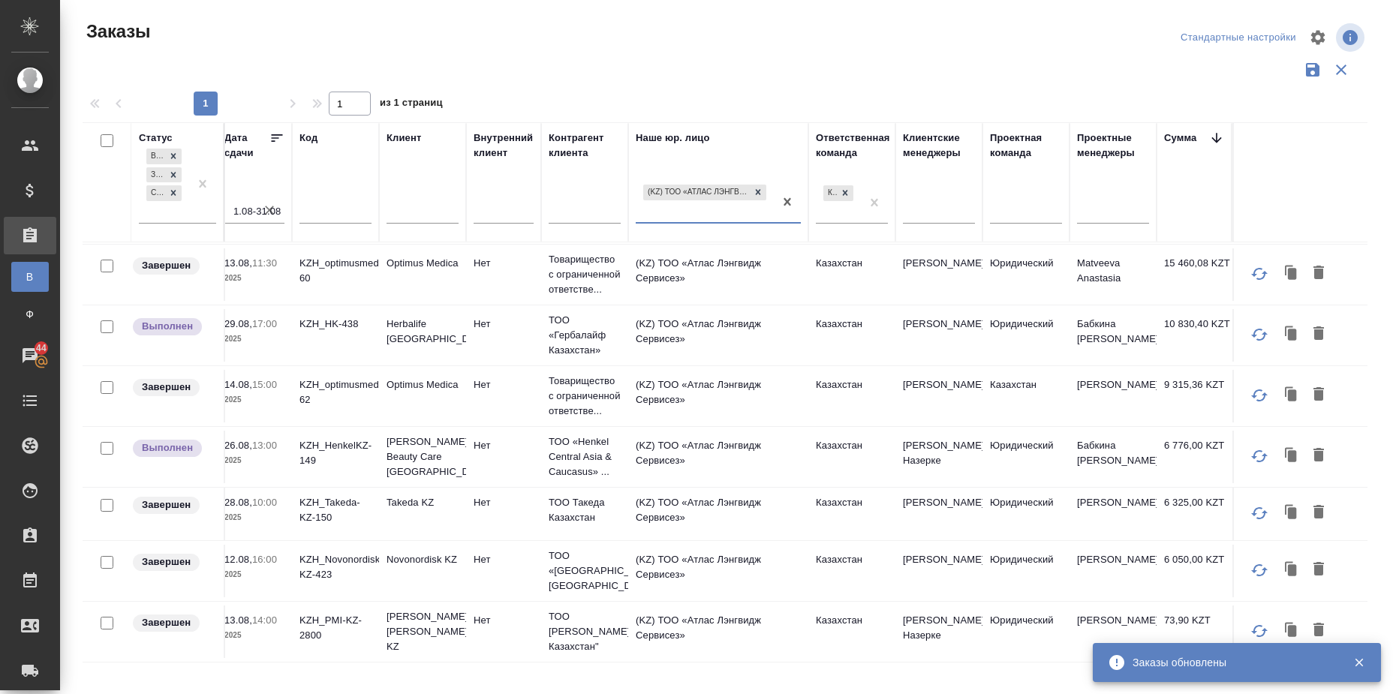
scroll to position [256, 433]
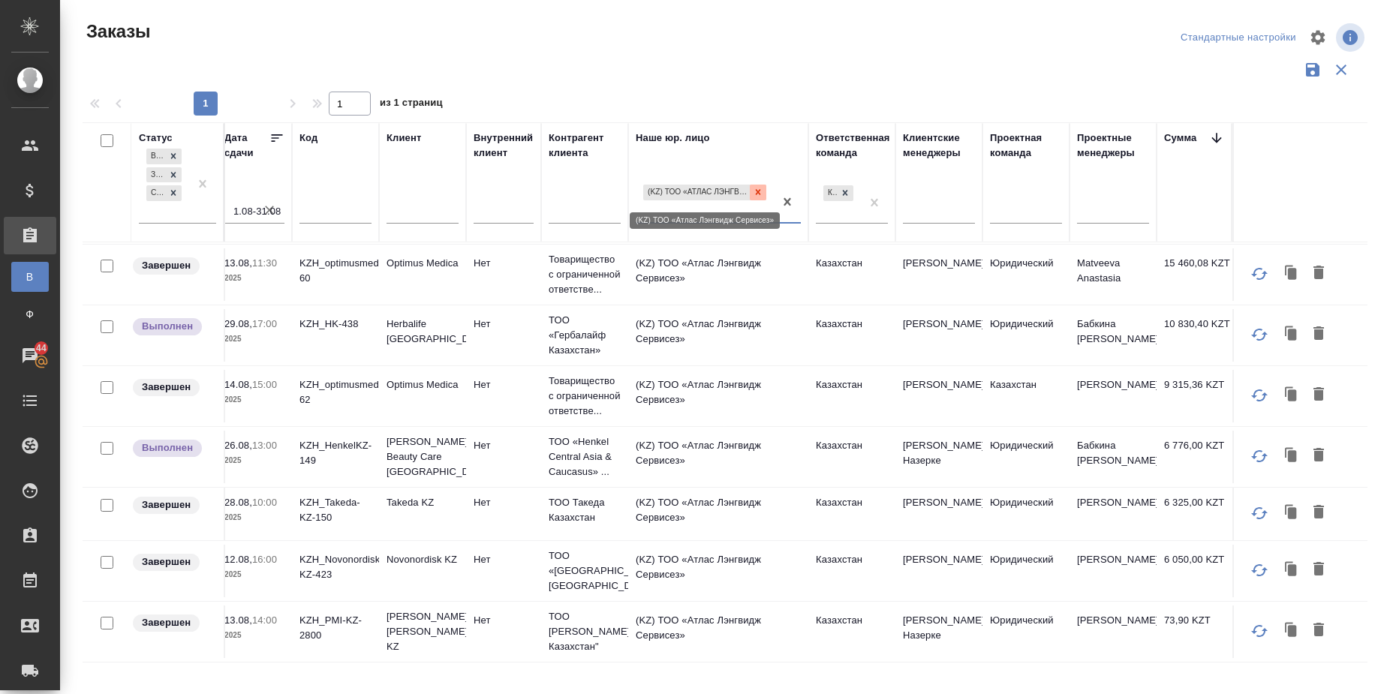
click at [759, 194] on icon at bounding box center [758, 192] width 11 height 11
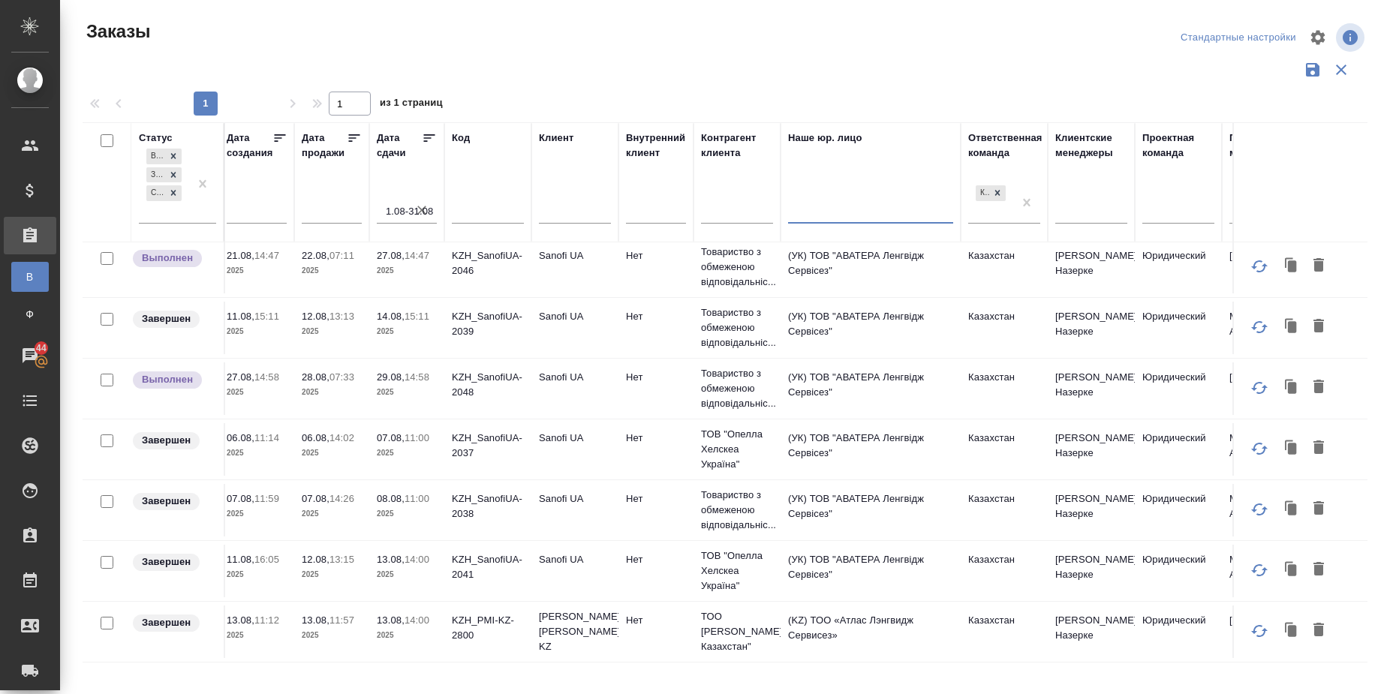
scroll to position [742, 714]
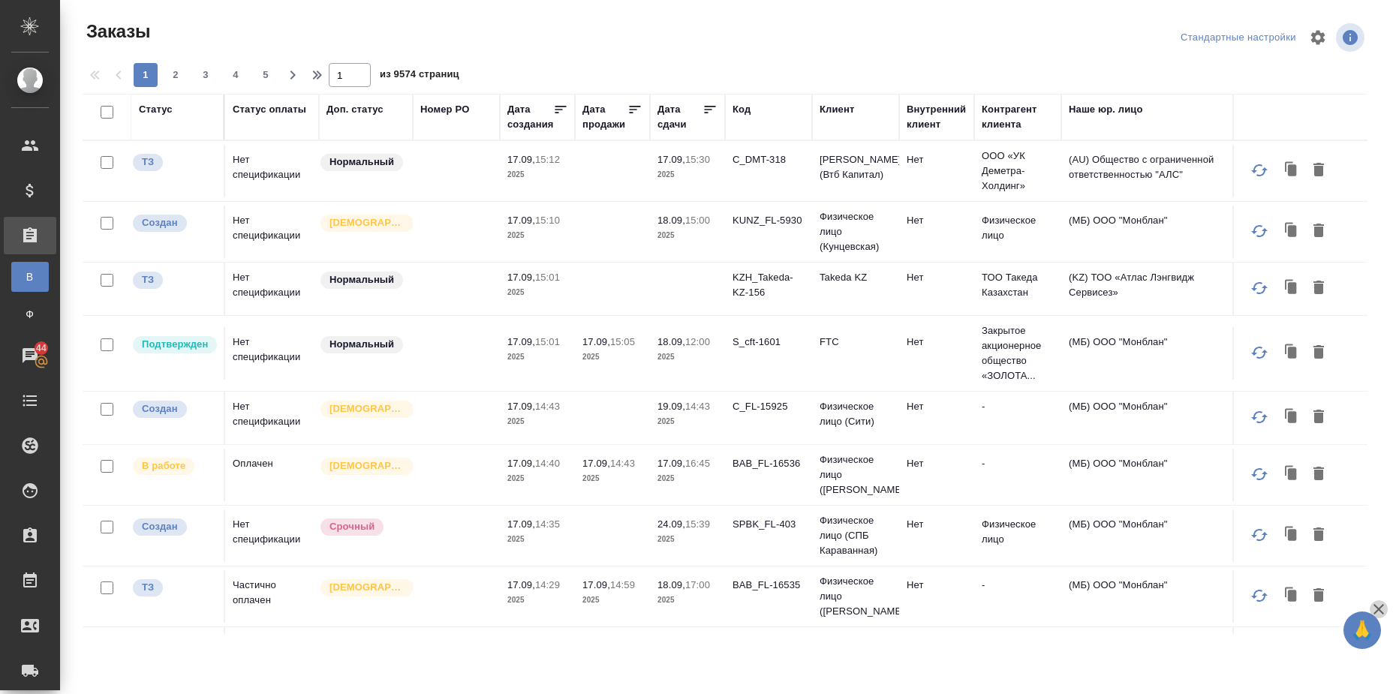
click at [1380, 609] on icon "button" at bounding box center [1378, 609] width 18 height 18
